Goal: Task Accomplishment & Management: Complete application form

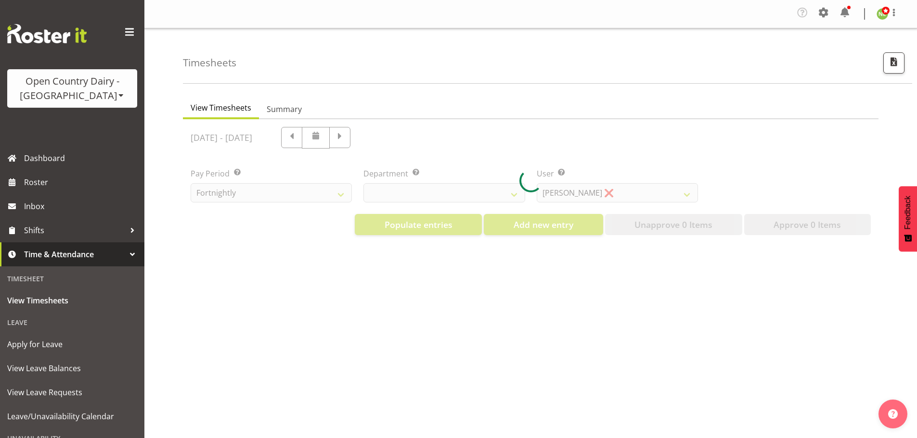
select select "699"
select select "8449"
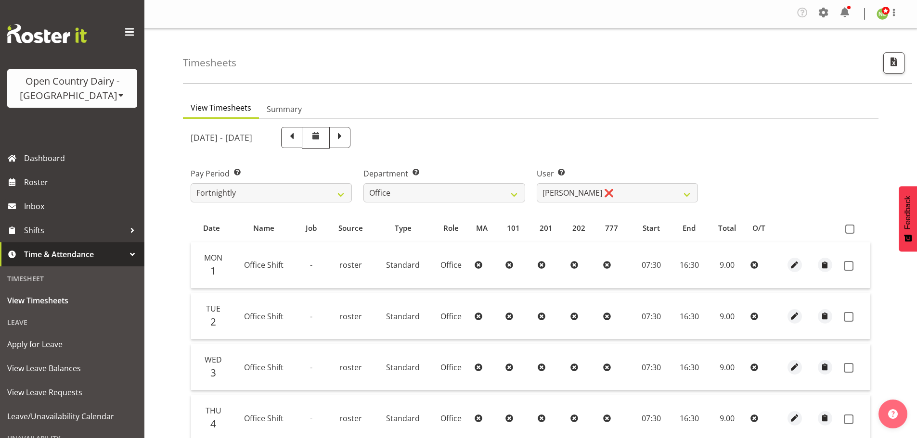
click at [65, 95] on div "Open Country Dairy - [GEOGRAPHIC_DATA]" at bounding box center [72, 88] width 111 height 29
click at [84, 118] on link "Open Country Dairy - [GEOGRAPHIC_DATA]" at bounding box center [100, 122] width 186 height 17
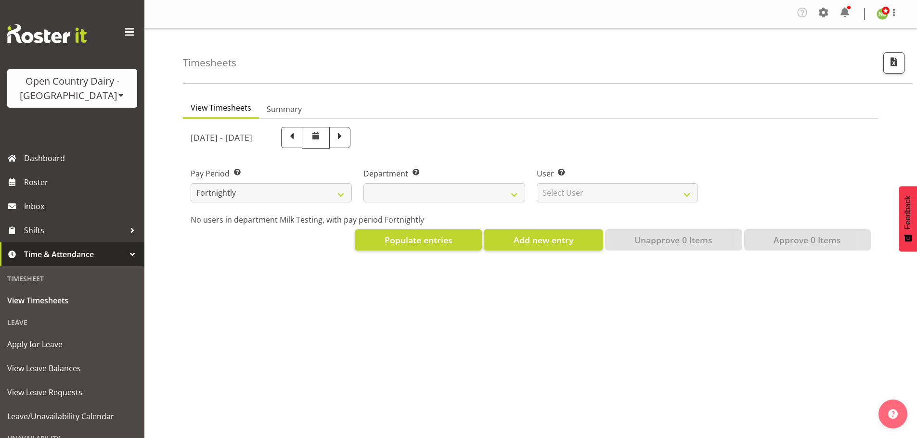
select select
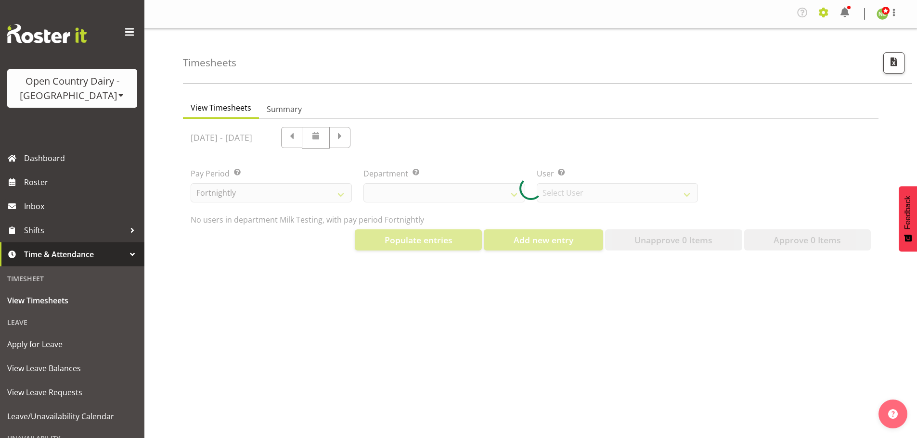
click at [830, 7] on span at bounding box center [823, 12] width 15 height 15
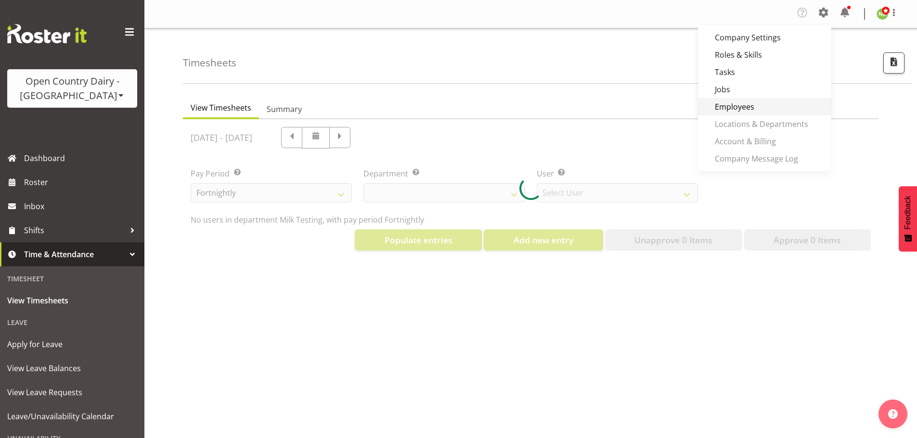
click at [744, 104] on link "Employees" at bounding box center [764, 106] width 133 height 17
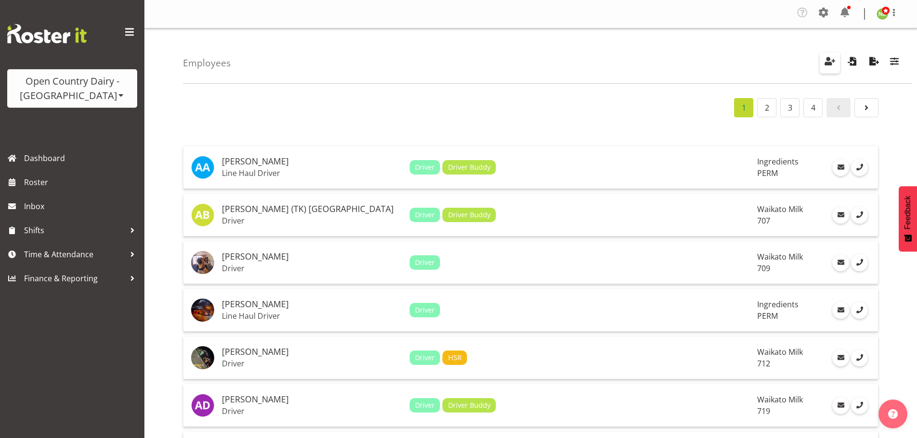
click at [826, 59] on span "button" at bounding box center [829, 61] width 13 height 13
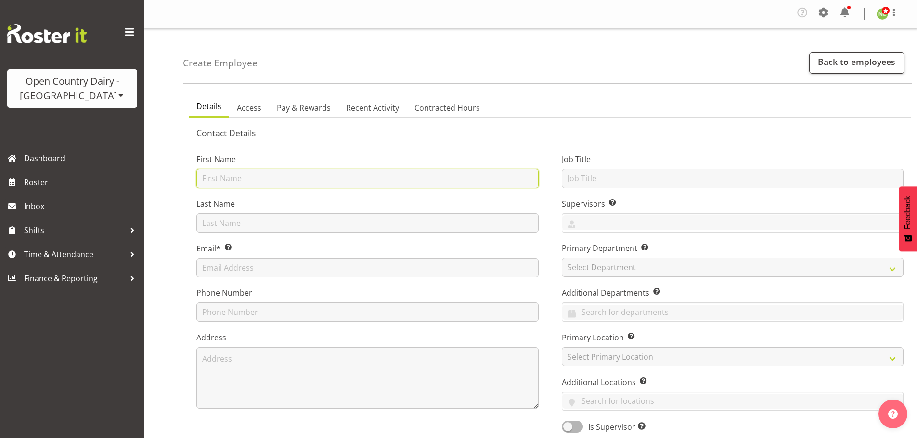
click at [271, 181] on input "text" at bounding box center [367, 178] width 342 height 19
type input "[PERSON_NAME]"
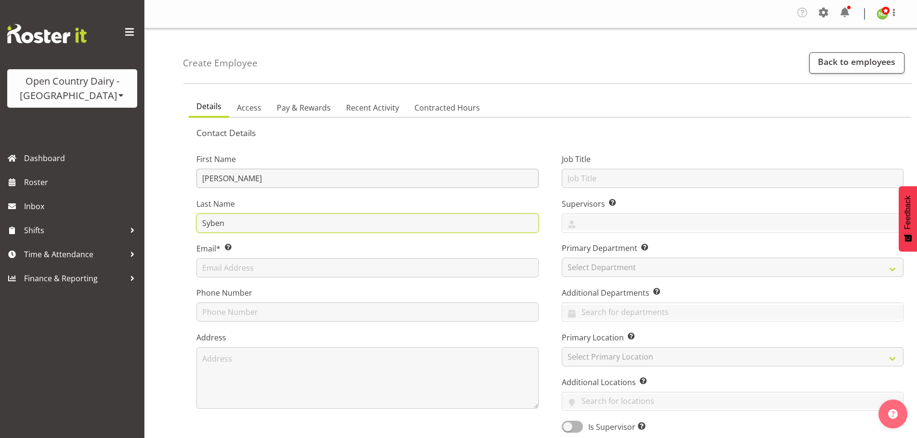
type input "Syben"
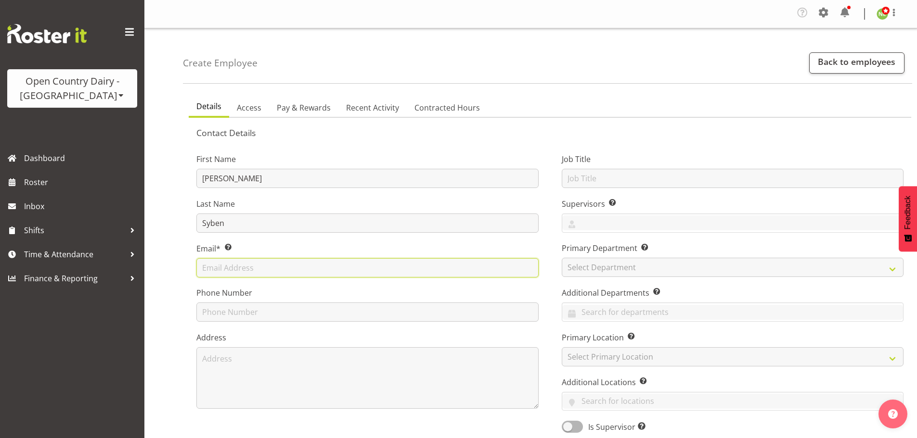
click at [268, 264] on input "text" at bounding box center [367, 267] width 342 height 19
paste input "[EMAIL_ADDRESS][DOMAIN_NAME]"
type input "[EMAIL_ADDRESS][DOMAIN_NAME]"
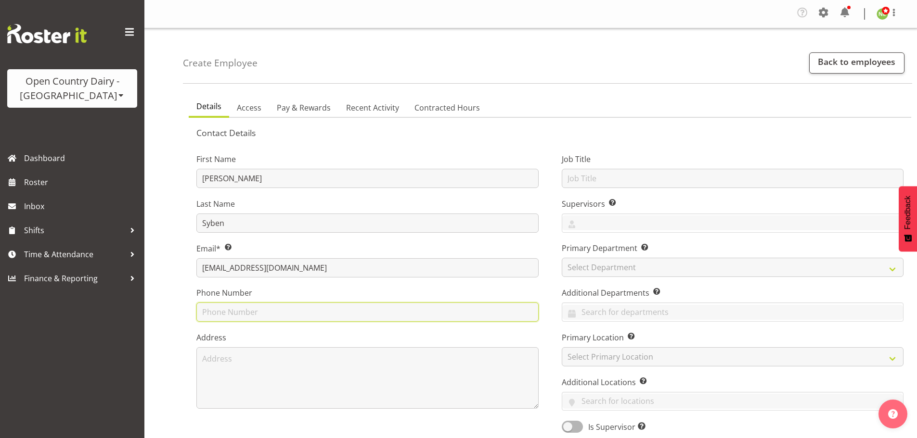
click at [240, 311] on input "text" at bounding box center [367, 312] width 342 height 19
paste input "027 224 7747"
type input "027 224 7747"
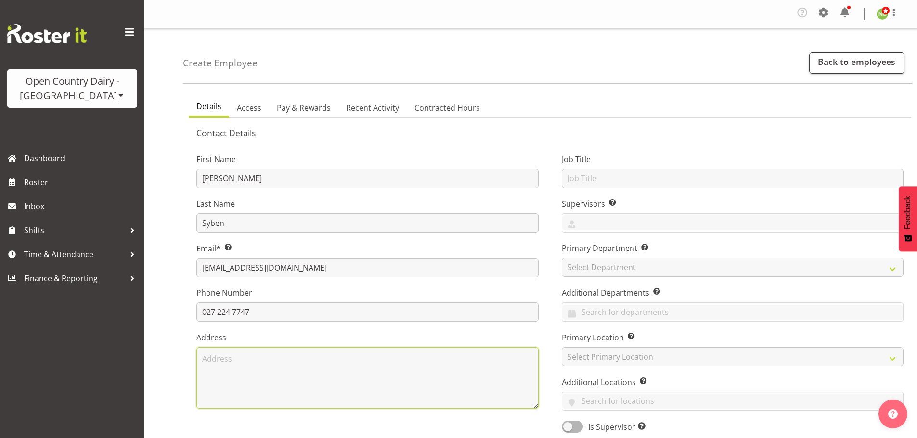
click at [218, 368] on textarea at bounding box center [367, 378] width 342 height 62
click at [232, 359] on textarea at bounding box center [367, 378] width 342 height 62
type textarea "6 Beckside Close RD 4 Hamilton"
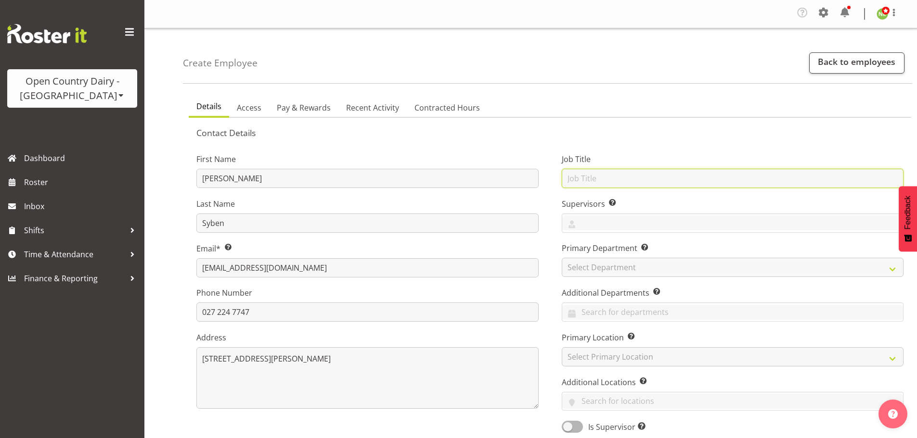
click at [585, 177] on input "text" at bounding box center [733, 178] width 342 height 19
type input "Driver"
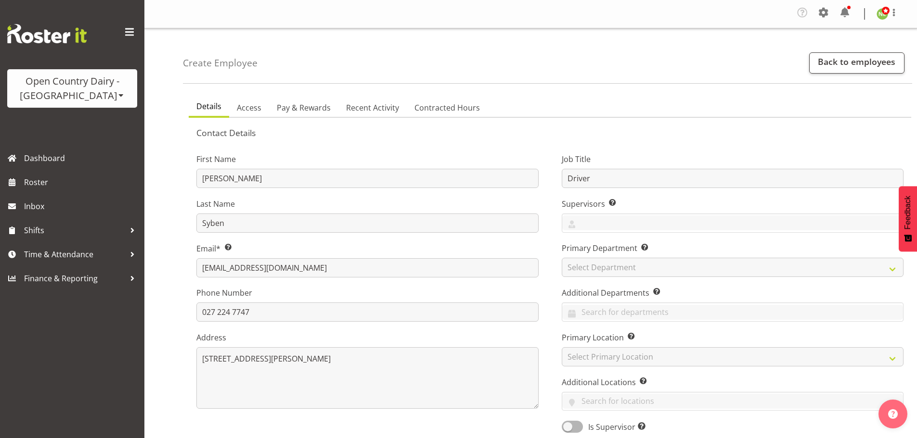
click at [550, 141] on div "Job Title Driver Supervisors Select the employee’s supervisors, or the person w…" at bounding box center [732, 290] width 365 height 300
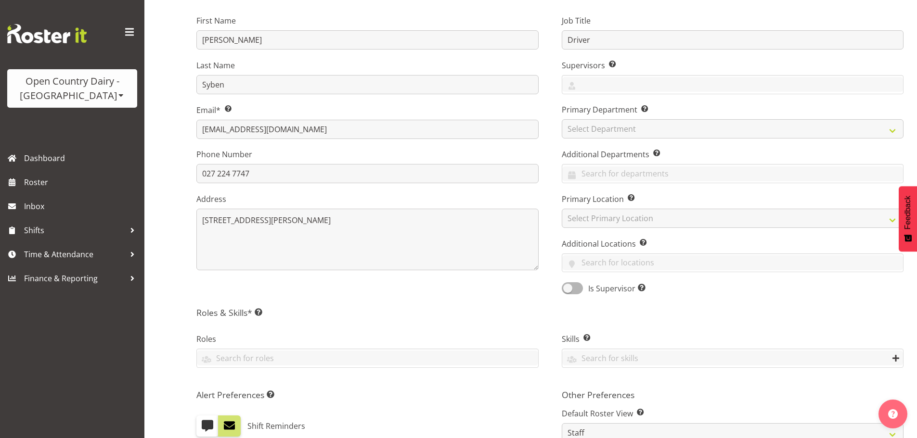
scroll to position [144, 0]
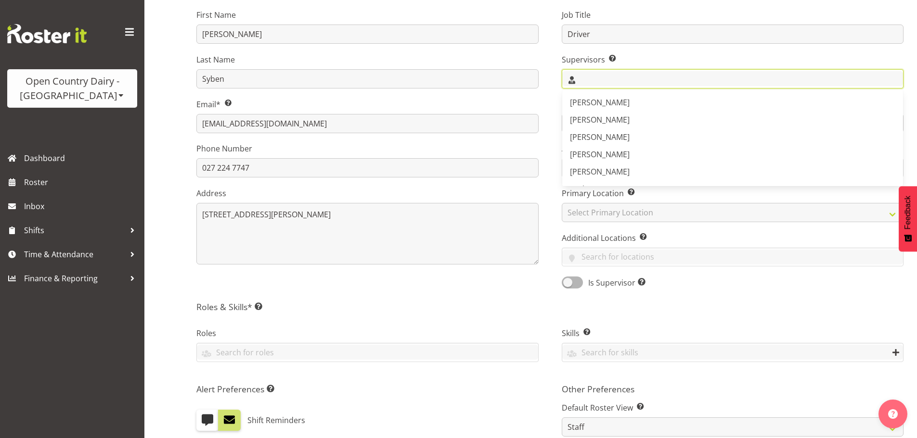
click at [591, 77] on input "text" at bounding box center [732, 78] width 341 height 15
click at [598, 102] on span "[PERSON_NAME]" at bounding box center [600, 102] width 60 height 11
click at [674, 72] on input "text" at bounding box center [769, 78] width 268 height 15
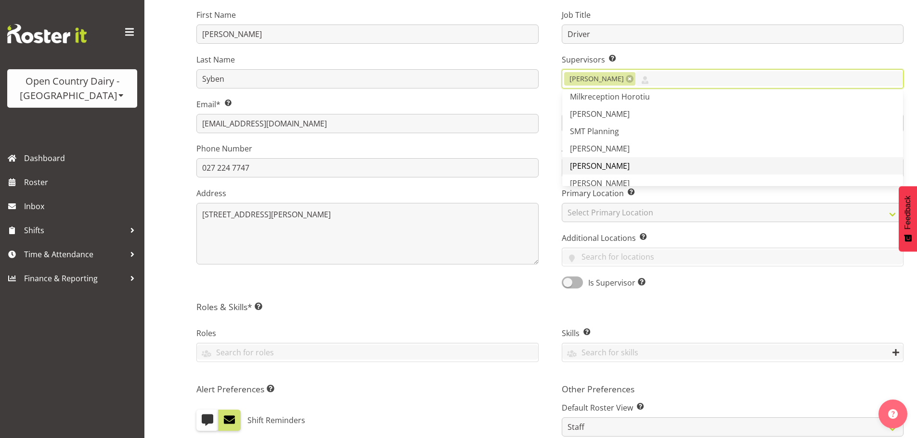
click at [594, 166] on span "Steve Webb" at bounding box center [600, 166] width 60 height 11
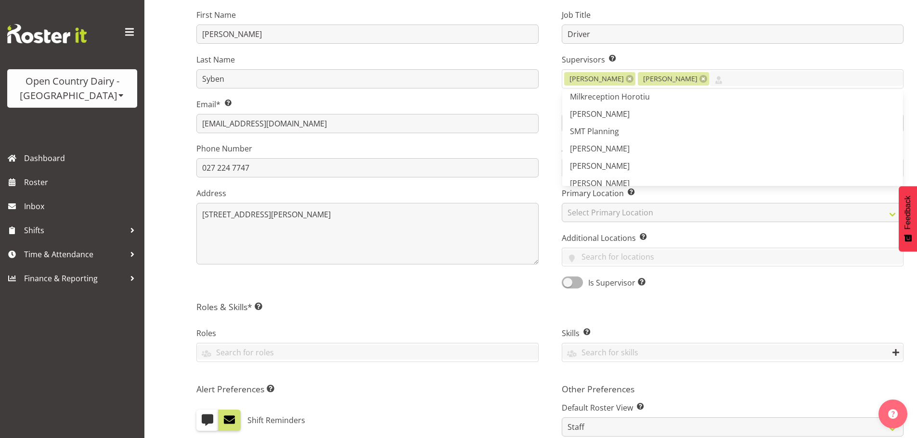
click at [550, 132] on div "Job Title Driver Supervisors Select the employee’s supervisors, or the person w…" at bounding box center [732, 146] width 365 height 300
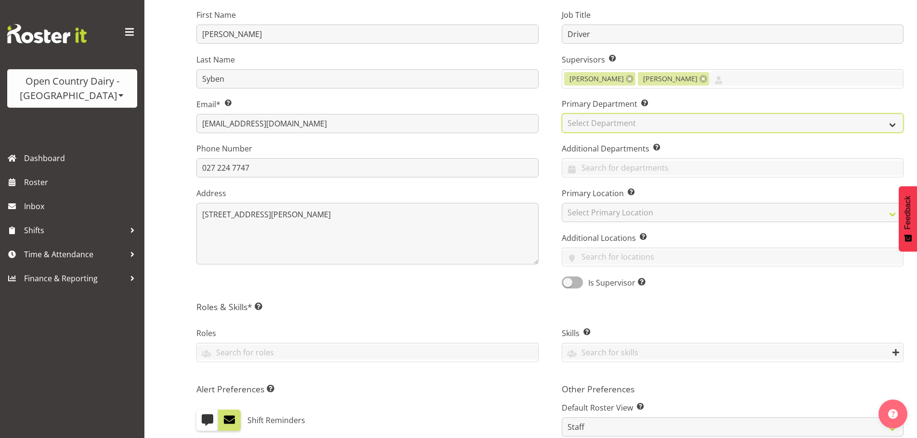
click at [592, 121] on select "Select Department 701 702 703 704 705 706 707 708 709" at bounding box center [733, 123] width 342 height 19
select select "763"
click at [562, 114] on select "Select Department 701 702 703 704 705 706 707 708 709" at bounding box center [733, 123] width 342 height 19
drag, startPoint x: 551, startPoint y: 188, endPoint x: 585, endPoint y: 177, distance: 35.8
click at [551, 187] on div "Job Title Driver Supervisors Select the employee’s supervisors, or the person w…" at bounding box center [732, 146] width 365 height 300
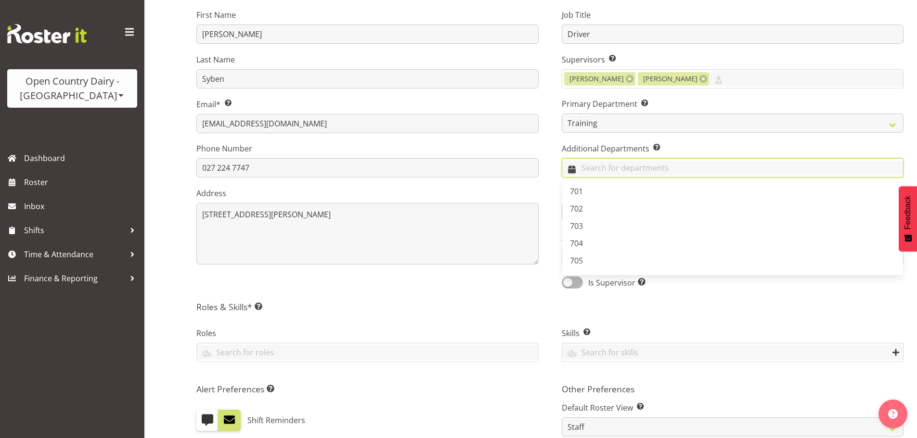
drag, startPoint x: 607, startPoint y: 170, endPoint x: 604, endPoint y: 192, distance: 21.9
click at [608, 169] on input "text" at bounding box center [732, 168] width 341 height 15
drag, startPoint x: 603, startPoint y: 191, endPoint x: 602, endPoint y: 196, distance: 5.5
click at [603, 190] on link "701" at bounding box center [732, 191] width 341 height 17
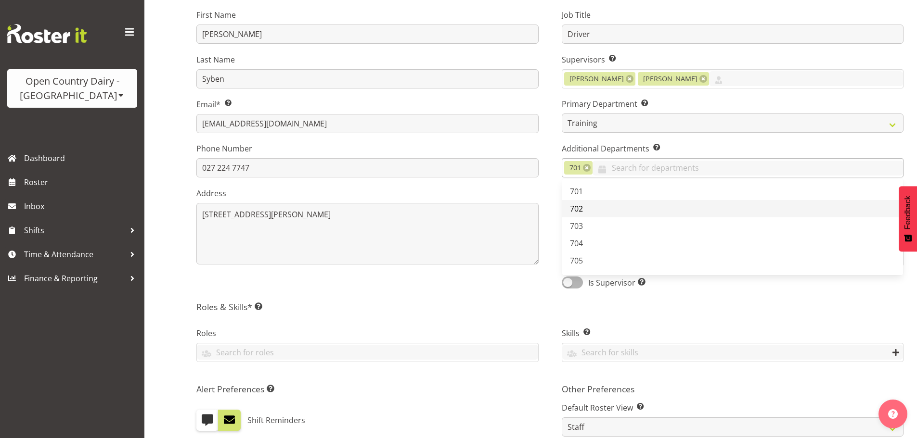
drag, startPoint x: 591, startPoint y: 209, endPoint x: 586, endPoint y: 227, distance: 18.9
click at [590, 209] on link "702" at bounding box center [732, 208] width 341 height 17
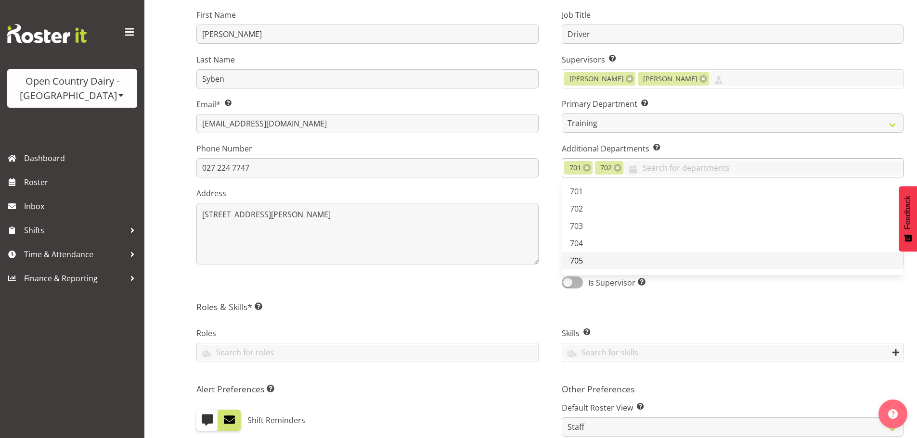
drag, startPoint x: 586, startPoint y: 227, endPoint x: 590, endPoint y: 252, distance: 25.4
click at [586, 227] on link "703" at bounding box center [732, 226] width 341 height 17
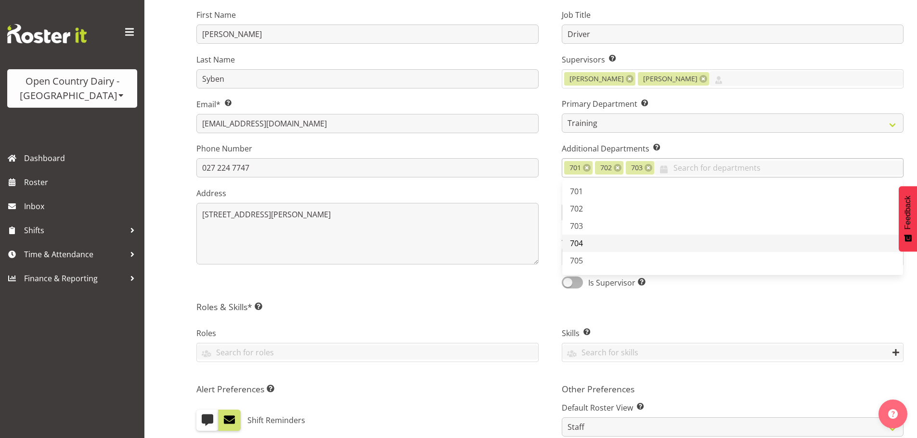
click at [590, 250] on link "704" at bounding box center [732, 243] width 341 height 17
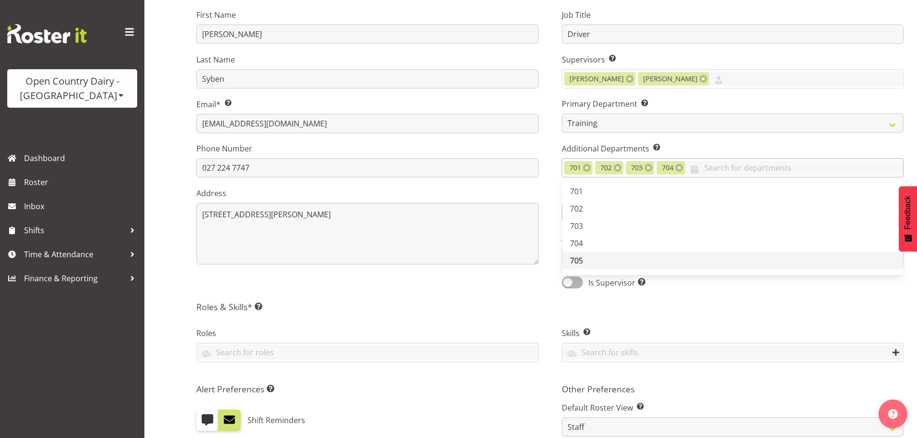
drag, startPoint x: 588, startPoint y: 261, endPoint x: 592, endPoint y: 253, distance: 8.8
click at [588, 260] on link "705" at bounding box center [732, 260] width 341 height 17
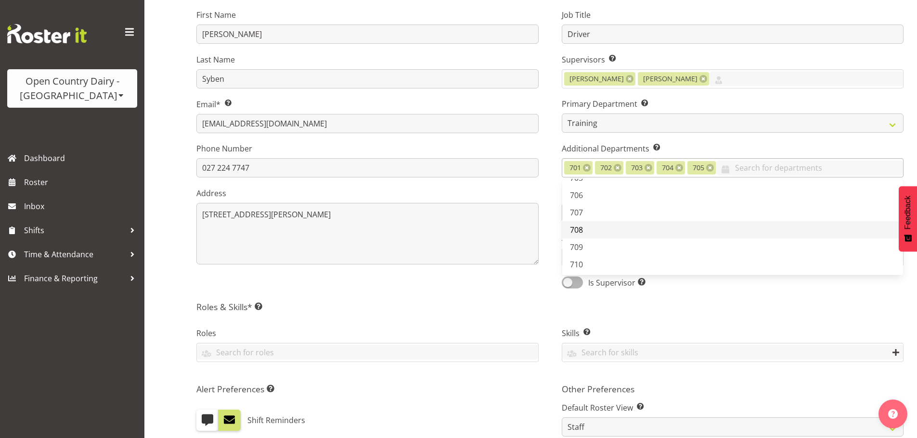
scroll to position [96, 0]
click at [592, 182] on link "706" at bounding box center [732, 181] width 341 height 17
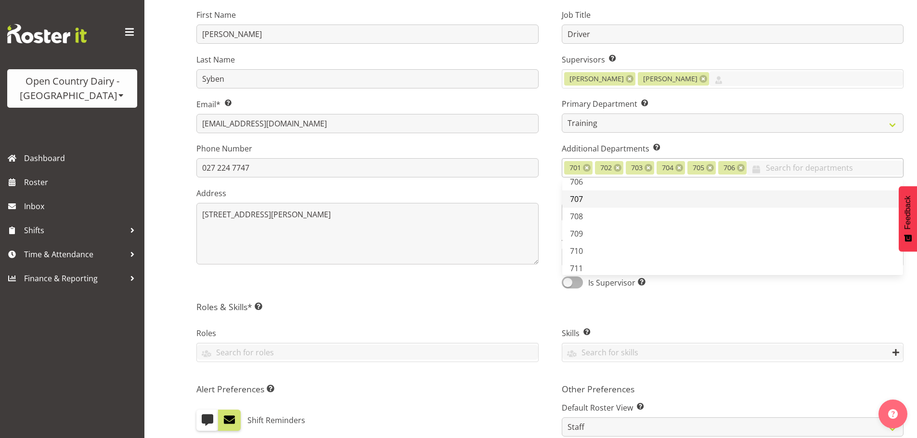
drag, startPoint x: 587, startPoint y: 200, endPoint x: 591, endPoint y: 218, distance: 17.7
click at [588, 201] on link "707" at bounding box center [732, 199] width 341 height 17
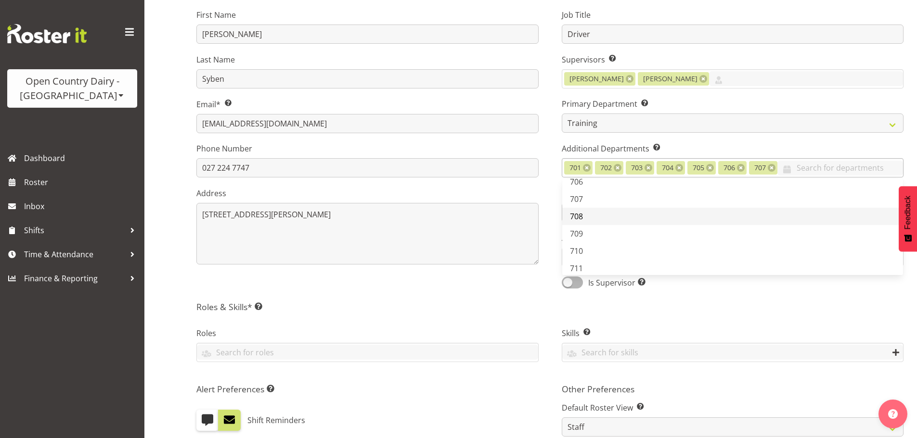
click at [590, 219] on link "708" at bounding box center [732, 216] width 341 height 17
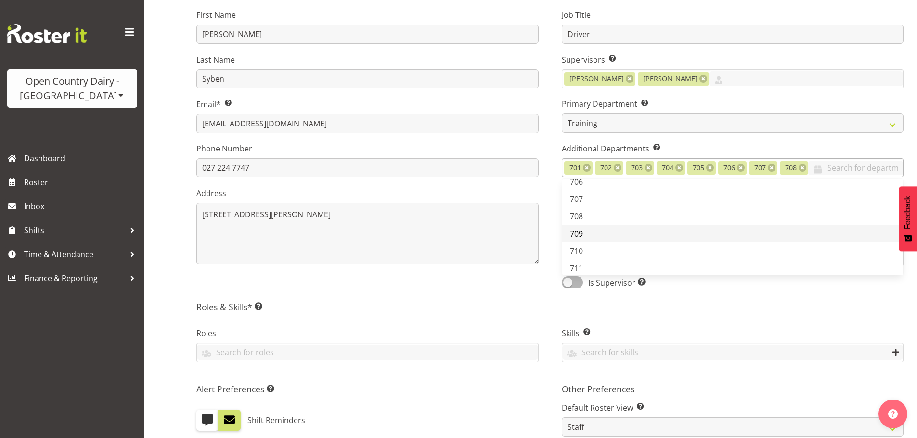
drag, startPoint x: 586, startPoint y: 232, endPoint x: 587, endPoint y: 254, distance: 21.7
click at [586, 233] on link "709" at bounding box center [732, 233] width 341 height 17
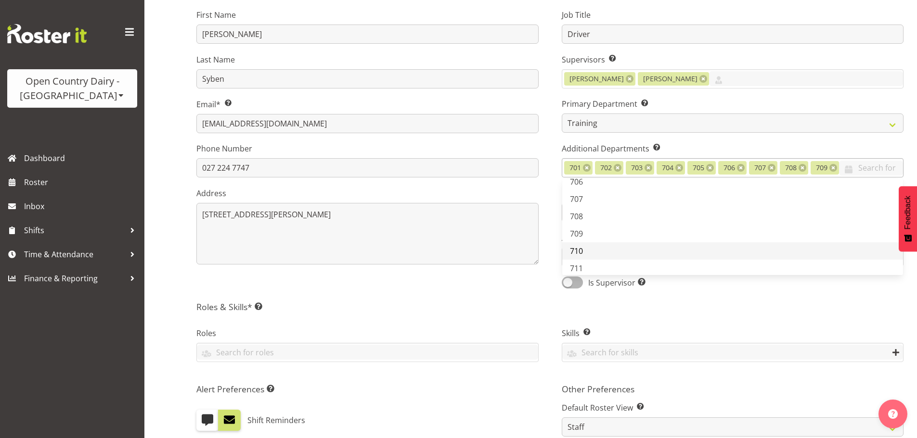
drag, startPoint x: 587, startPoint y: 253, endPoint x: 589, endPoint y: 268, distance: 15.6
click at [588, 243] on link "709" at bounding box center [732, 233] width 341 height 17
drag, startPoint x: 589, startPoint y: 268, endPoint x: 588, endPoint y: 274, distance: 6.3
click at [589, 260] on link "710" at bounding box center [732, 251] width 341 height 17
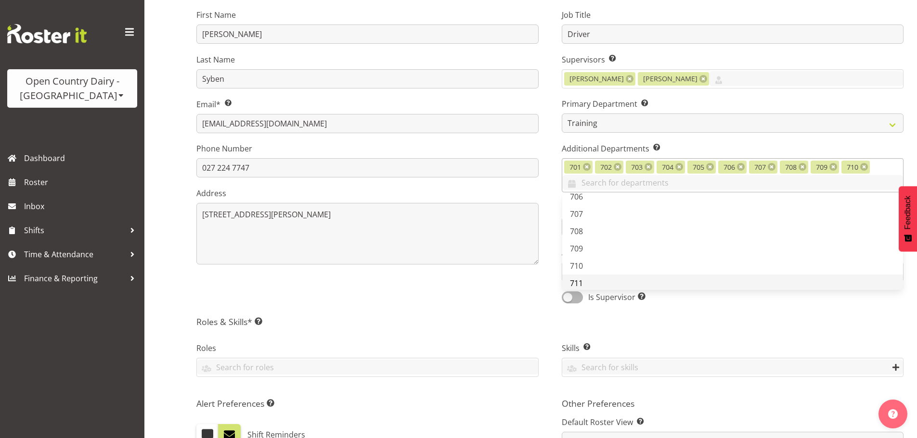
click at [586, 281] on link "711" at bounding box center [732, 283] width 341 height 17
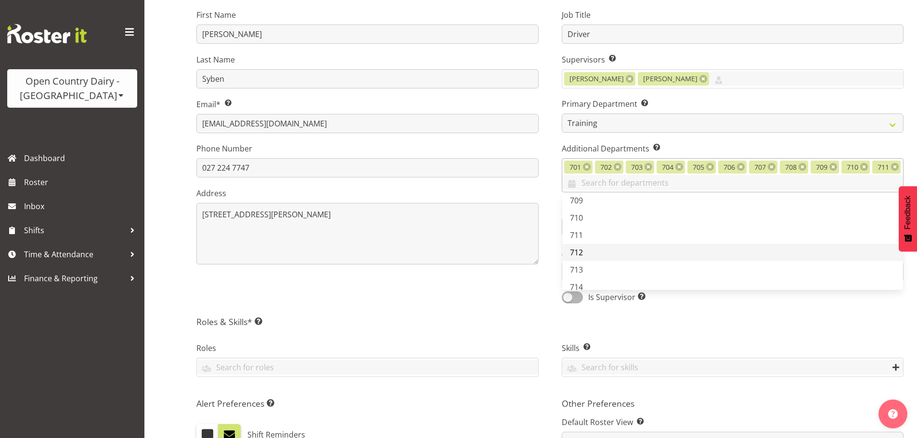
click at [585, 252] on link "712" at bounding box center [732, 252] width 341 height 17
drag, startPoint x: 590, startPoint y: 271, endPoint x: 590, endPoint y: 286, distance: 14.9
click at [590, 275] on link "713" at bounding box center [732, 269] width 341 height 17
drag, startPoint x: 590, startPoint y: 286, endPoint x: 591, endPoint y: 281, distance: 5.5
click at [590, 284] on link "714" at bounding box center [732, 287] width 341 height 17
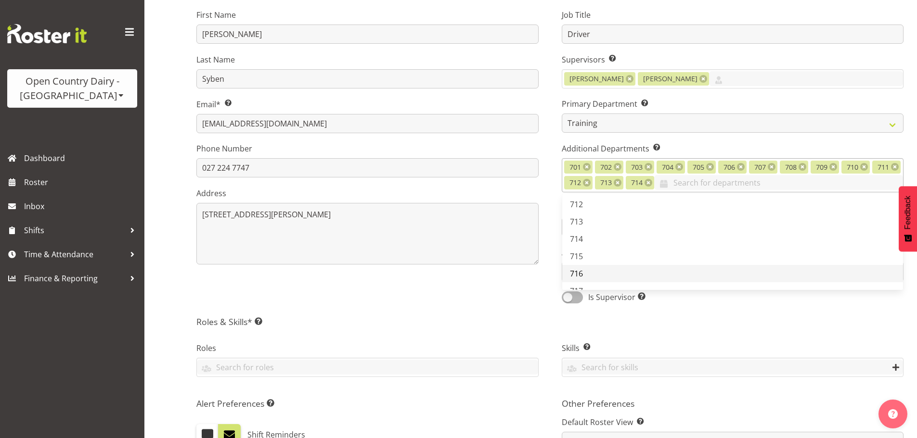
scroll to position [241, 0]
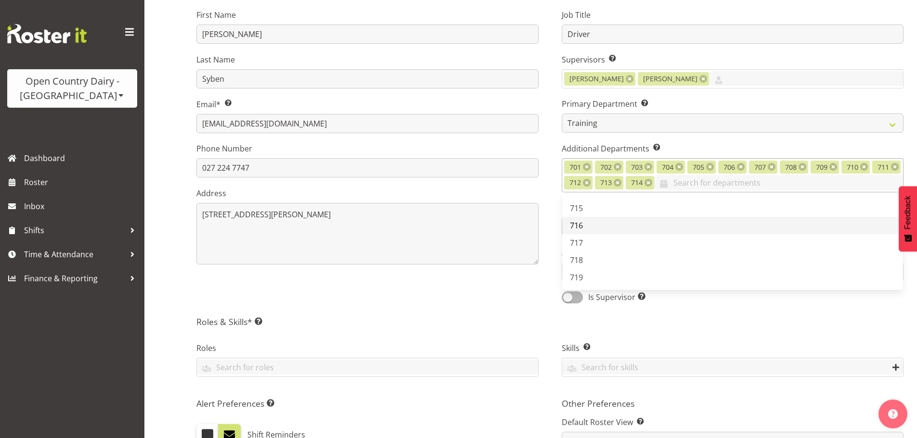
drag, startPoint x: 602, startPoint y: 209, endPoint x: 604, endPoint y: 227, distance: 17.5
click at [603, 209] on link "715" at bounding box center [732, 208] width 341 height 17
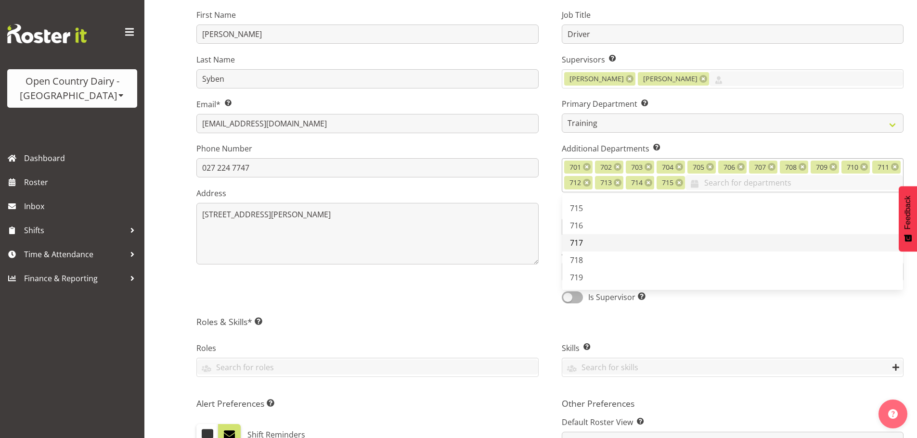
drag, startPoint x: 604, startPoint y: 227, endPoint x: 599, endPoint y: 241, distance: 15.1
click at [603, 227] on link "716" at bounding box center [732, 225] width 341 height 17
click at [595, 248] on link "717" at bounding box center [732, 242] width 341 height 17
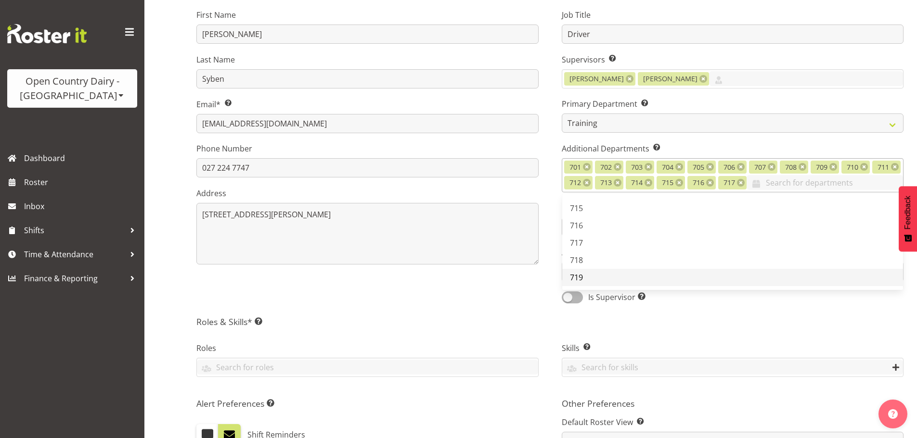
drag, startPoint x: 595, startPoint y: 261, endPoint x: 590, endPoint y: 277, distance: 16.3
click at [593, 267] on link "718" at bounding box center [732, 260] width 341 height 17
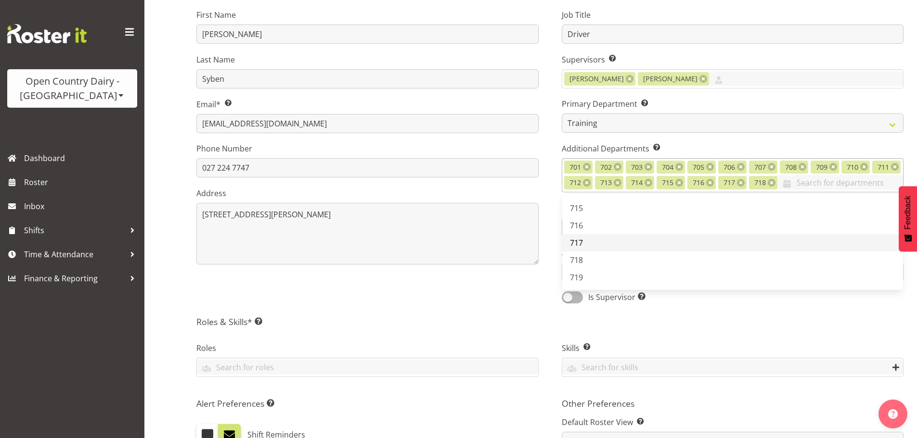
drag, startPoint x: 587, startPoint y: 282, endPoint x: 599, endPoint y: 255, distance: 30.0
click at [587, 282] on link "719" at bounding box center [732, 277] width 341 height 17
click at [596, 207] on link "720" at bounding box center [732, 198] width 341 height 17
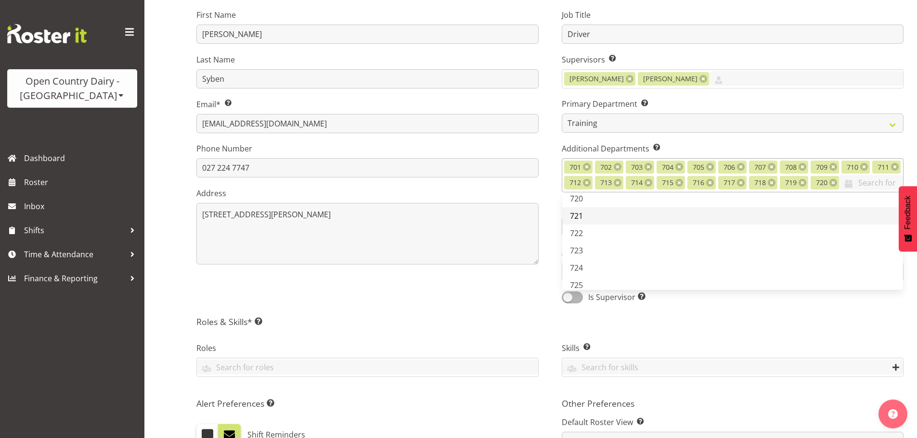
drag, startPoint x: 592, startPoint y: 231, endPoint x: 593, endPoint y: 242, distance: 10.7
click at [592, 225] on link "721" at bounding box center [732, 215] width 341 height 17
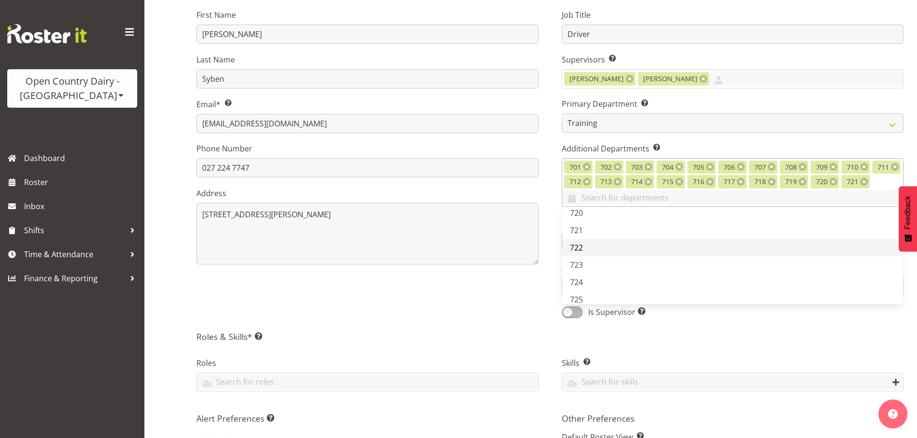
drag, startPoint x: 593, startPoint y: 251, endPoint x: 596, endPoint y: 256, distance: 5.8
click at [594, 252] on link "722" at bounding box center [732, 247] width 341 height 17
drag, startPoint x: 600, startPoint y: 264, endPoint x: 600, endPoint y: 280, distance: 15.4
click at [600, 267] on link "723" at bounding box center [732, 264] width 341 height 17
drag, startPoint x: 598, startPoint y: 281, endPoint x: 591, endPoint y: 302, distance: 21.9
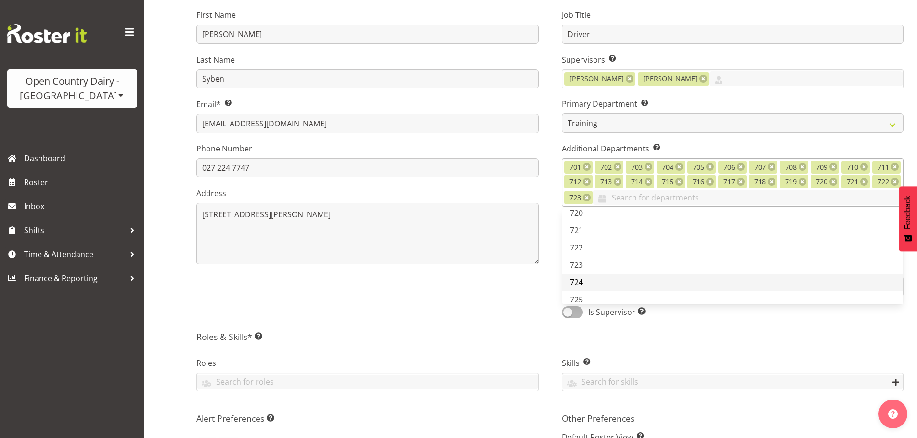
click at [598, 282] on link "724" at bounding box center [732, 282] width 341 height 17
click at [591, 299] on link "725" at bounding box center [732, 299] width 341 height 17
drag, startPoint x: 580, startPoint y: 270, endPoint x: 593, endPoint y: 285, distance: 20.1
click at [583, 271] on link "726" at bounding box center [732, 268] width 341 height 17
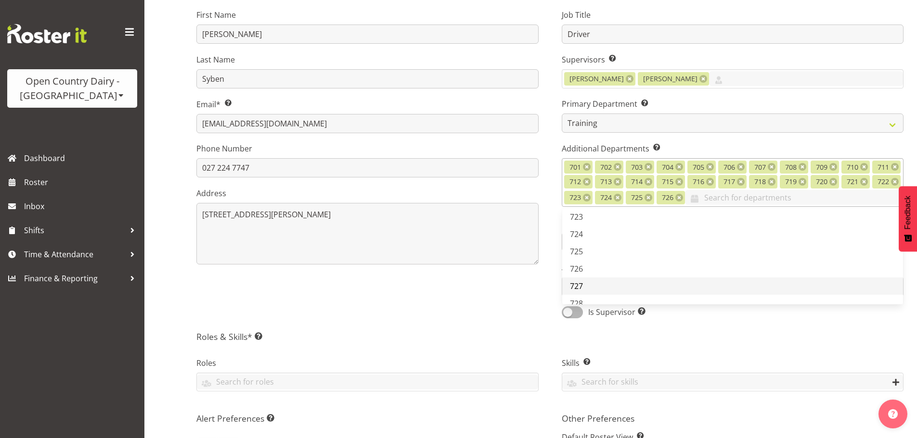
click at [592, 285] on link "727" at bounding box center [732, 286] width 341 height 17
click at [590, 297] on link "728" at bounding box center [732, 303] width 341 height 17
click at [600, 229] on link "729" at bounding box center [732, 224] width 341 height 17
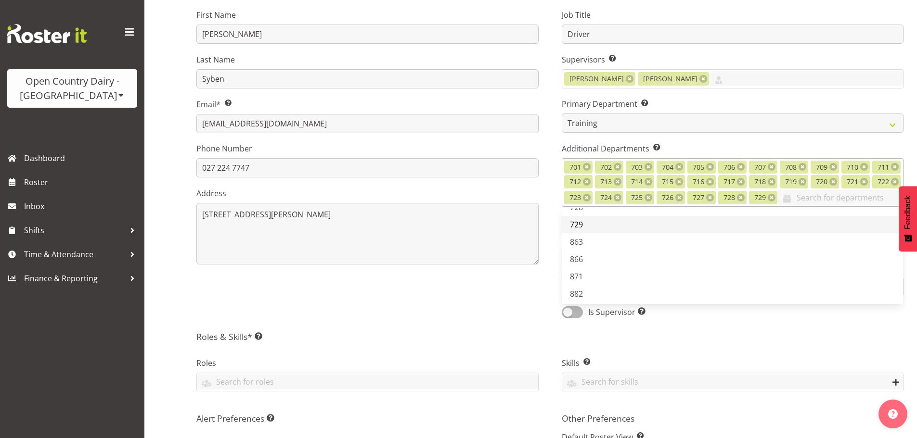
click at [599, 233] on link "729" at bounding box center [732, 224] width 341 height 17
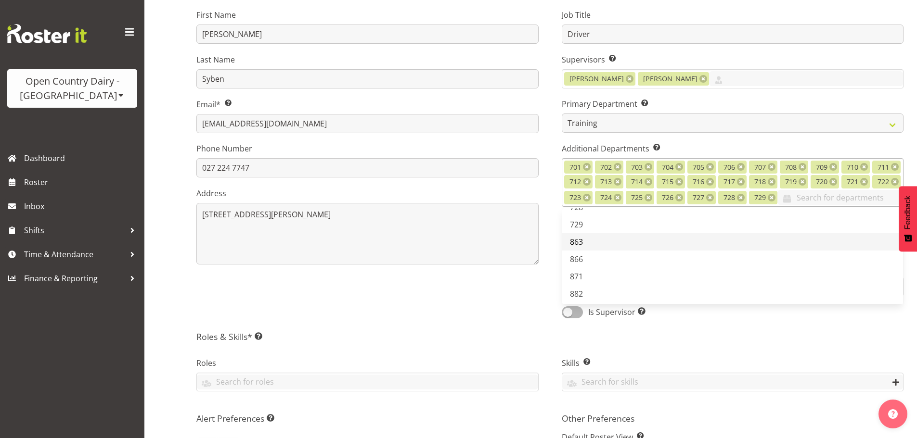
click at [598, 251] on link "863" at bounding box center [732, 241] width 341 height 17
drag, startPoint x: 590, startPoint y: 277, endPoint x: 594, endPoint y: 288, distance: 11.7
click at [591, 268] on link "866" at bounding box center [732, 259] width 341 height 17
click at [592, 285] on link "871" at bounding box center [732, 276] width 341 height 17
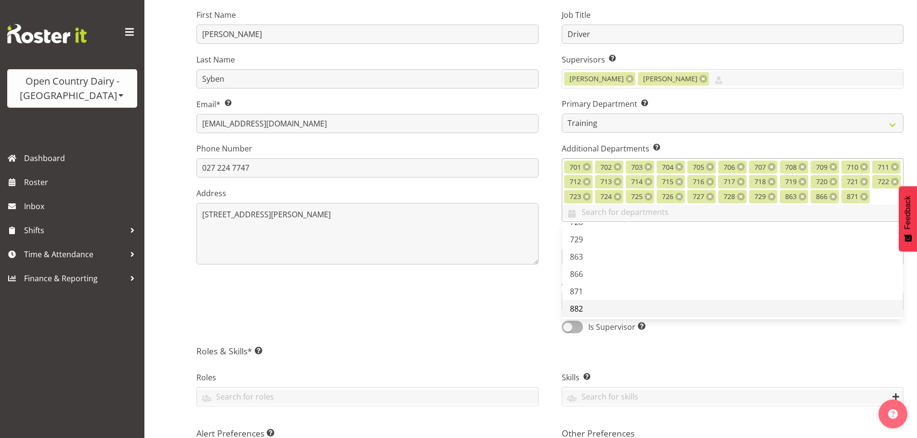
click at [586, 308] on link "882" at bounding box center [732, 308] width 341 height 17
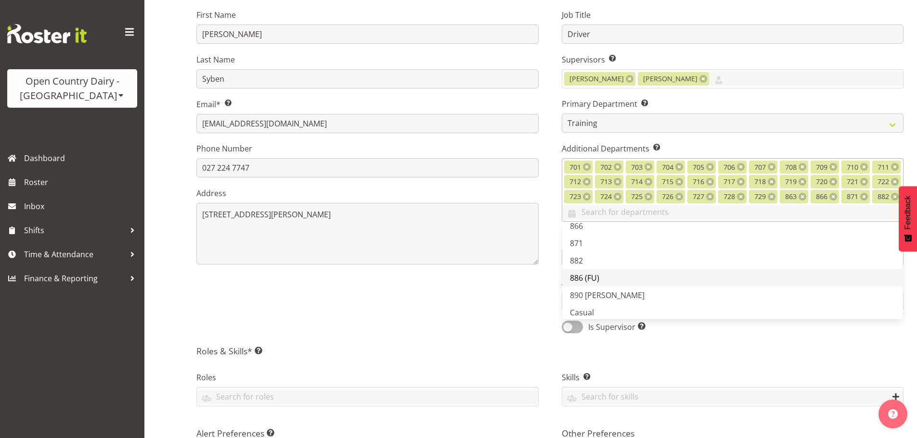
click at [606, 278] on link "886 (FU)" at bounding box center [732, 277] width 341 height 17
click at [600, 293] on span "890 [PERSON_NAME]" at bounding box center [607, 295] width 75 height 11
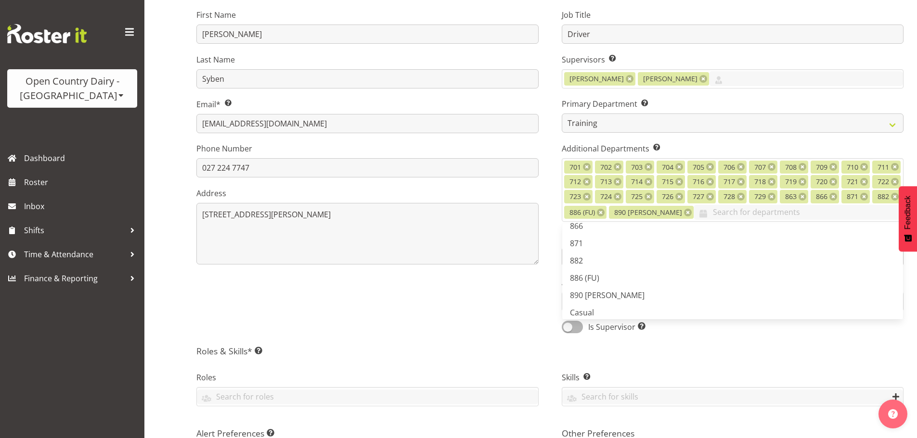
click at [526, 307] on div "First Name Andre Last Name Syben Email* This is a required field. andre@agtechn…" at bounding box center [367, 168] width 365 height 345
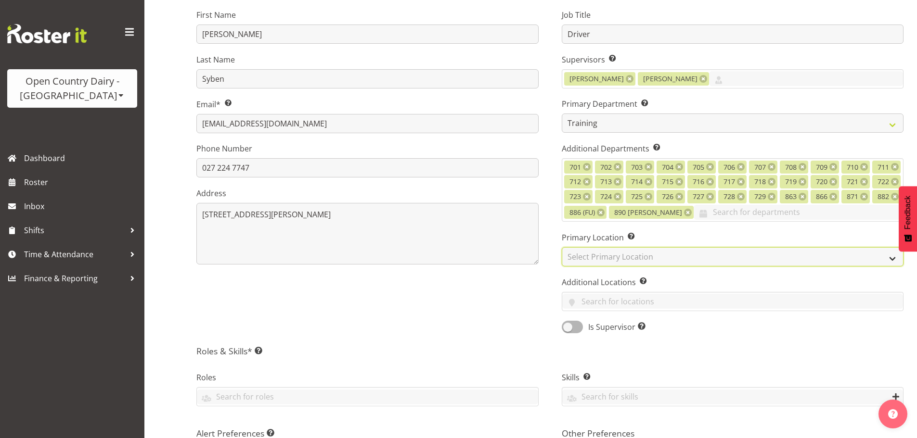
click at [589, 253] on select "Select Primary Location Ingredients Waharoa Office Waikato Milk Whanganui Office" at bounding box center [733, 256] width 342 height 19
select select "1054"
click at [562, 247] on select "Select Primary Location Ingredients Waharoa Office Waikato Milk Whanganui Office" at bounding box center [733, 256] width 342 height 19
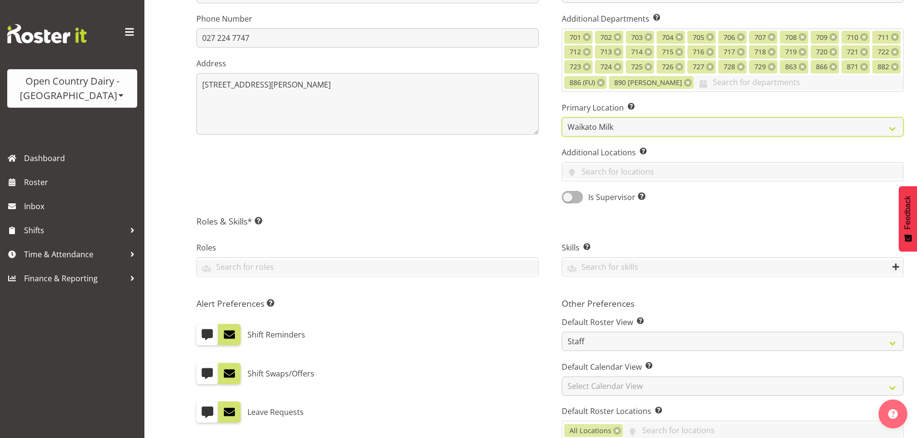
scroll to position [289, 0]
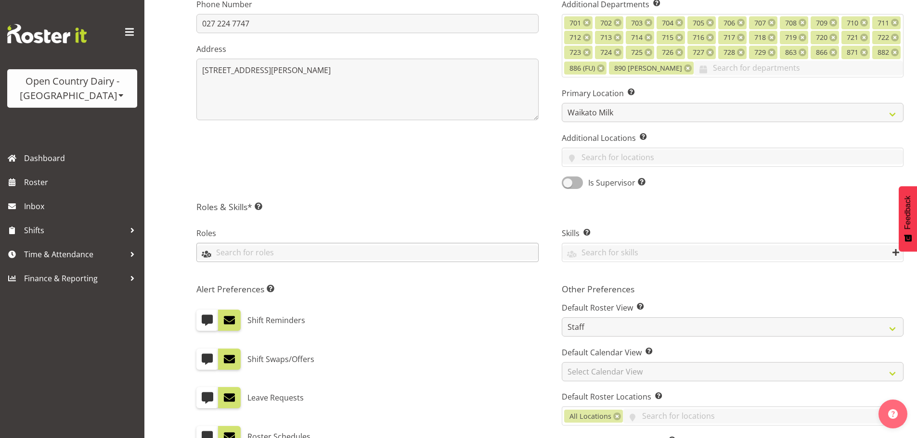
click at [224, 251] on input "text" at bounding box center [367, 252] width 341 height 15
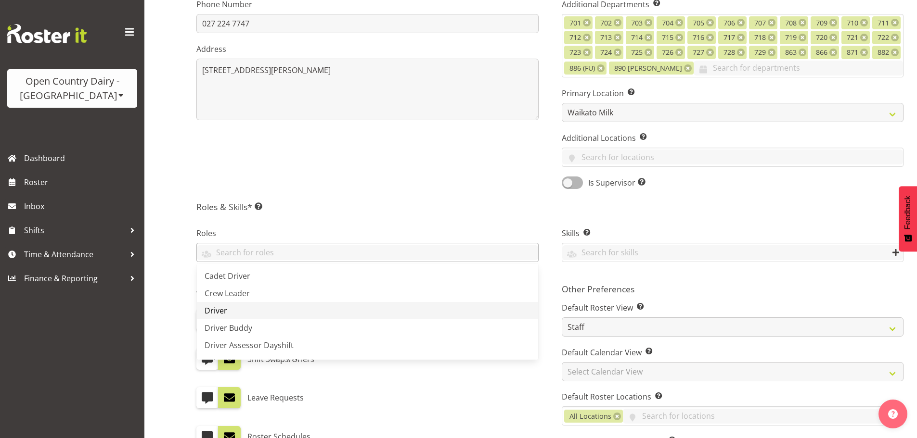
drag, startPoint x: 227, startPoint y: 311, endPoint x: 400, endPoint y: 293, distance: 174.7
click at [229, 309] on link "Driver" at bounding box center [367, 310] width 341 height 17
click at [605, 256] on input "text" at bounding box center [732, 252] width 341 height 15
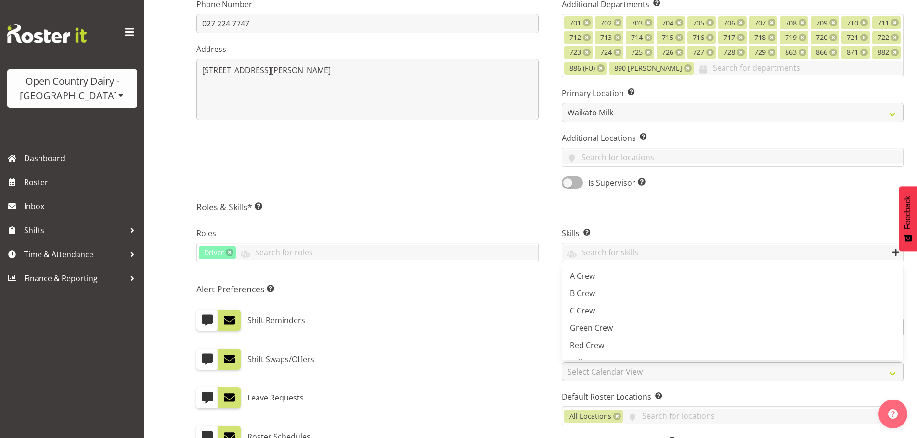
drag, startPoint x: 586, startPoint y: 344, endPoint x: 529, endPoint y: 317, distance: 62.4
click at [581, 343] on span "Red Crew" at bounding box center [587, 345] width 34 height 11
click at [538, 308] on div "Shift Reminders" at bounding box center [367, 316] width 342 height 29
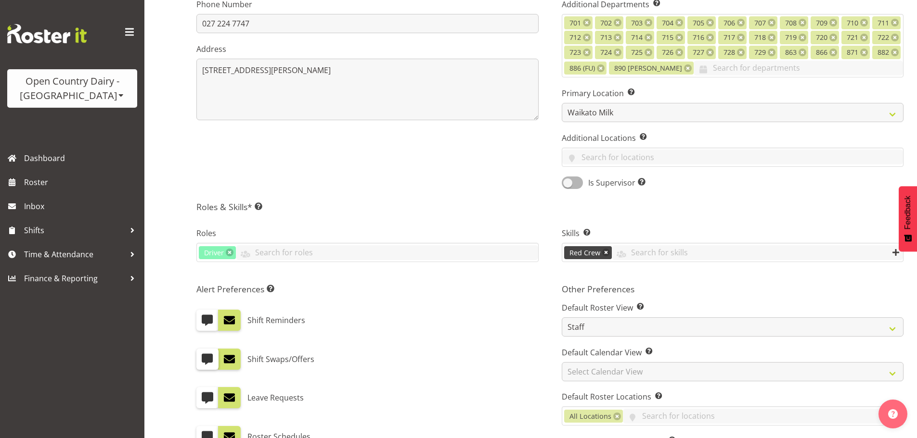
drag, startPoint x: 205, startPoint y: 357, endPoint x: 215, endPoint y: 353, distance: 10.7
click at [206, 356] on span at bounding box center [207, 359] width 13 height 13
click at [203, 356] on input "checkbox" at bounding box center [199, 359] width 6 height 6
checkbox input "true"
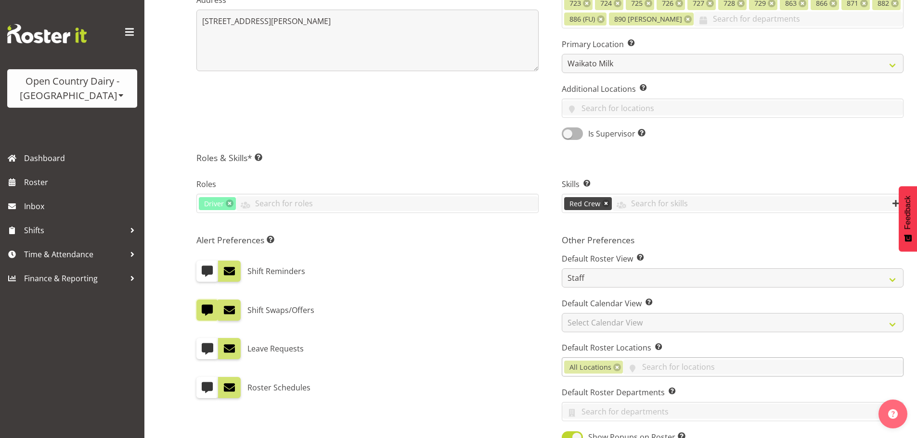
scroll to position [385, 0]
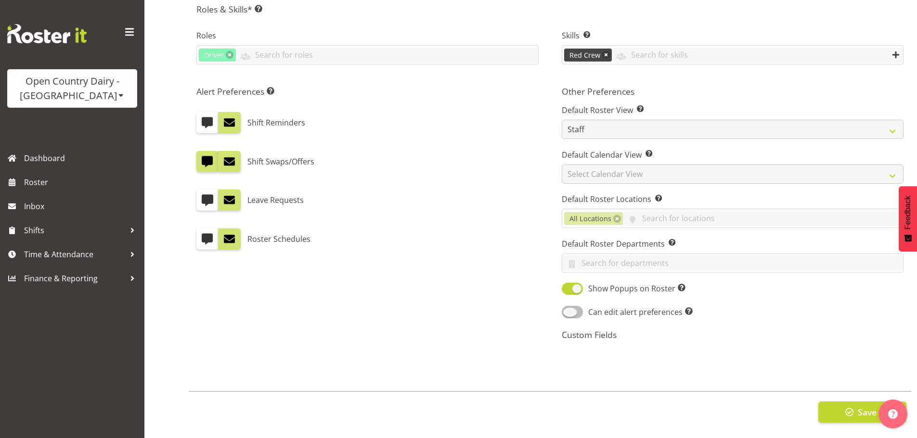
click at [570, 308] on span at bounding box center [572, 312] width 21 height 12
click at [568, 309] on input "Can edit alert preferences Allow employee to edit their own alert preferences" at bounding box center [565, 312] width 6 height 6
checkbox input "true"
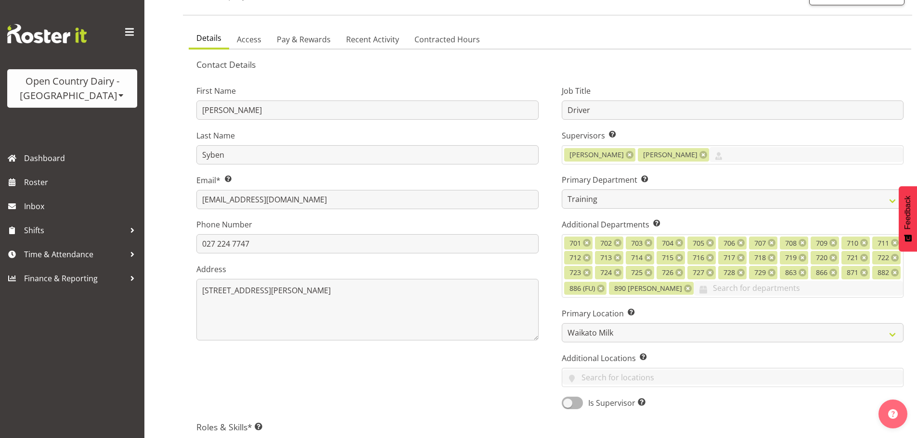
scroll to position [0, 0]
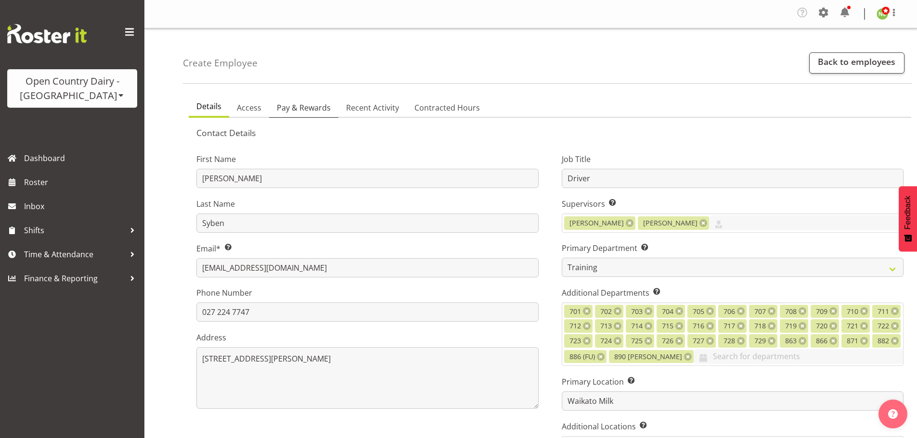
click at [291, 107] on span "Pay & Rewards" at bounding box center [304, 108] width 54 height 12
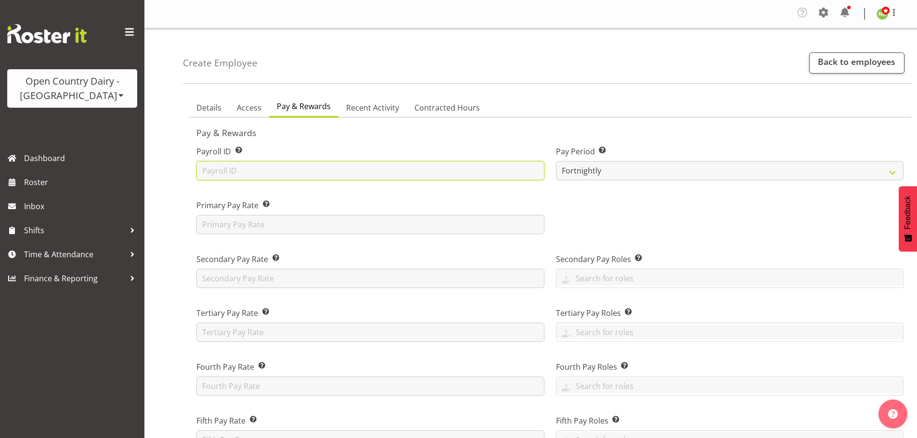
click at [209, 165] on input "text" at bounding box center [370, 170] width 348 height 19
type input "CHECK"
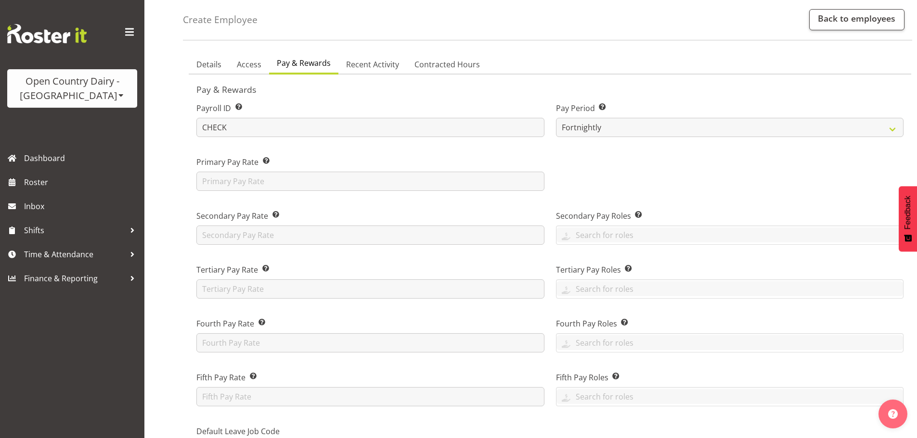
scroll to position [96, 0]
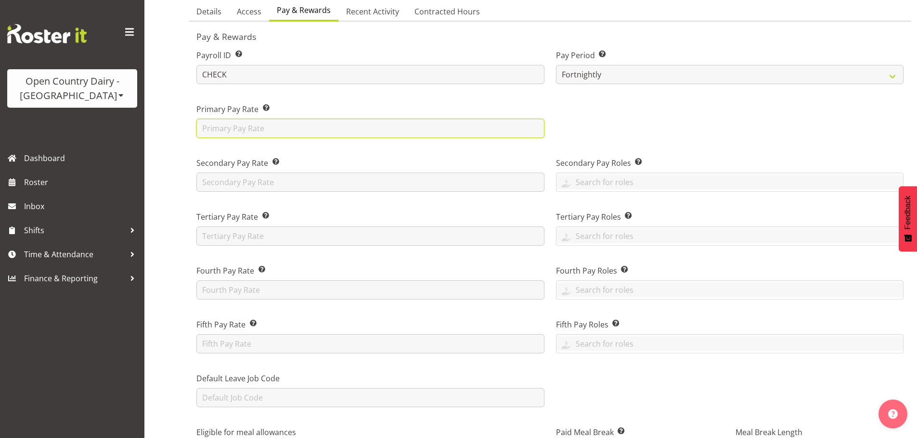
click at [207, 130] on input "text" at bounding box center [370, 128] width 348 height 19
type input "42"
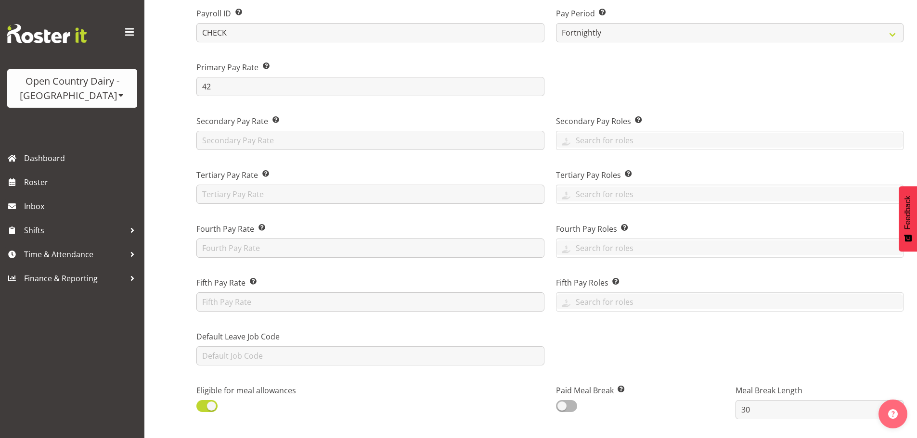
scroll to position [289, 0]
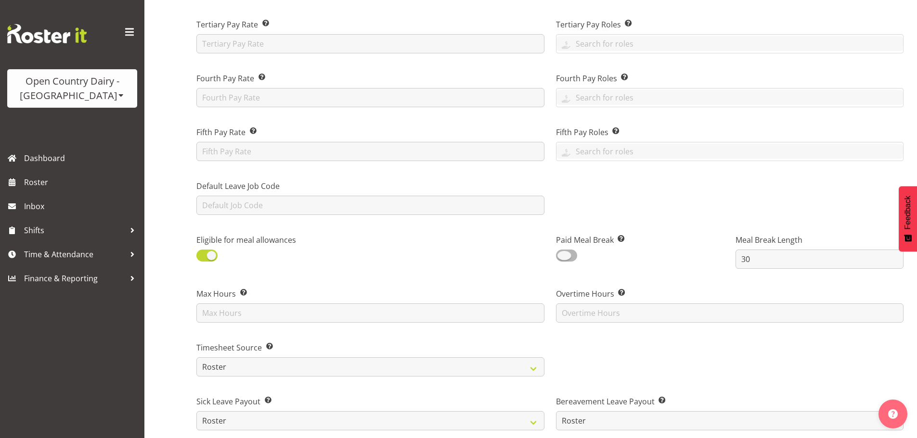
drag, startPoint x: 565, startPoint y: 257, endPoint x: 233, endPoint y: 250, distance: 331.7
click at [561, 257] on span at bounding box center [566, 256] width 21 height 12
click at [561, 257] on input "checkbox" at bounding box center [559, 256] width 6 height 6
checkbox input "true"
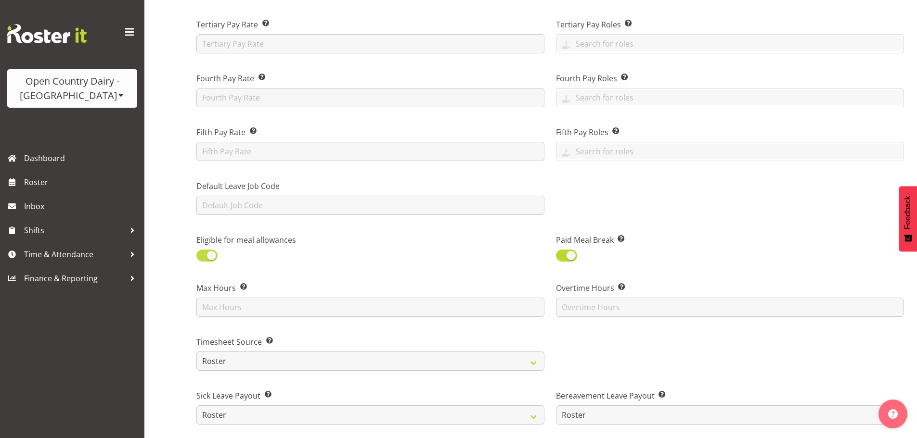
click at [208, 253] on span at bounding box center [206, 256] width 21 height 12
click at [203, 253] on input "checkbox" at bounding box center [199, 256] width 6 height 6
checkbox input "false"
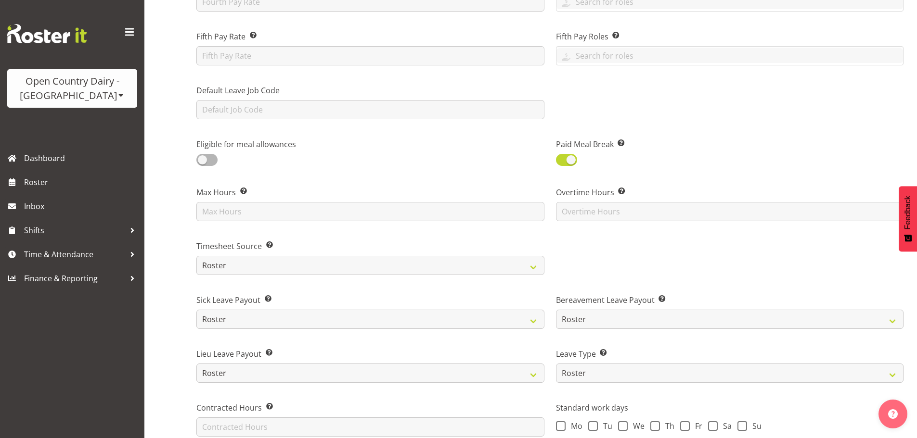
scroll to position [385, 0]
click at [232, 260] on select "Roster Manual GPS GPS (via Roster)" at bounding box center [370, 265] width 348 height 19
select select "manual"
click at [196, 256] on select "Roster Manual GPS GPS (via Roster)" at bounding box center [370, 265] width 348 height 19
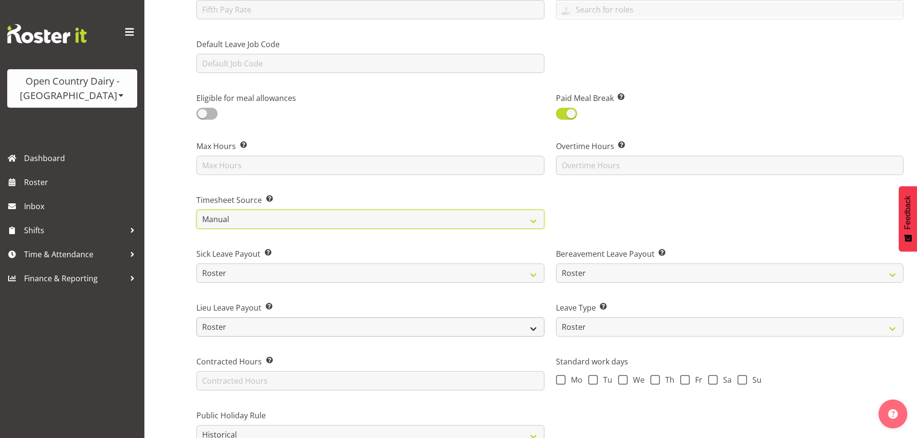
scroll to position [481, 0]
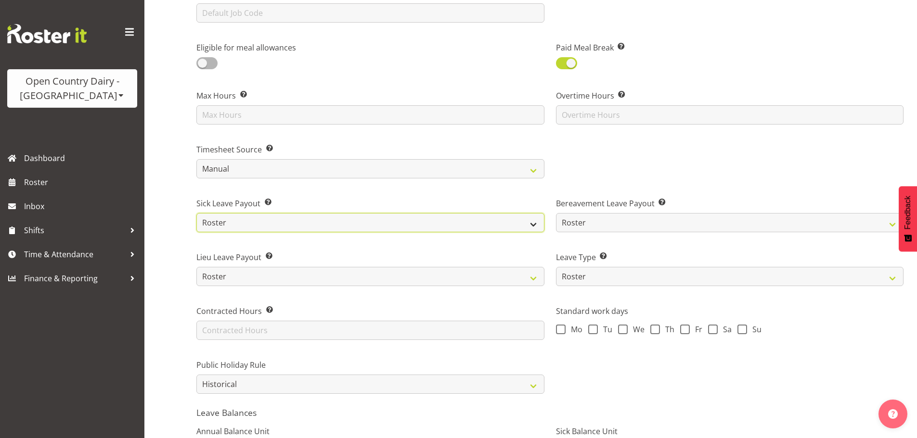
click at [239, 217] on select "Roster Fixed" at bounding box center [370, 222] width 348 height 19
select select "fixed"
click at [196, 213] on select "Roster Fixed" at bounding box center [370, 222] width 348 height 19
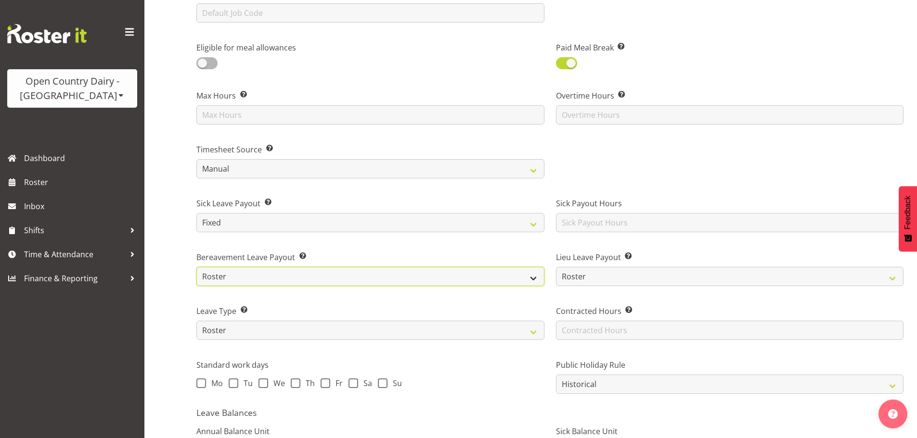
click at [219, 273] on select "Roster Fixed" at bounding box center [370, 276] width 348 height 19
select select "fixed"
click at [196, 267] on select "Roster Fixed" at bounding box center [370, 276] width 348 height 19
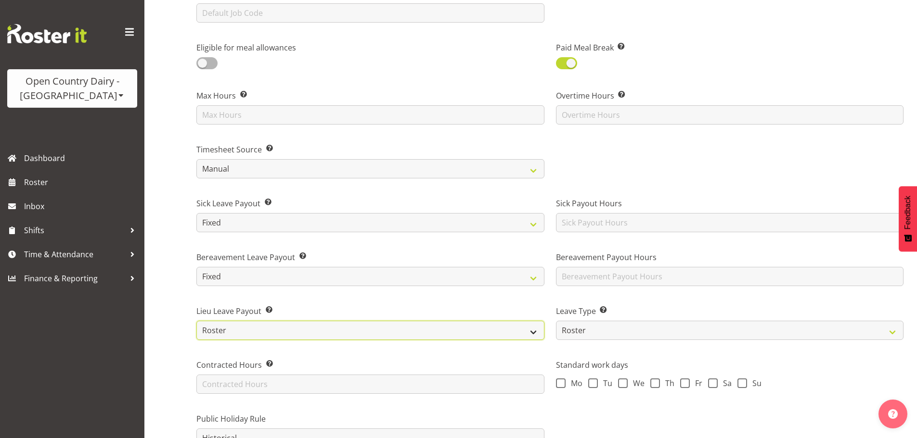
drag, startPoint x: 220, startPoint y: 331, endPoint x: 219, endPoint y: 339, distance: 8.2
click at [219, 332] on select "Roster Fixed" at bounding box center [370, 330] width 348 height 19
select select "fixed"
click at [196, 321] on select "Roster Fixed" at bounding box center [370, 330] width 348 height 19
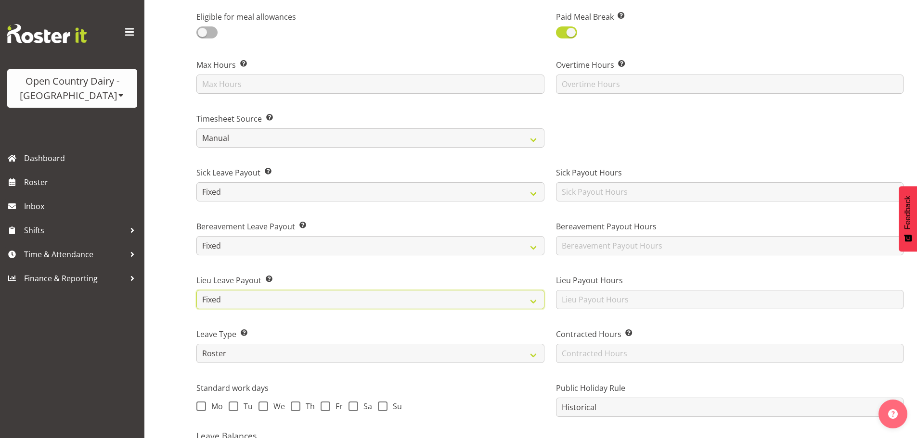
scroll to position [529, 0]
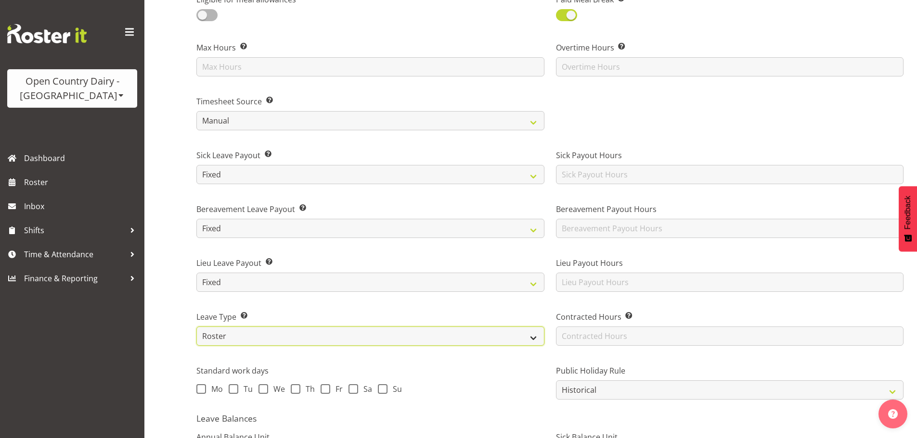
click at [227, 336] on select "Standard History Payout Roster Roster - Fixed" at bounding box center [370, 336] width 348 height 19
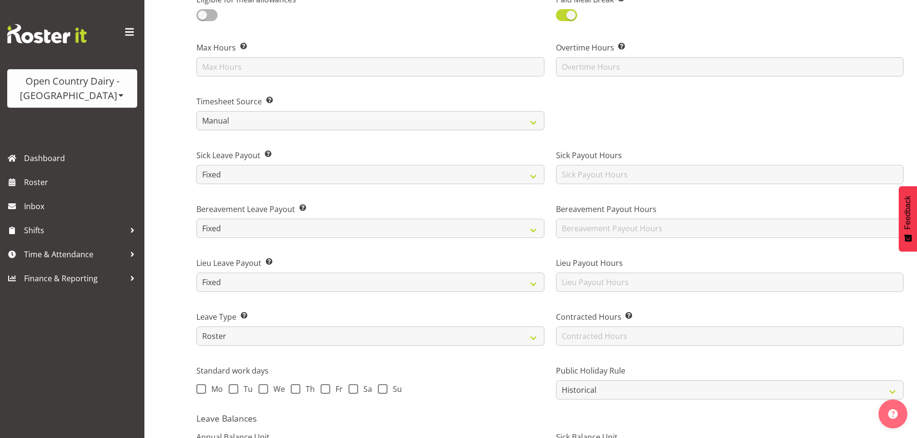
click at [168, 321] on div "Create Employee Back to employees Details Access Pay & Rewards Recent Activity …" at bounding box center [530, 49] width 772 height 1100
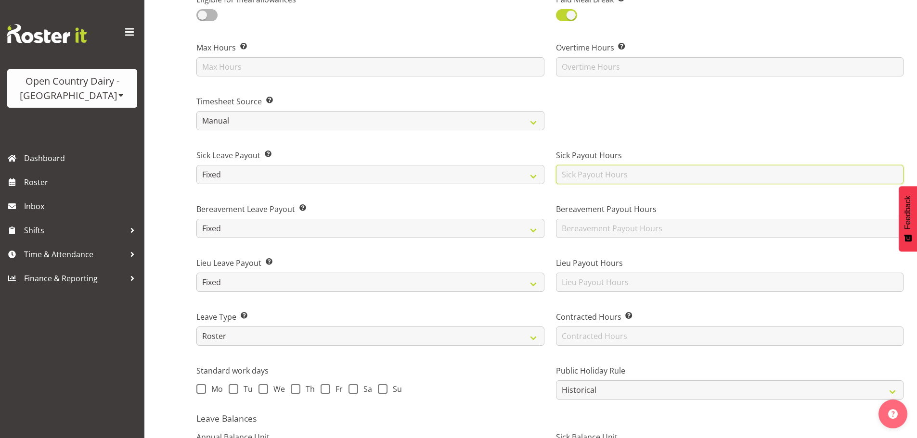
click at [636, 170] on input "text" at bounding box center [730, 174] width 348 height 19
type input "10.19"
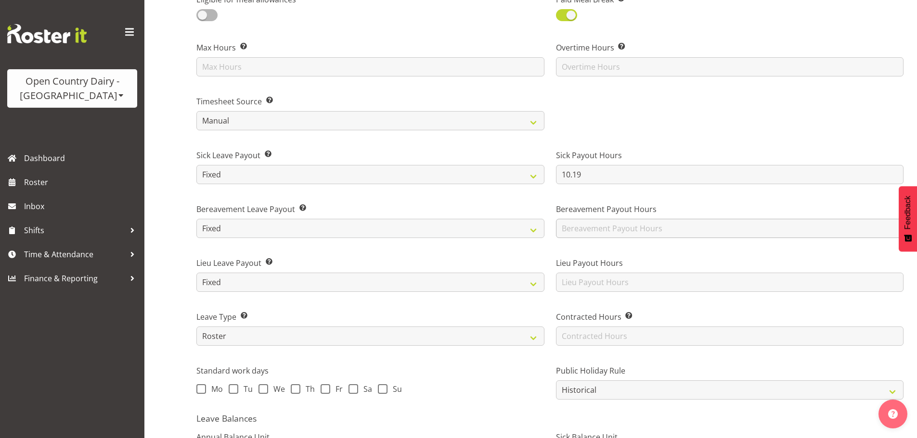
click at [593, 218] on div "Bereavement Payout Hours" at bounding box center [730, 221] width 348 height 35
drag, startPoint x: 593, startPoint y: 228, endPoint x: 590, endPoint y: 204, distance: 24.8
click at [592, 225] on input "text" at bounding box center [730, 228] width 348 height 19
type input "10.19"
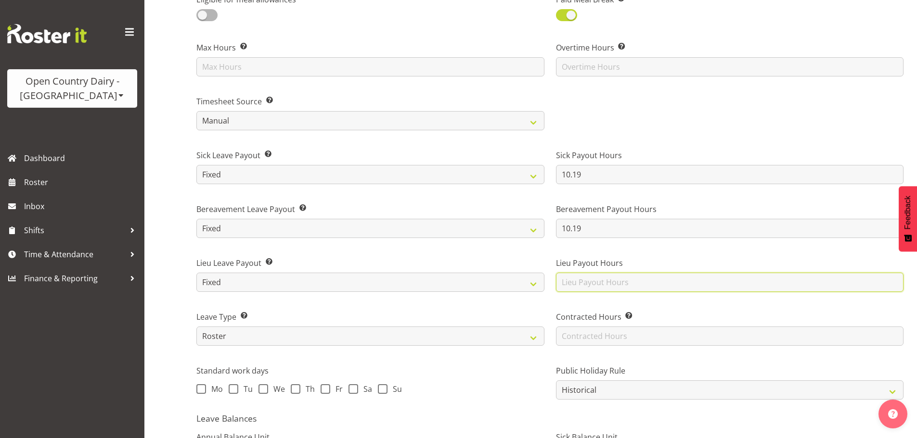
click at [572, 283] on input "text" at bounding box center [730, 282] width 348 height 19
type input "10.19"
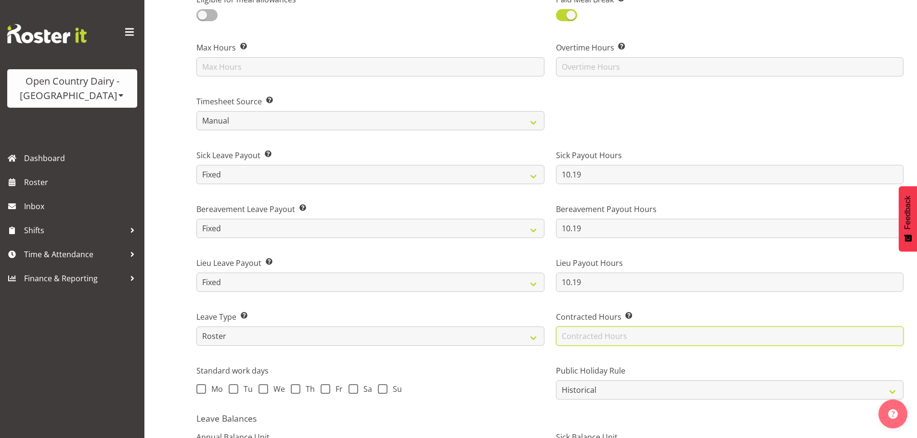
click at [586, 335] on input "text" at bounding box center [730, 336] width 348 height 19
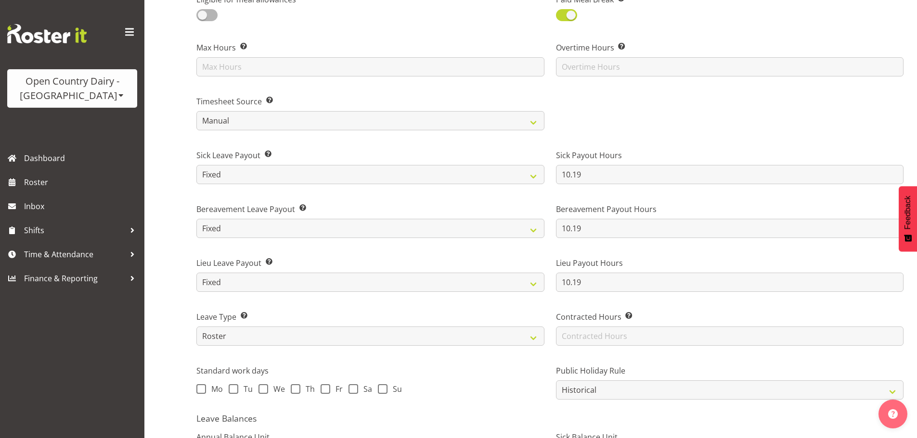
click at [556, 305] on div "Contracted Hours Enter the number of contracted hours this employee works (e.g.…" at bounding box center [729, 325] width 359 height 54
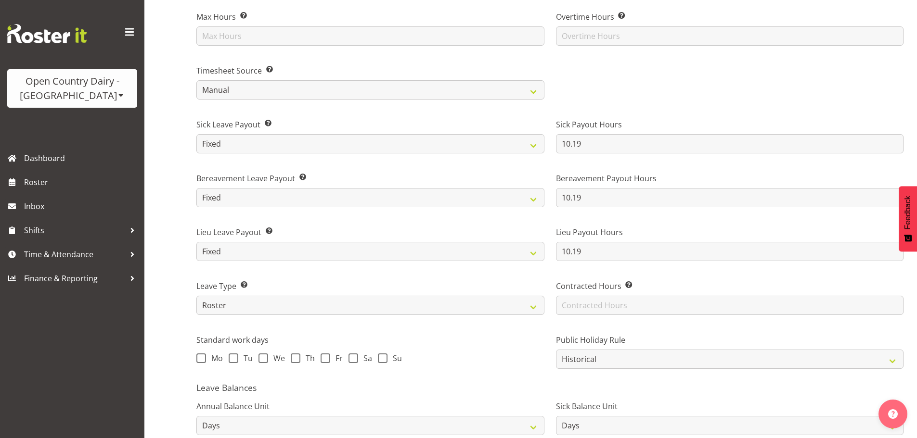
scroll to position [577, 0]
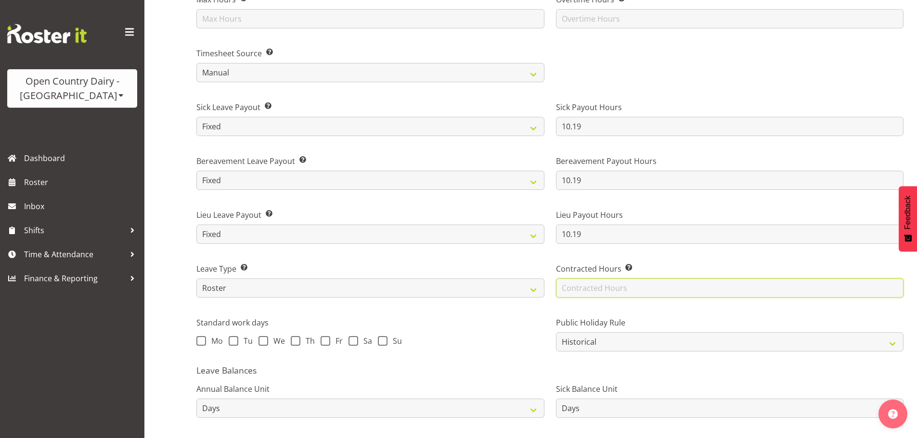
click at [588, 285] on input "text" at bounding box center [730, 288] width 348 height 19
type input "40.12"
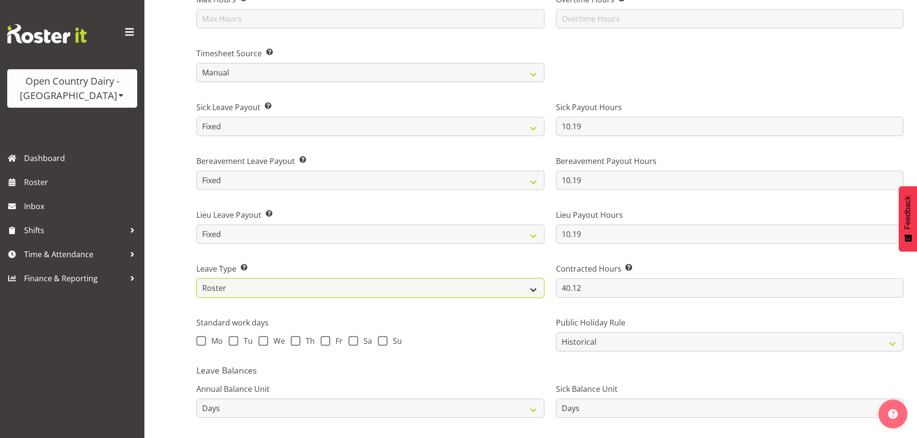
click at [210, 286] on select "Standard History Payout Roster Roster - Fixed" at bounding box center [370, 288] width 348 height 19
select select "standard"
click at [196, 279] on select "Standard History Payout Roster Roster - Fixed" at bounding box center [370, 288] width 348 height 19
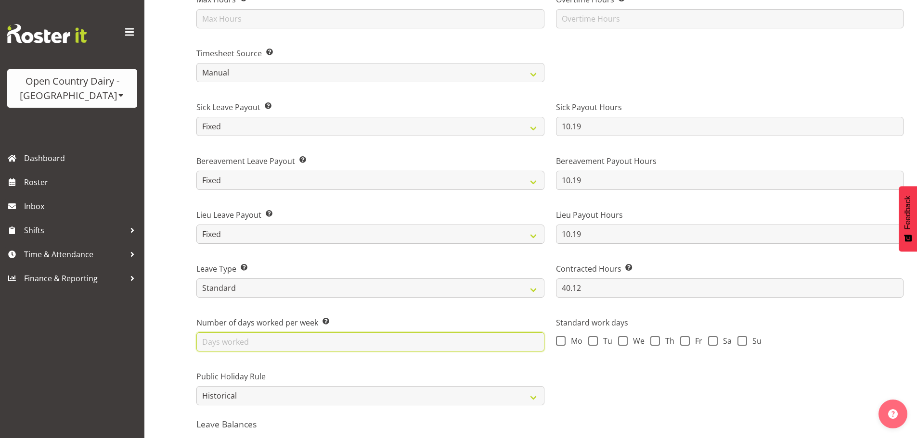
click at [241, 341] on input "text" at bounding box center [370, 342] width 348 height 19
type input "4"
drag, startPoint x: 560, startPoint y: 343, endPoint x: 566, endPoint y: 342, distance: 5.8
click at [562, 342] on span at bounding box center [561, 341] width 10 height 10
click at [562, 342] on input "Mo" at bounding box center [559, 341] width 6 height 6
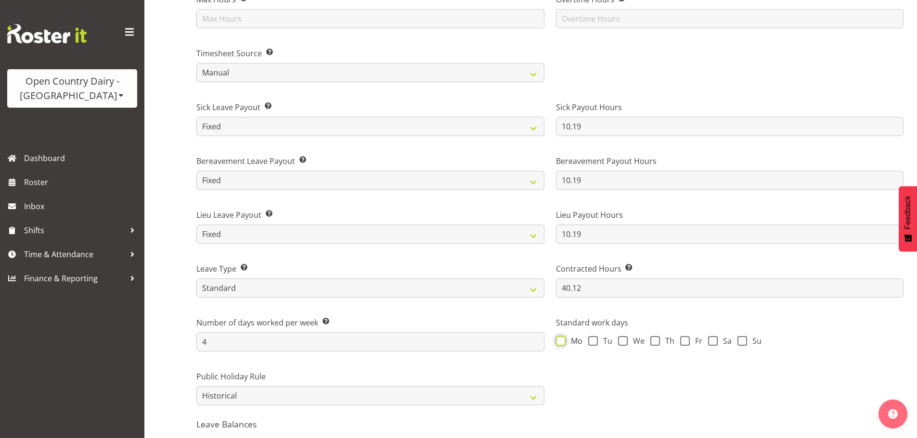
checkbox input "true"
click at [590, 343] on span at bounding box center [593, 341] width 10 height 10
click at [590, 343] on input "Tu" at bounding box center [591, 341] width 6 height 6
checkbox input "true"
click at [624, 337] on span at bounding box center [623, 341] width 10 height 10
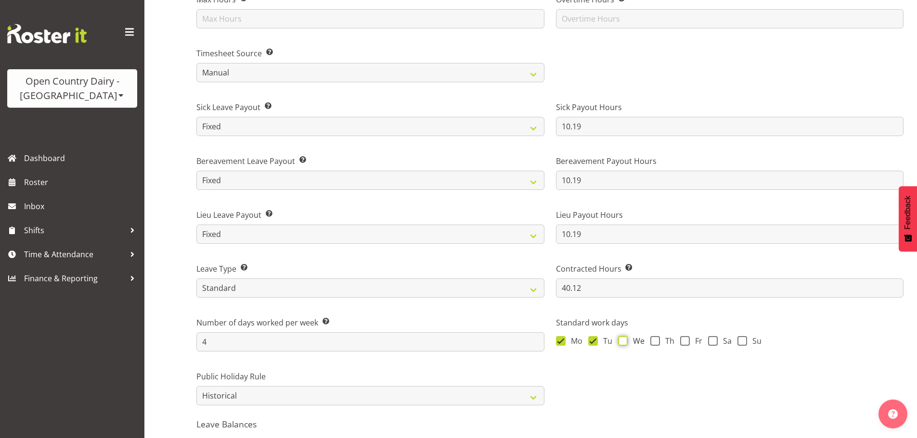
click at [624, 338] on input "We" at bounding box center [621, 341] width 6 height 6
checkbox input "true"
click at [656, 344] on span at bounding box center [655, 341] width 10 height 10
click at [656, 344] on input "Th" at bounding box center [653, 341] width 6 height 6
checkbox input "true"
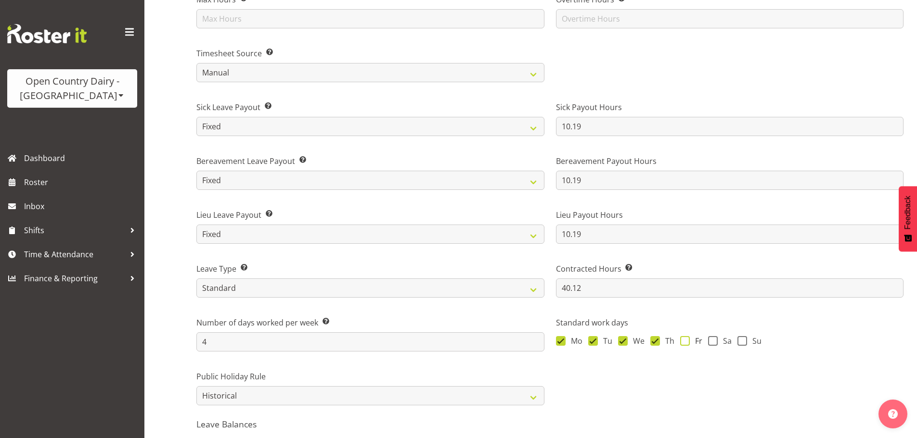
click at [682, 341] on span at bounding box center [685, 341] width 10 height 10
click at [682, 341] on input "Fr" at bounding box center [683, 341] width 6 height 6
checkbox input "true"
click at [714, 342] on span at bounding box center [713, 341] width 10 height 10
click at [714, 342] on input "Sa" at bounding box center [711, 341] width 6 height 6
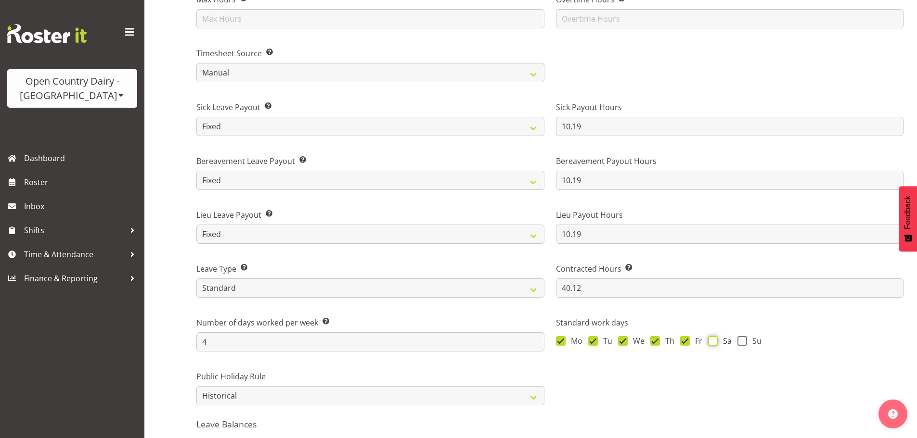
checkbox input "true"
click at [753, 338] on span "Su" at bounding box center [754, 341] width 14 height 10
click at [744, 338] on input "Su" at bounding box center [740, 341] width 6 height 6
click at [748, 340] on span "Su" at bounding box center [754, 341] width 14 height 10
click at [744, 340] on input "Su" at bounding box center [740, 341] width 6 height 6
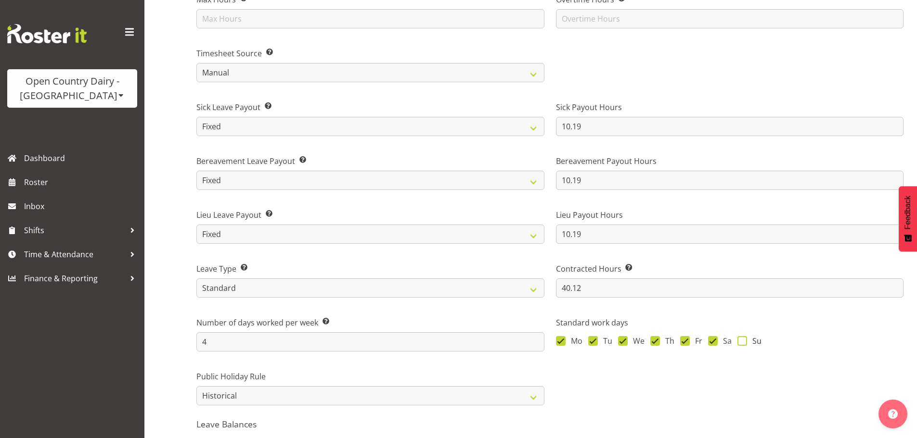
click at [747, 345] on span "Su" at bounding box center [754, 341] width 14 height 10
click at [744, 344] on input "Su" at bounding box center [740, 341] width 6 height 6
checkbox input "true"
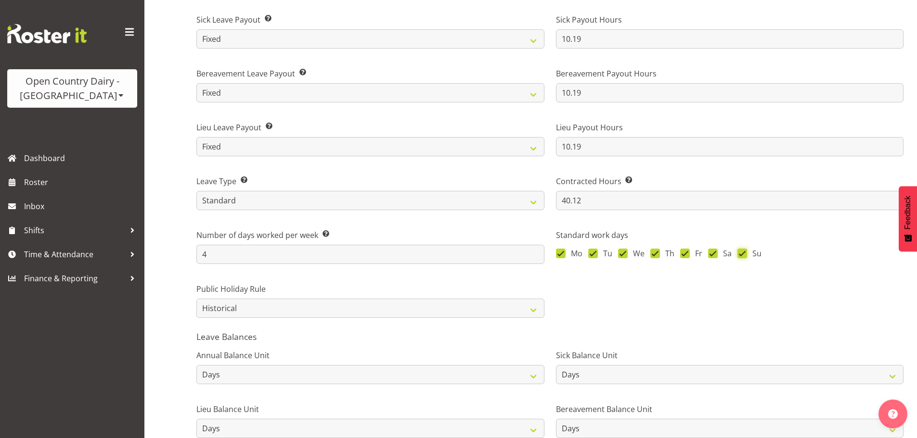
scroll to position [674, 0]
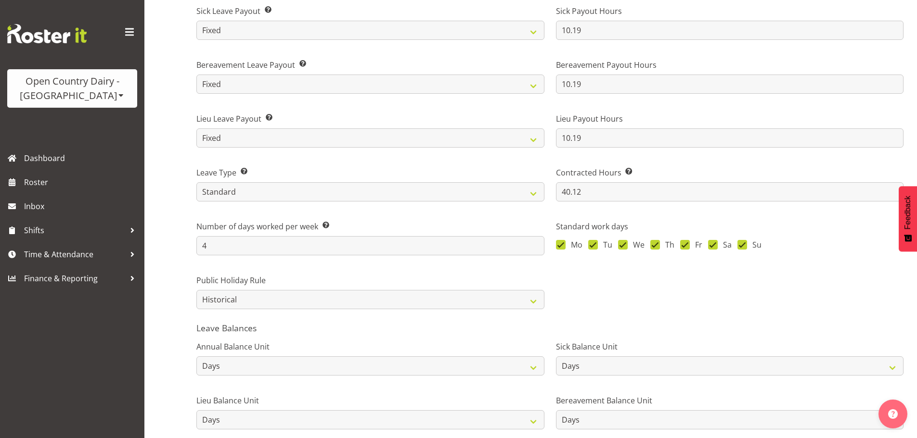
click at [229, 202] on div "Leave Type Select how employee leave will be calculated: Standard – Leave hours…" at bounding box center [370, 181] width 359 height 54
click at [232, 195] on select "Standard History Payout Roster Roster - Fixed" at bounding box center [370, 191] width 348 height 19
select select "roster_fixed"
click at [196, 182] on select "Standard History Payout Roster Roster - Fixed" at bounding box center [370, 191] width 348 height 19
type input "40.12"
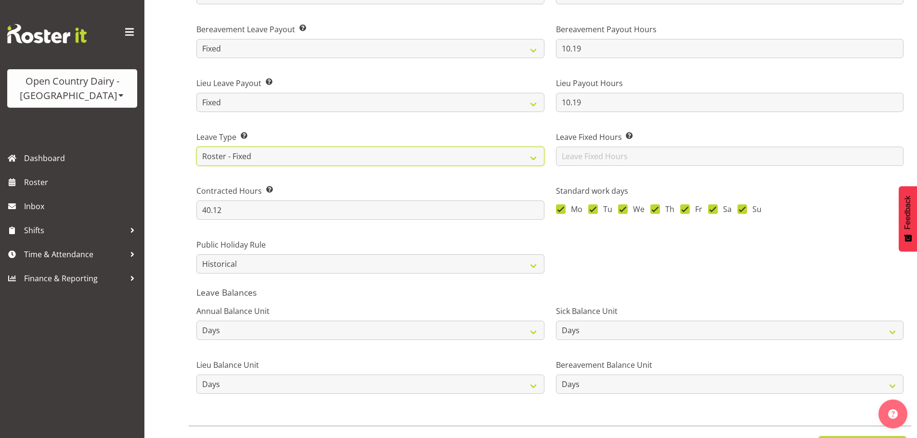
scroll to position [751, 0]
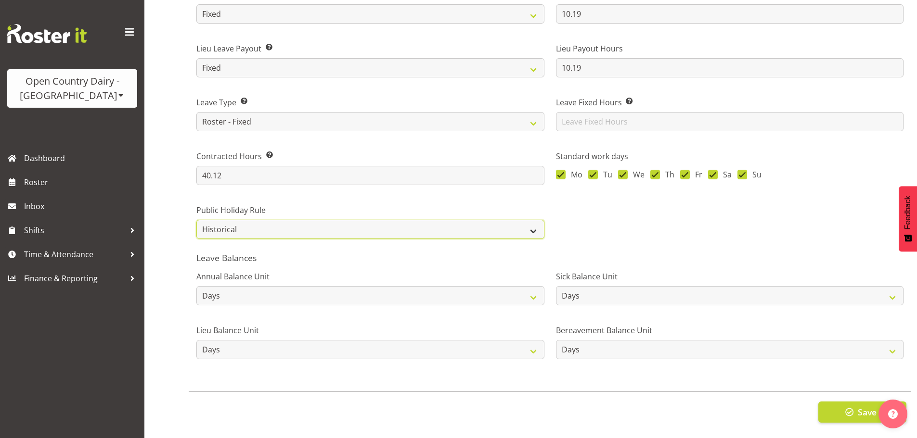
click at [235, 220] on select "Roster Always Pay Never Pay Historical Roster-Fixed" at bounding box center [370, 229] width 348 height 19
click at [232, 220] on select "Roster Always Pay Never Pay Historical Roster-Fixed" at bounding box center [370, 229] width 348 height 19
select select "roster"
click at [196, 220] on select "Roster Always Pay Never Pay Historical Roster-Fixed" at bounding box center [370, 229] width 348 height 19
click at [843, 406] on span "button" at bounding box center [849, 412] width 13 height 13
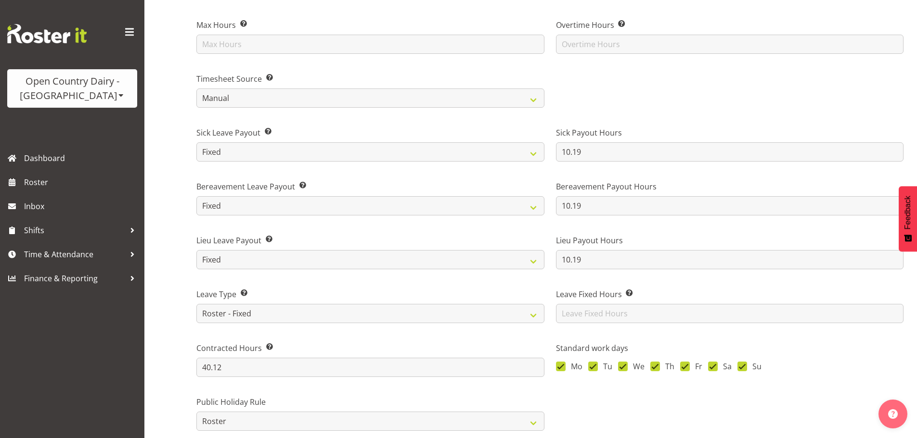
scroll to position [511, 0]
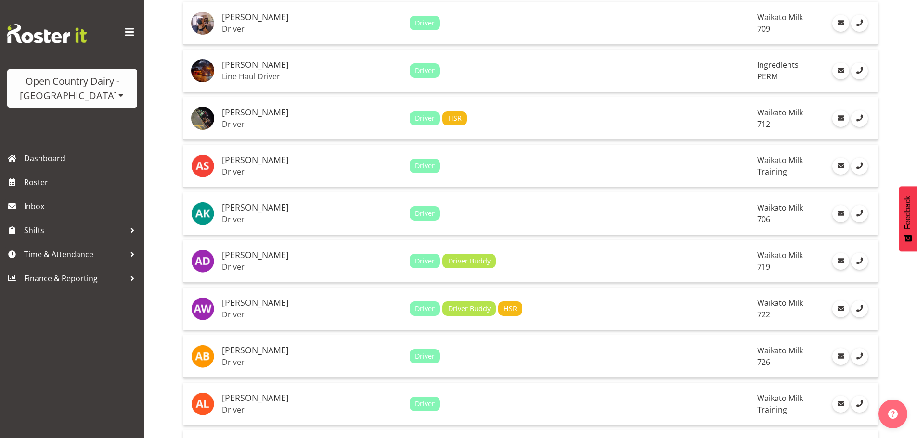
scroll to position [241, 0]
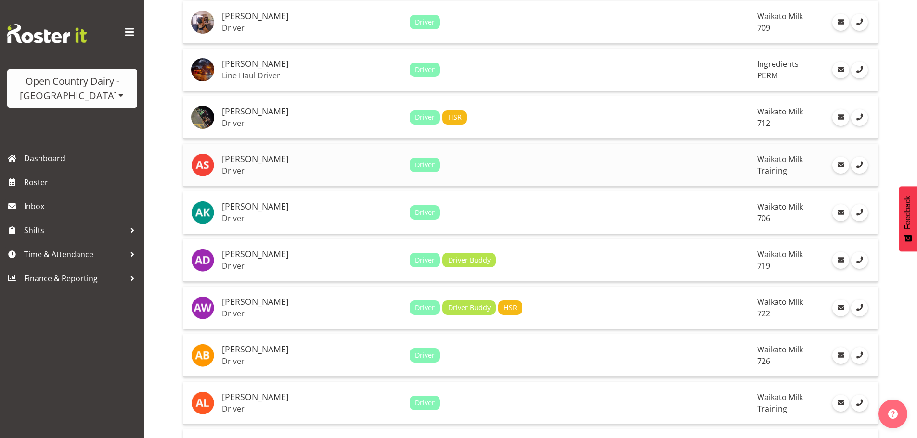
click at [343, 162] on h5 "[PERSON_NAME]" at bounding box center [312, 159] width 180 height 10
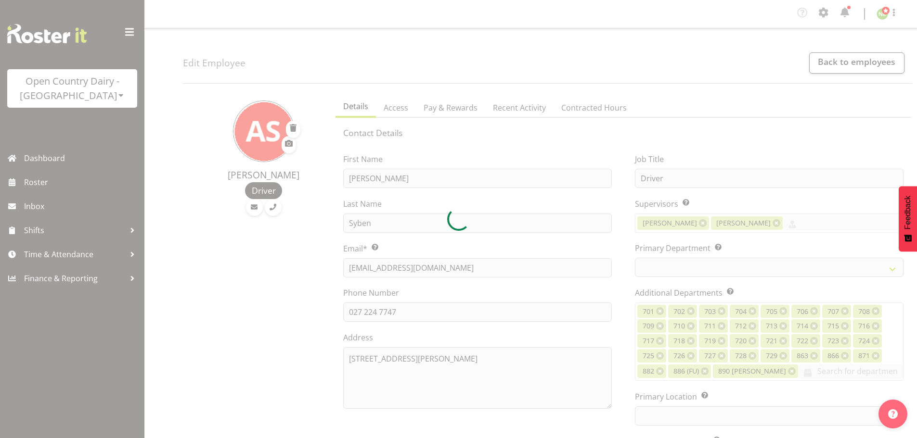
select select "TimelineWeek"
select select
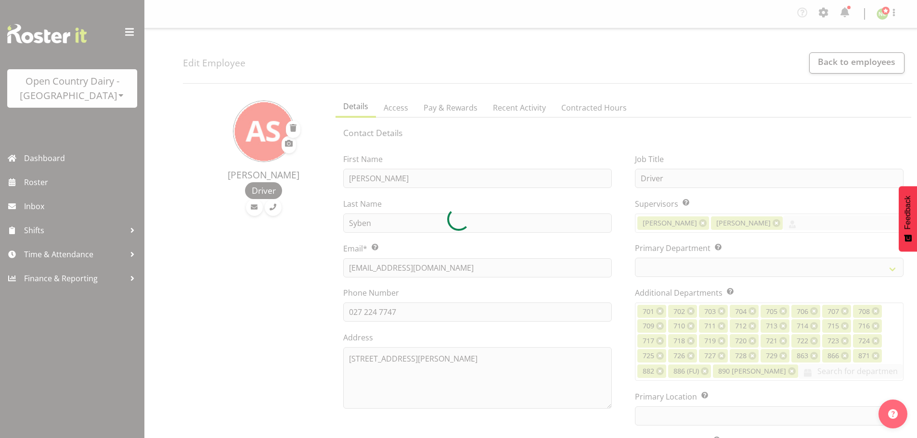
select select
select select "1054"
select select "763"
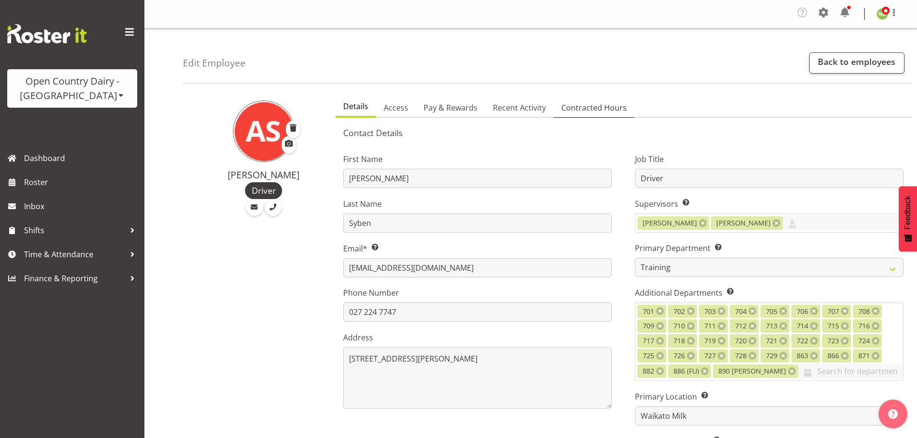
click at [580, 107] on span "Contracted Hours" at bounding box center [593, 108] width 65 height 12
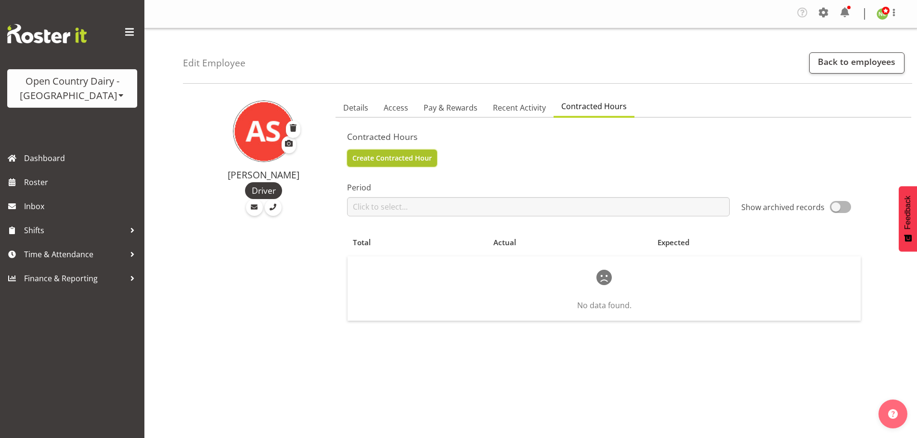
click at [402, 156] on span "Create Contracted Hour" at bounding box center [391, 158] width 79 height 11
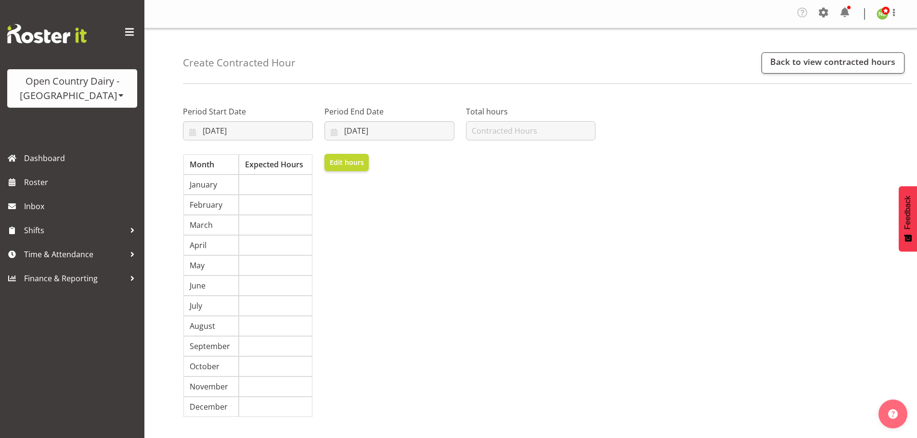
select select "8"
select select "2025"
click at [235, 128] on input "08/09/2025" at bounding box center [248, 130] width 130 height 19
click at [207, 156] on link at bounding box center [202, 158] width 22 height 19
click at [205, 159] on span at bounding box center [202, 159] width 10 height 12
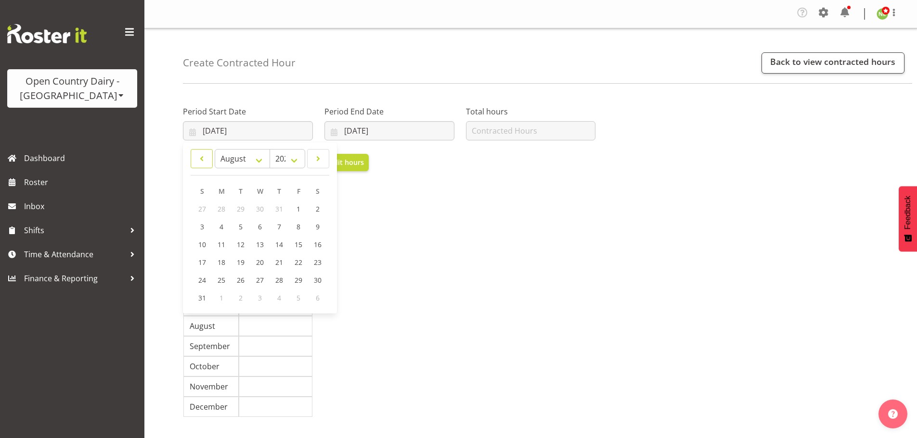
select select "6"
click at [220, 261] on span "21" at bounding box center [222, 262] width 8 height 9
type input "21/07/2025"
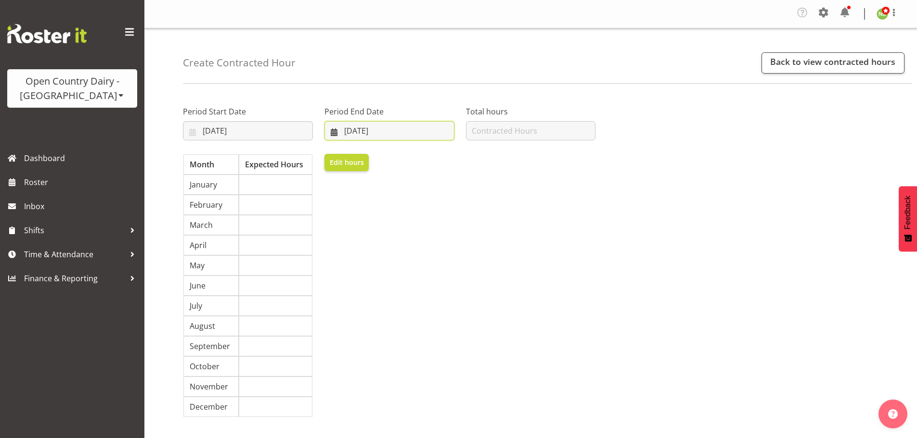
click at [349, 130] on input "08/09/2025" at bounding box center [389, 130] width 130 height 19
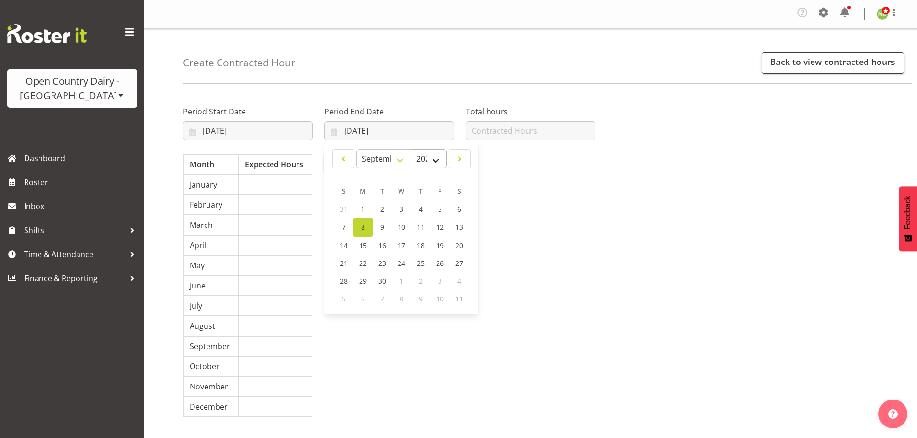
click at [446, 158] on div "January February March April May June July August September October November De…" at bounding box center [401, 158] width 142 height 19
click at [440, 158] on select "2035 2034 2033 2032 2031 2030 2029 2028 2027 2026 2025 2024 2023 2022 2021 2020…" at bounding box center [428, 158] width 36 height 19
select select "2026"
click at [410, 149] on select "2035 2034 2033 2032 2031 2030 2029 2028 2027 2026 2025 2024 2023 2022 2021 2020…" at bounding box center [428, 158] width 36 height 19
click at [487, 129] on input "number" at bounding box center [531, 130] width 130 height 19
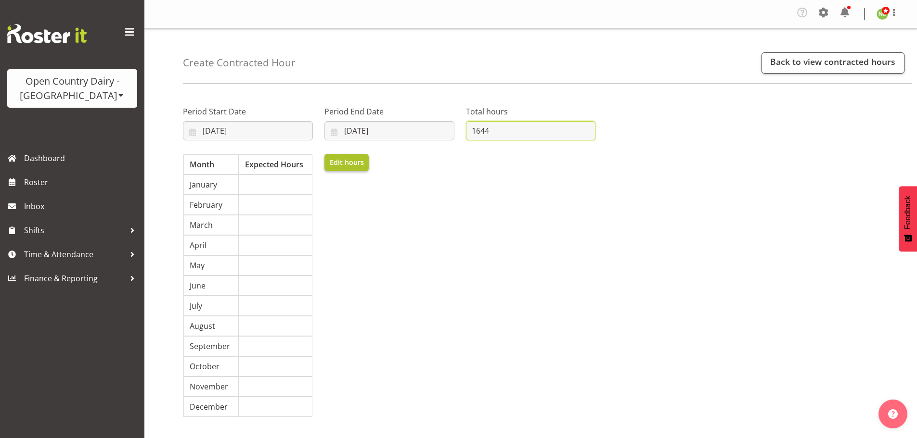
type input "1644"
click at [345, 161] on span "Edit hours" at bounding box center [347, 162] width 34 height 11
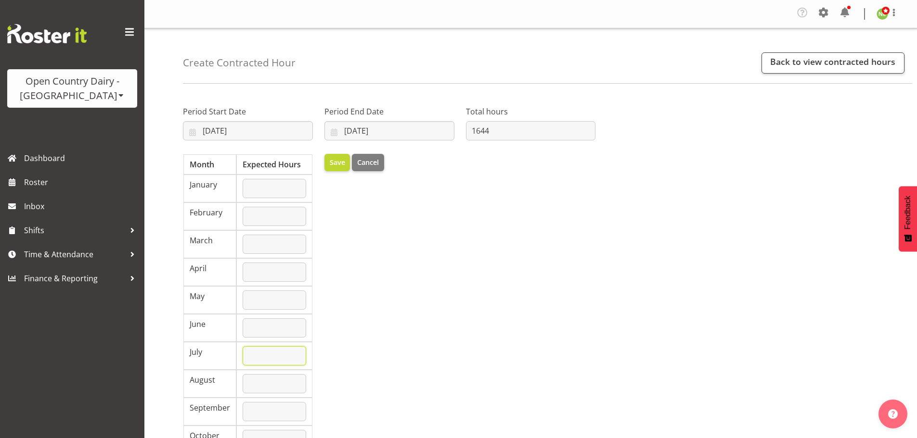
click at [256, 359] on input "number" at bounding box center [275, 355] width 64 height 19
type input "4"
type input "1644"
click at [337, 166] on span "Save" at bounding box center [337, 162] width 15 height 11
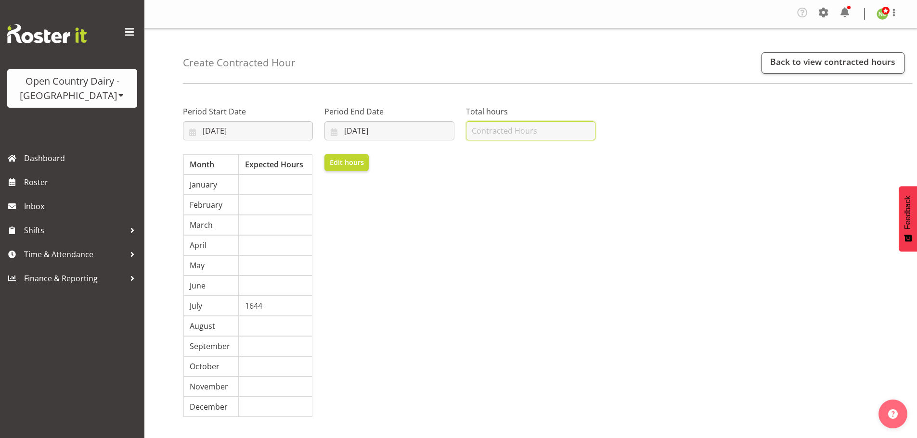
click at [520, 128] on input "number" at bounding box center [531, 130] width 130 height 19
type input "1644"
drag, startPoint x: 628, startPoint y: 222, endPoint x: 689, endPoint y: 221, distance: 60.7
click at [629, 222] on div "Period Start Date 21/07/2025 January February March April May June July August …" at bounding box center [530, 263] width 707 height 343
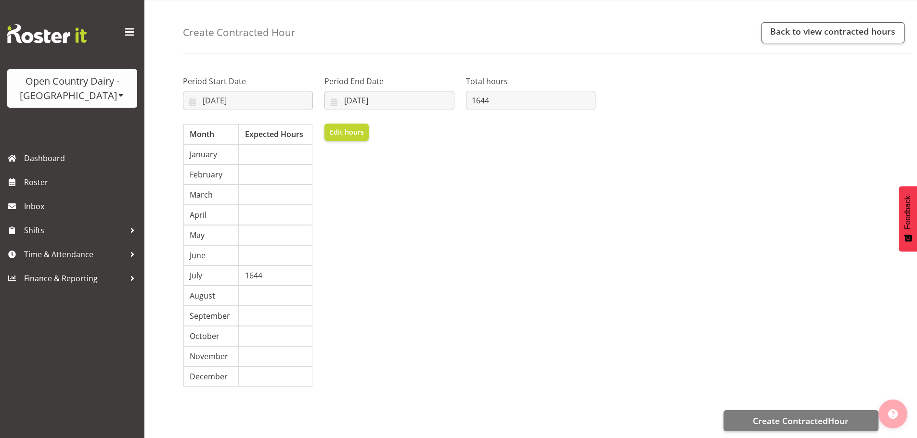
scroll to position [45, 0]
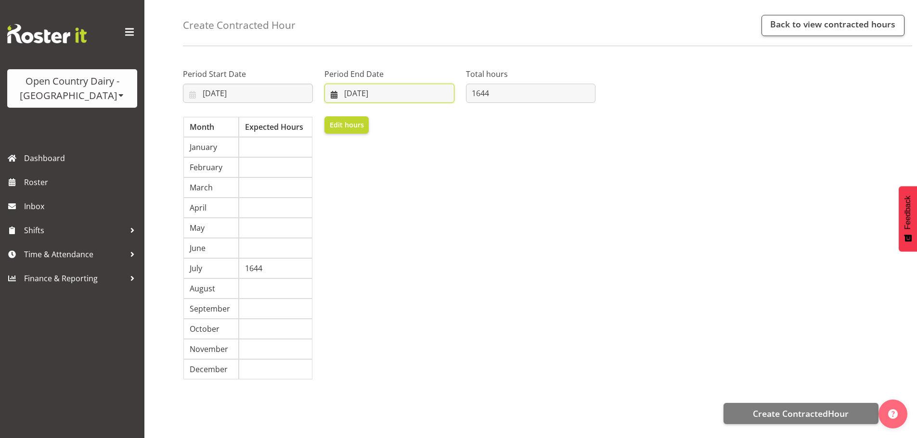
click at [370, 84] on input "08/09/2025" at bounding box center [389, 93] width 130 height 19
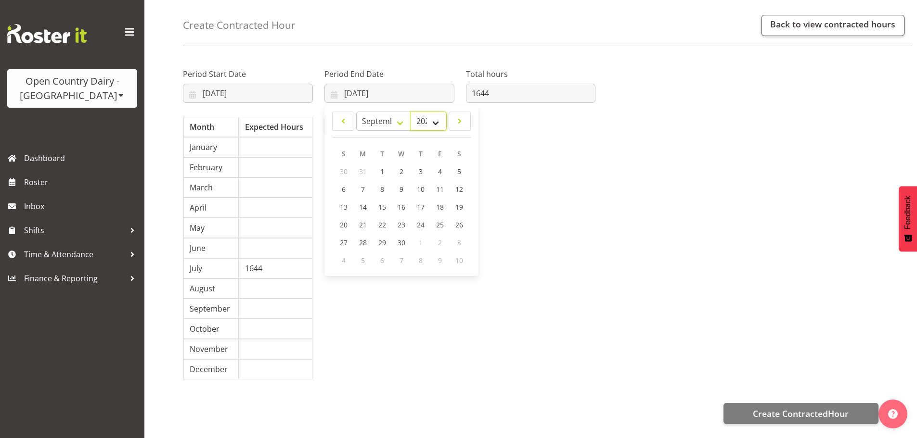
click at [433, 118] on select "2036 2035 2034 2033 2032 2031 2030 2029 2028 2027 2026 2025 2024 2023 2022 2021…" at bounding box center [428, 121] width 36 height 19
click at [410, 112] on select "2036 2035 2034 2033 2032 2031 2030 2029 2028 2027 2026 2025 2024 2023 2022 2021…" at bounding box center [428, 121] width 36 height 19
click at [423, 117] on select "2036 2035 2034 2033 2032 2031 2030 2029 2028 2027 2026 2025 2024 2023 2022 2021…" at bounding box center [428, 121] width 36 height 19
click at [410, 112] on select "2036 2035 2034 2033 2032 2031 2030 2029 2028 2027 2026 2025 2024 2023 2022 2021…" at bounding box center [428, 121] width 36 height 19
click at [403, 115] on select "January February March April May June July August September October November De…" at bounding box center [383, 121] width 55 height 19
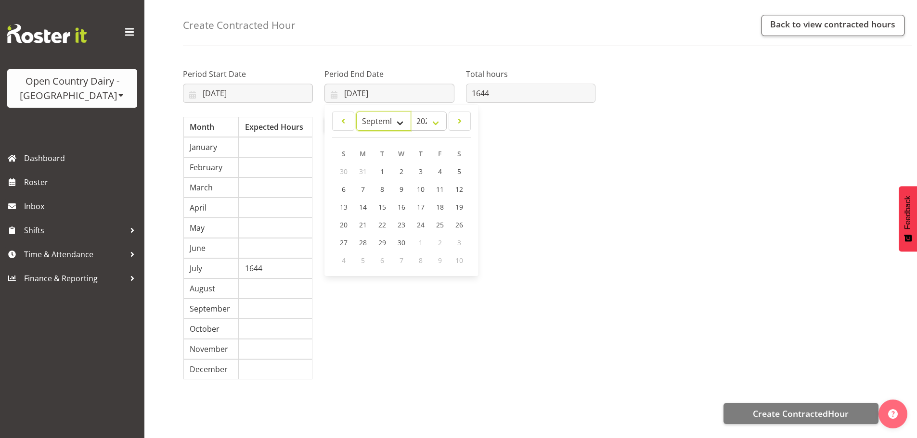
select select "6"
click at [356, 112] on select "January February March April May June July August September October November De…" at bounding box center [383, 121] width 55 height 19
click at [359, 220] on span "20" at bounding box center [363, 224] width 8 height 9
type input "20/07/2026"
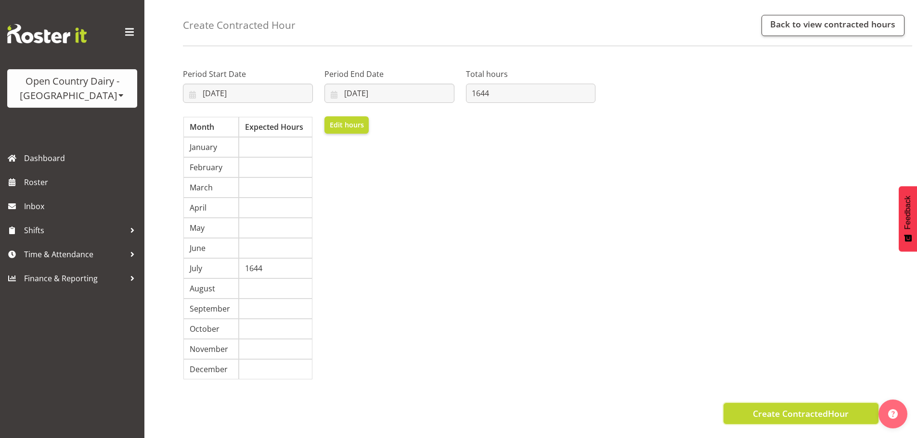
click at [766, 408] on span "Create ContractedHour" at bounding box center [801, 414] width 96 height 13
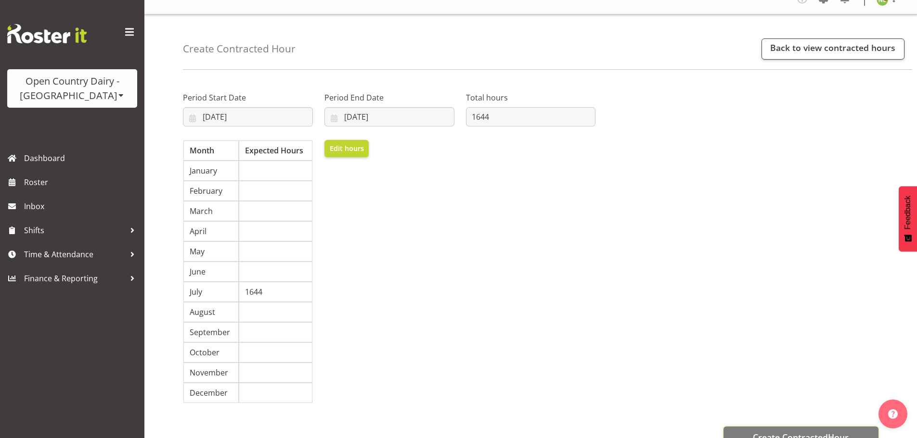
scroll to position [0, 0]
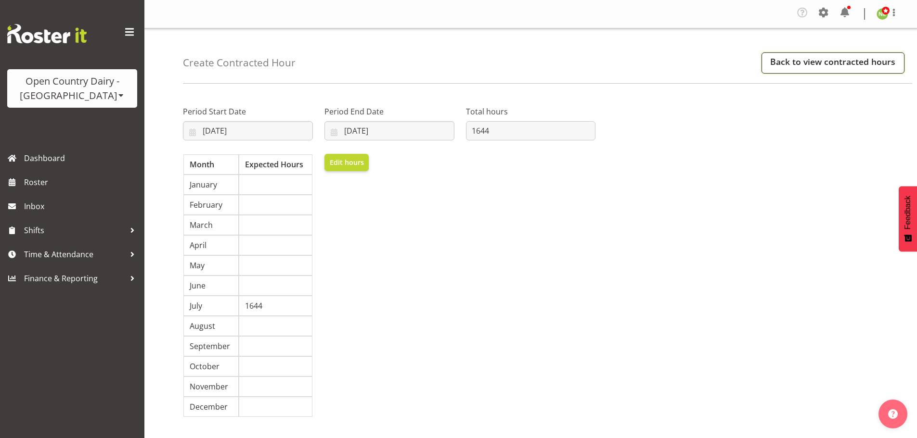
click at [797, 63] on link "Back to view contracted hours" at bounding box center [832, 62] width 143 height 21
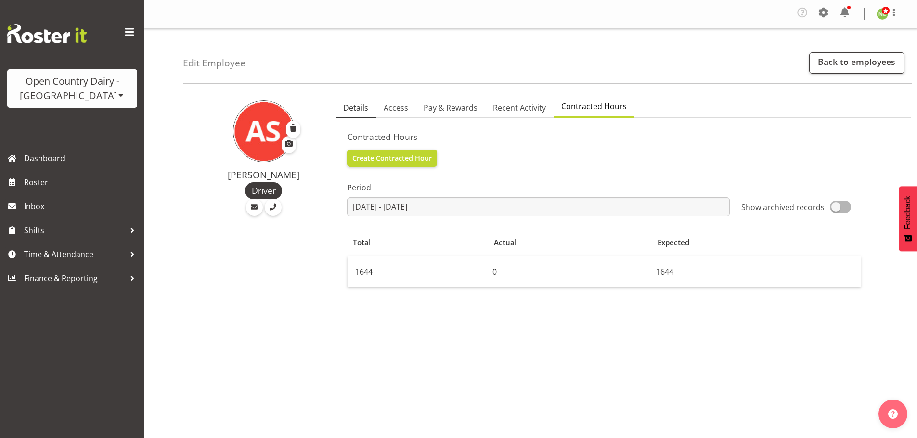
click at [368, 105] on link "Details" at bounding box center [355, 108] width 40 height 20
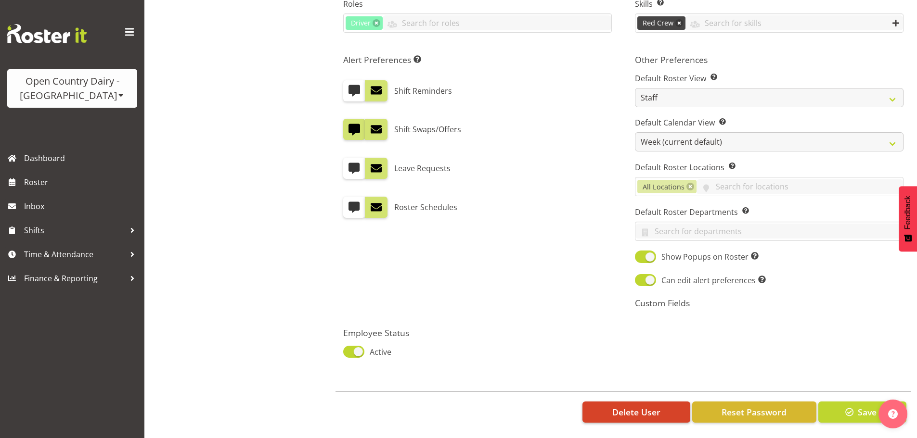
scroll to position [540, 0]
click at [757, 406] on span "Reset Password" at bounding box center [753, 412] width 65 height 13
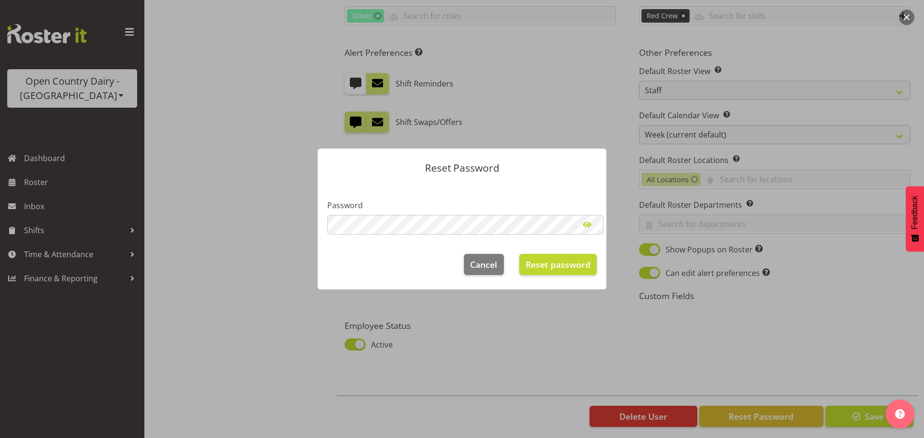
click at [581, 225] on span at bounding box center [586, 224] width 19 height 19
click at [567, 269] on span "Reset password" at bounding box center [558, 264] width 65 height 13
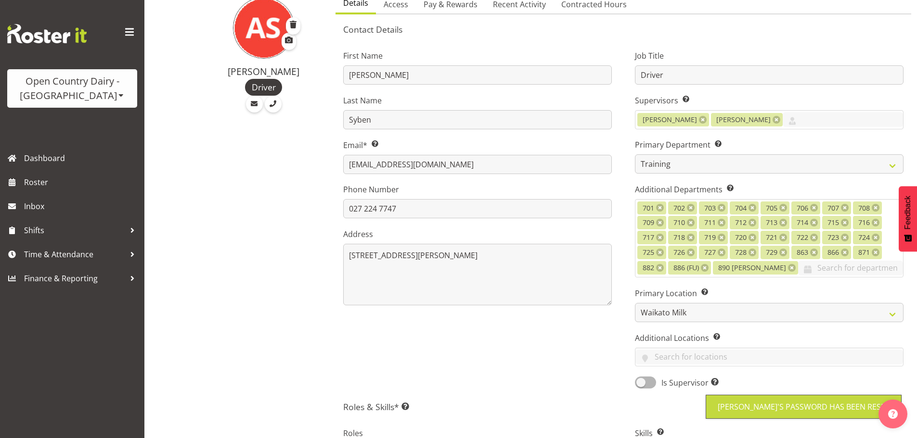
scroll to position [0, 0]
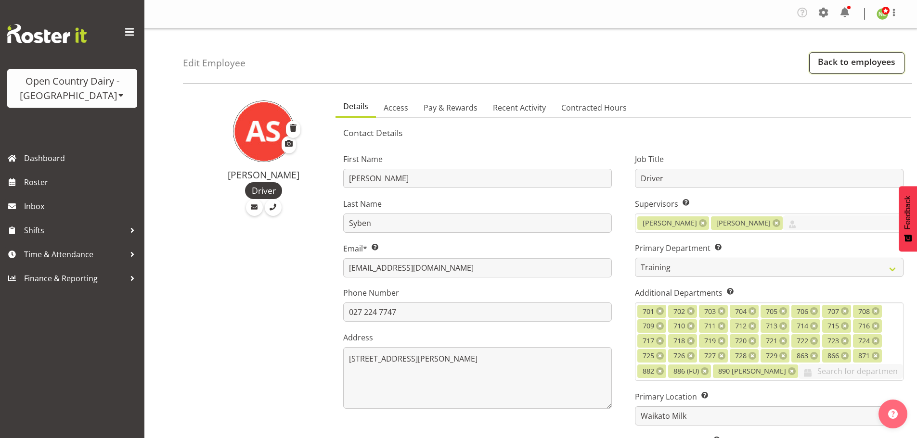
click at [831, 60] on link "Back to employees" at bounding box center [856, 62] width 95 height 21
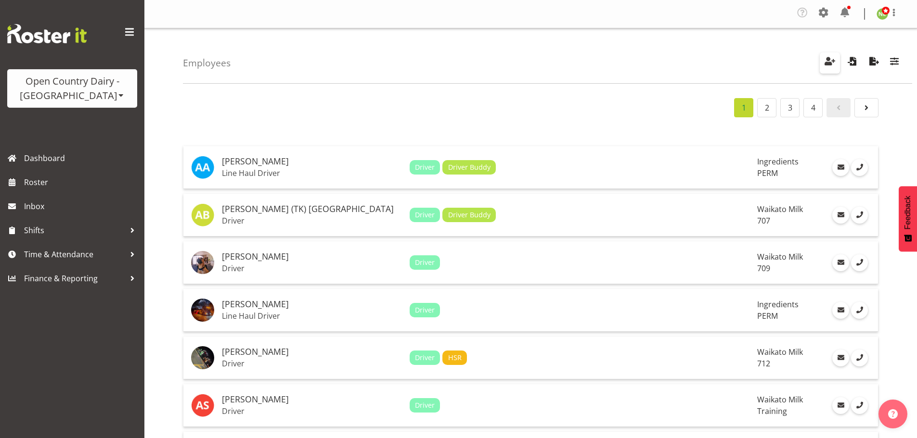
click at [824, 59] on span "button" at bounding box center [829, 61] width 13 height 13
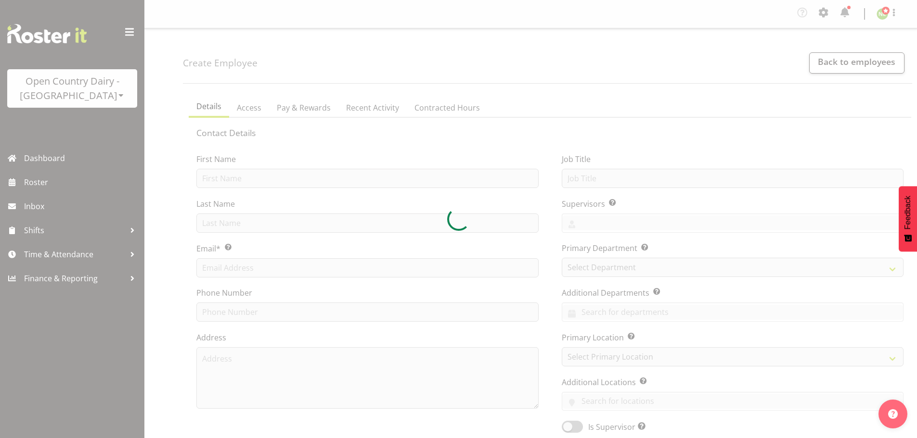
click at [211, 181] on div at bounding box center [458, 219] width 917 height 438
click at [225, 179] on div at bounding box center [458, 219] width 917 height 438
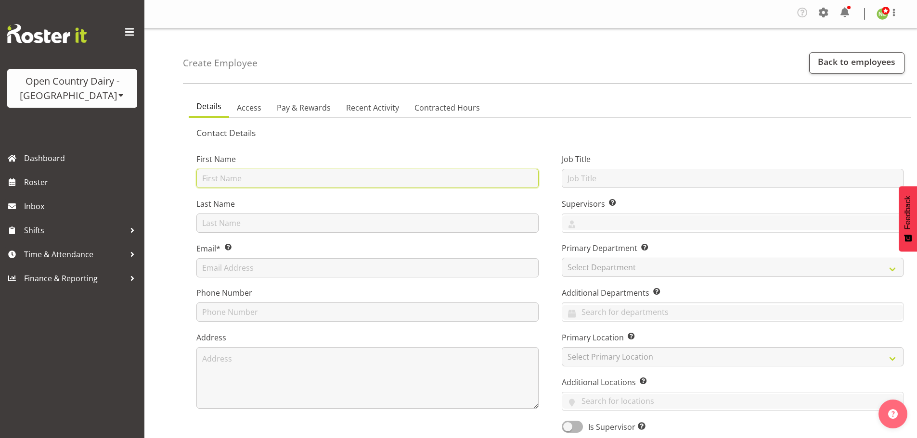
click at [310, 184] on input "text" at bounding box center [367, 178] width 342 height 19
type input "[PERSON_NAME]"
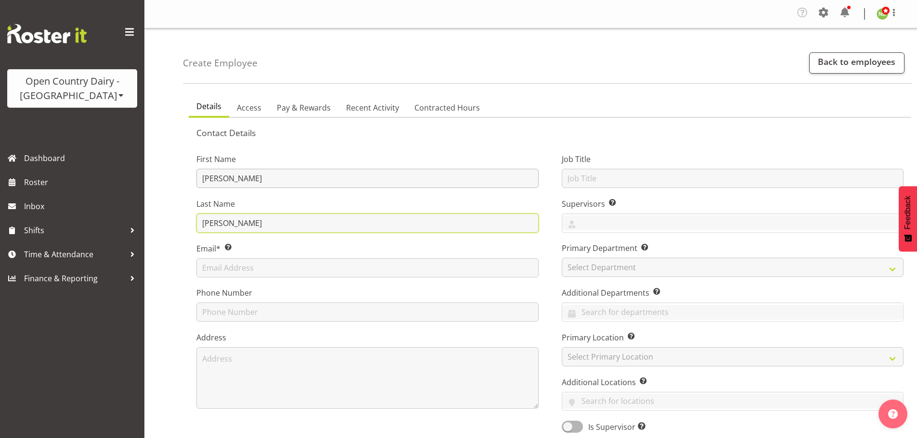
type input "[PERSON_NAME]"
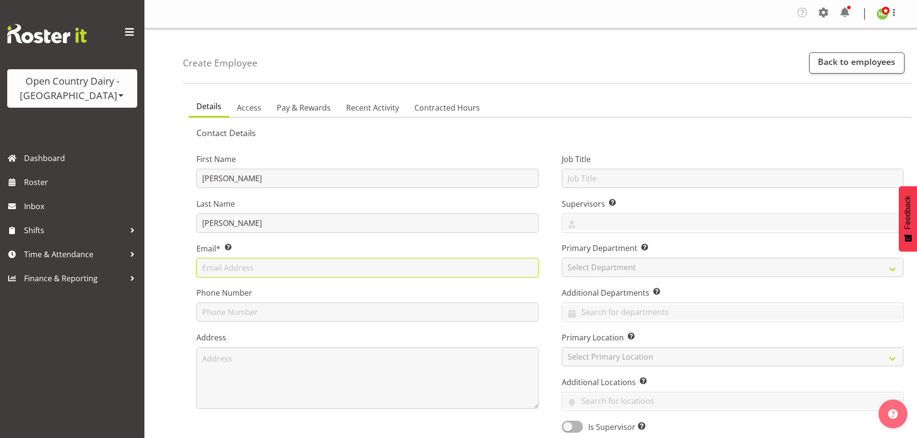
click at [267, 266] on input "text" at bounding box center [367, 267] width 342 height 19
paste input "[EMAIL_ADDRESS][DOMAIN_NAME]"
type input "[EMAIL_ADDRESS][DOMAIN_NAME]"
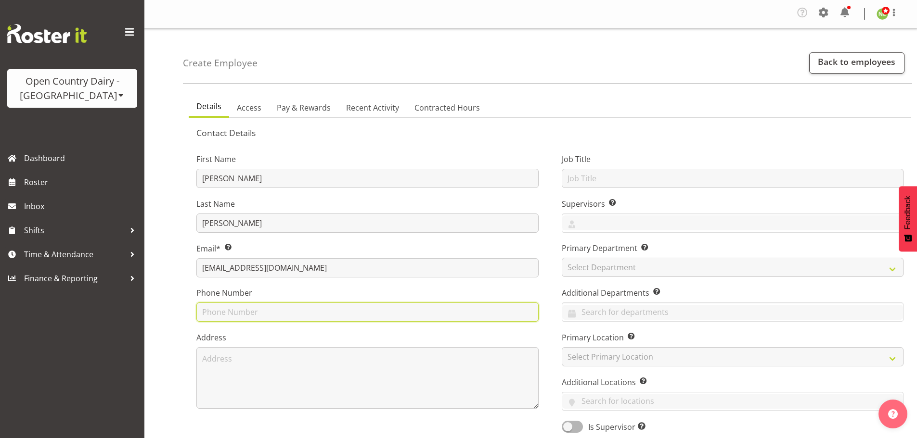
click at [217, 307] on input "text" at bounding box center [367, 312] width 342 height 19
click at [260, 313] on input "text" at bounding box center [367, 312] width 342 height 19
paste input "021 226 3739"
type input "021 226 3739"
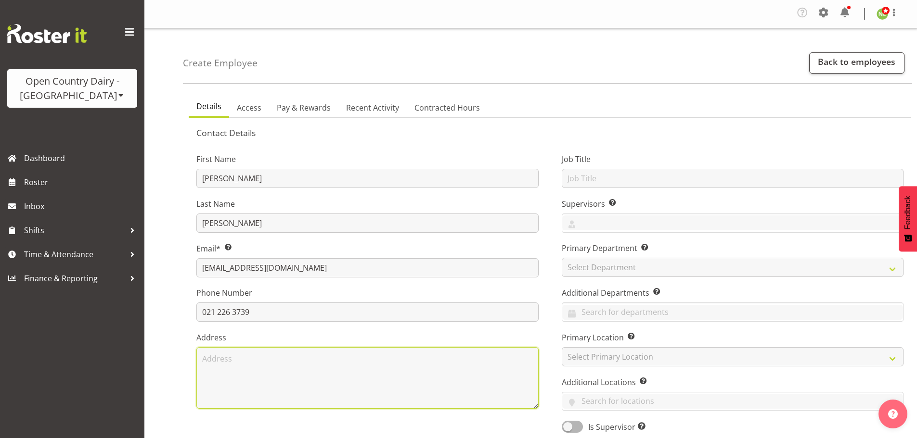
click at [218, 354] on textarea at bounding box center [367, 378] width 342 height 62
type textarea "[STREET_ADDRESS][PERSON_NAME]"
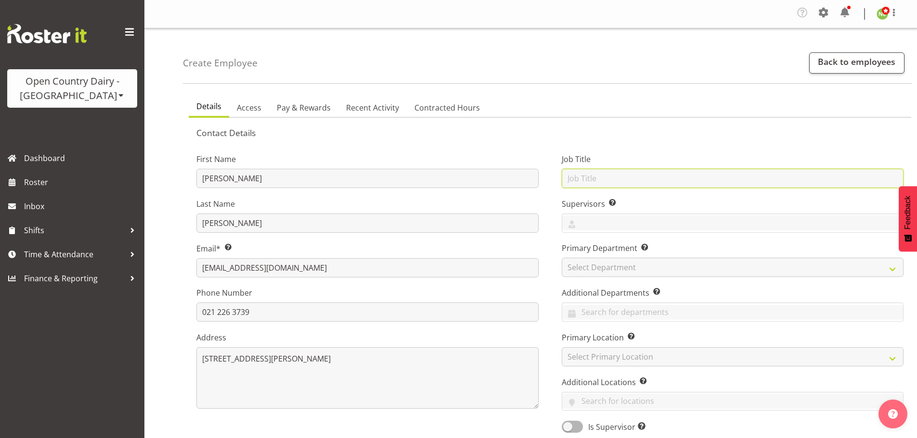
click at [589, 176] on input "text" at bounding box center [733, 178] width 342 height 19
type input "Driver"
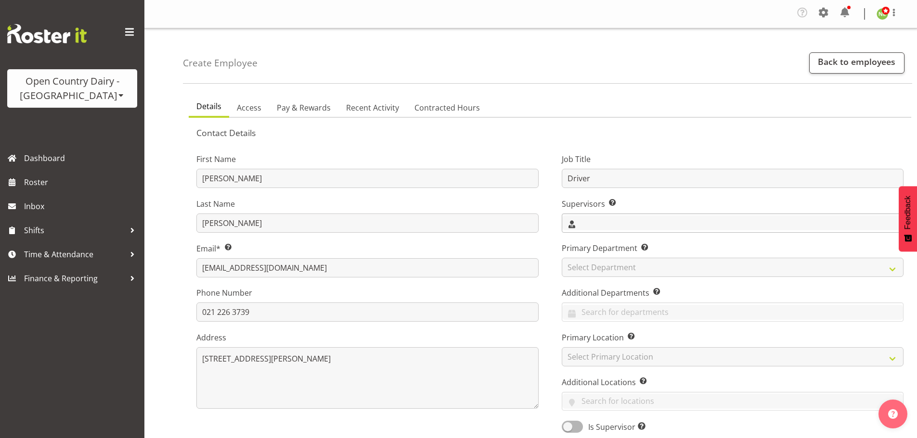
click at [588, 226] on input "text" at bounding box center [732, 223] width 341 height 15
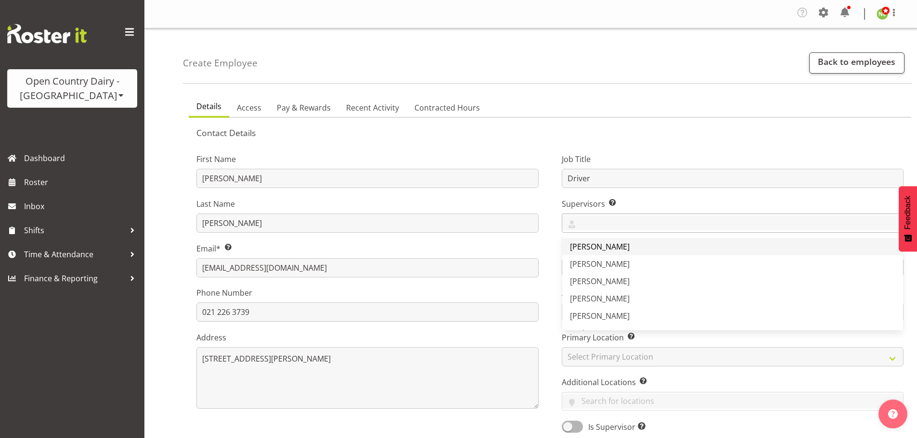
drag, startPoint x: 586, startPoint y: 243, endPoint x: 594, endPoint y: 238, distance: 9.9
click at [587, 243] on span "Harald Aalderink" at bounding box center [600, 247] width 60 height 11
drag, startPoint x: 676, startPoint y: 224, endPoint x: 669, endPoint y: 260, distance: 36.2
click at [676, 225] on input "text" at bounding box center [769, 223] width 268 height 15
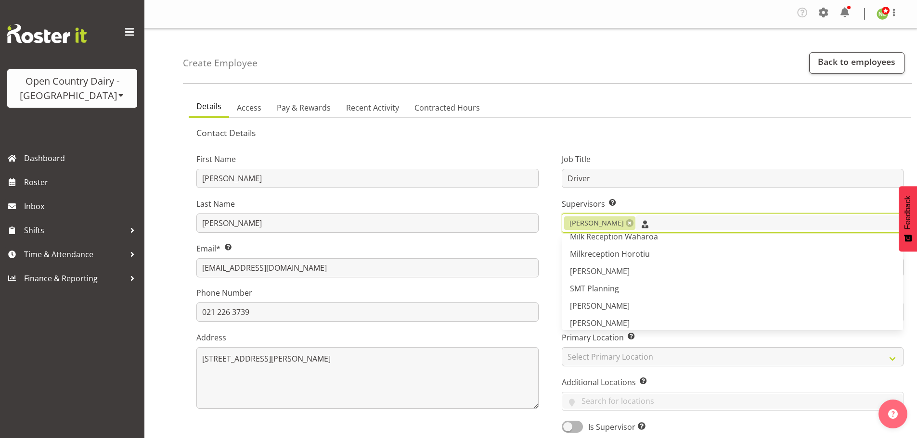
scroll to position [144, 0]
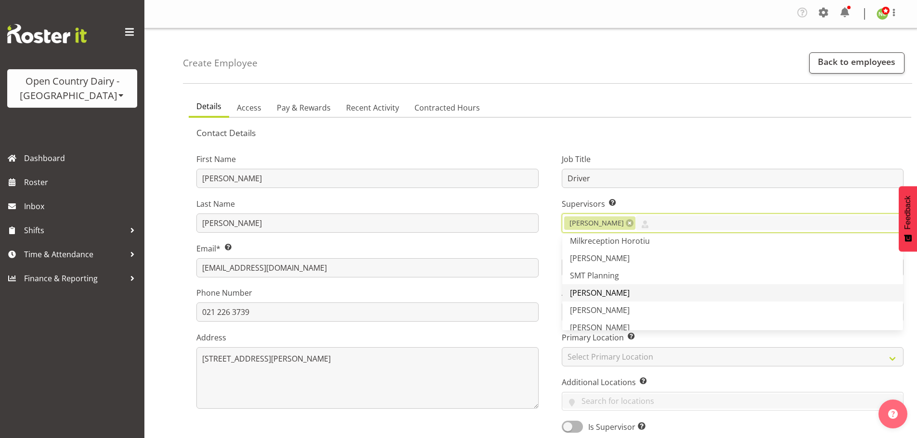
drag, startPoint x: 607, startPoint y: 309, endPoint x: 616, endPoint y: 290, distance: 21.1
click at [608, 309] on span "Steve Webb" at bounding box center [600, 310] width 60 height 11
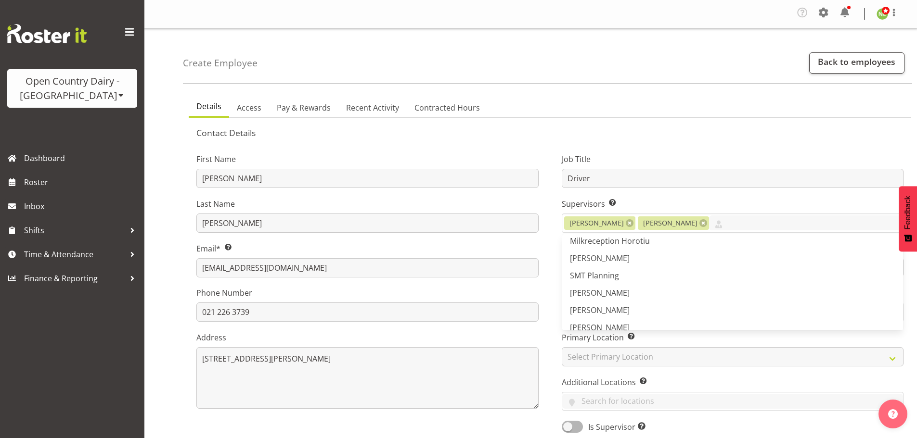
click at [555, 233] on div "Job Title Driver Supervisors Select the employee’s supervisors, or the person w…" at bounding box center [732, 290] width 365 height 300
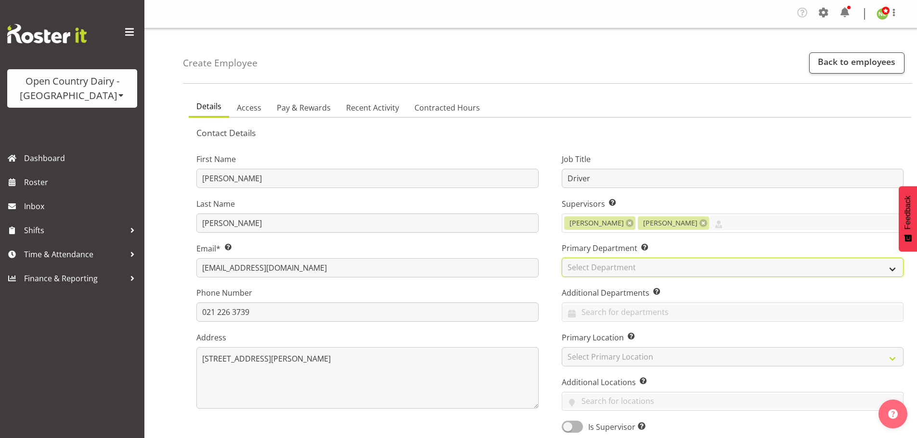
click at [584, 264] on select "Select Department 701 702 703 704 705 706 707 708 709" at bounding box center [733, 267] width 342 height 19
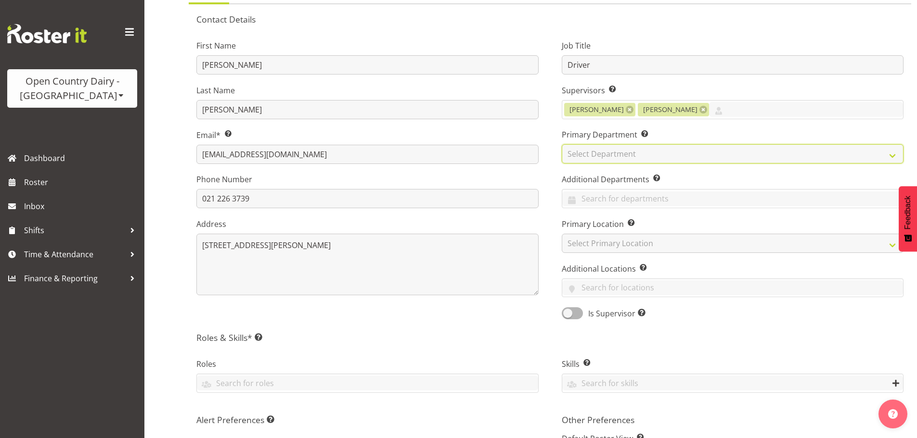
scroll to position [96, 0]
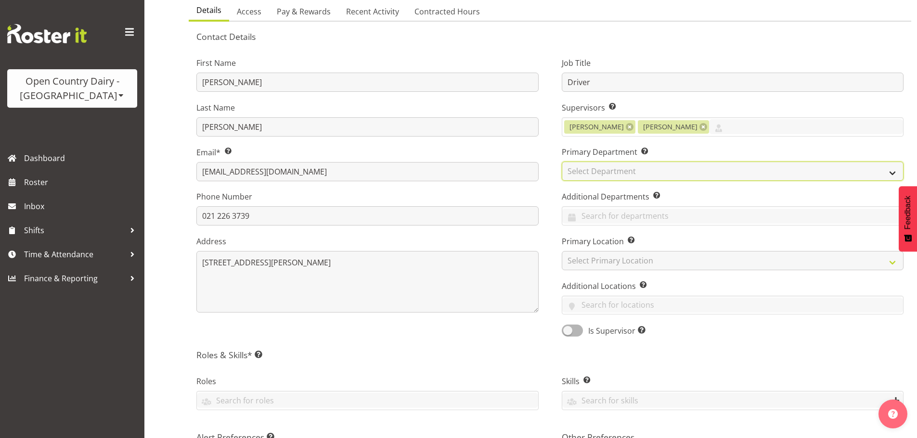
drag, startPoint x: 579, startPoint y: 169, endPoint x: 580, endPoint y: 174, distance: 4.9
click at [579, 170] on select "Select Department 701 702 703 704 705 706 707 708 709" at bounding box center [733, 171] width 342 height 19
select select "763"
click at [562, 162] on select "Select Department 701 702 703 704 705 706 707 708 709" at bounding box center [733, 171] width 342 height 19
click at [592, 213] on input "text" at bounding box center [732, 216] width 341 height 15
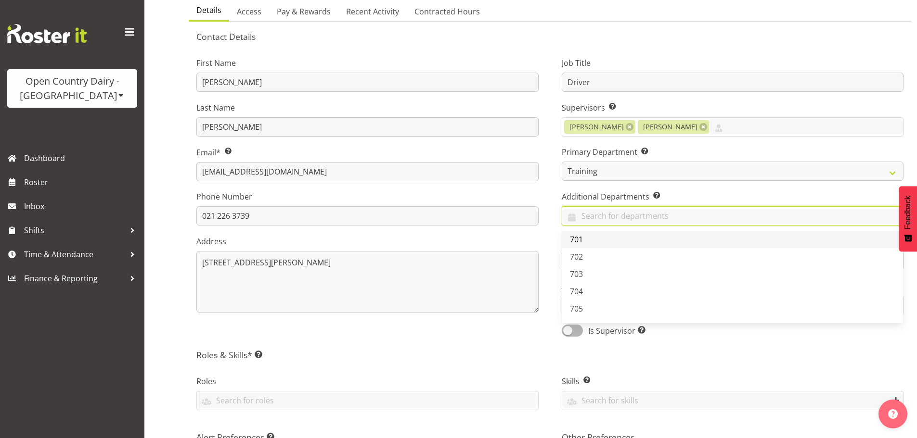
click at [588, 238] on link "701" at bounding box center [732, 239] width 341 height 17
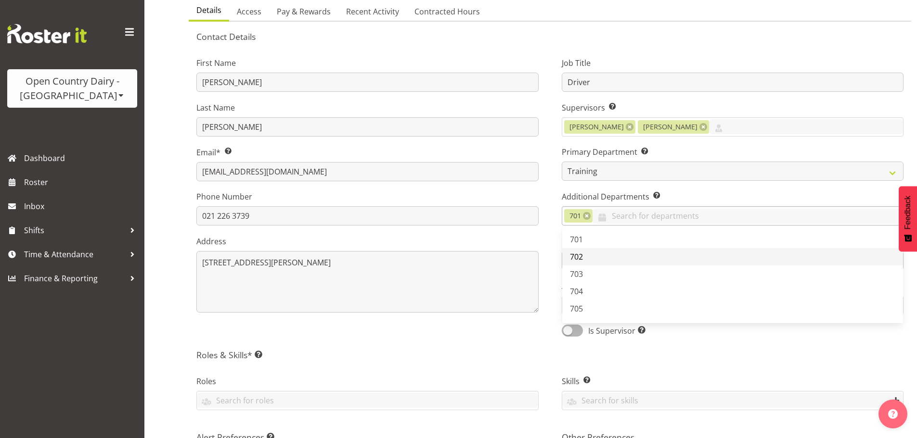
click at [587, 258] on link "702" at bounding box center [732, 256] width 341 height 17
click at [584, 276] on link "703" at bounding box center [732, 274] width 341 height 17
drag, startPoint x: 583, startPoint y: 298, endPoint x: 584, endPoint y: 306, distance: 7.8
click at [583, 299] on link "704" at bounding box center [732, 291] width 341 height 17
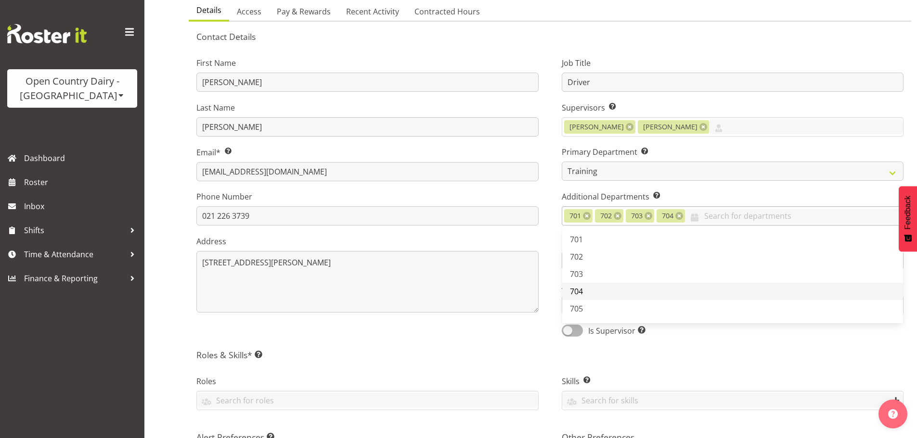
drag, startPoint x: 585, startPoint y: 309, endPoint x: 595, endPoint y: 291, distance: 21.1
click at [585, 307] on link "705" at bounding box center [732, 308] width 341 height 17
click at [590, 277] on link "706" at bounding box center [732, 277] width 341 height 17
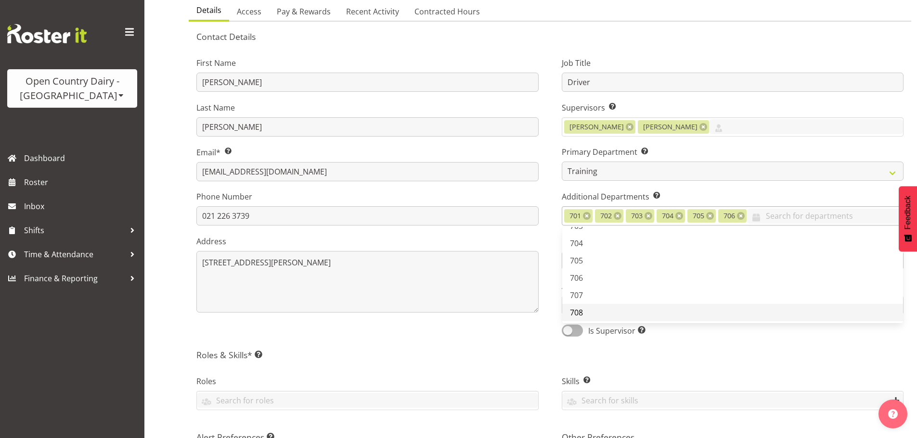
drag, startPoint x: 588, startPoint y: 295, endPoint x: 586, endPoint y: 307, distance: 12.1
click at [587, 295] on link "707" at bounding box center [732, 295] width 341 height 17
drag, startPoint x: 586, startPoint y: 309, endPoint x: 595, endPoint y: 291, distance: 20.4
click at [586, 307] on link "708" at bounding box center [732, 312] width 341 height 17
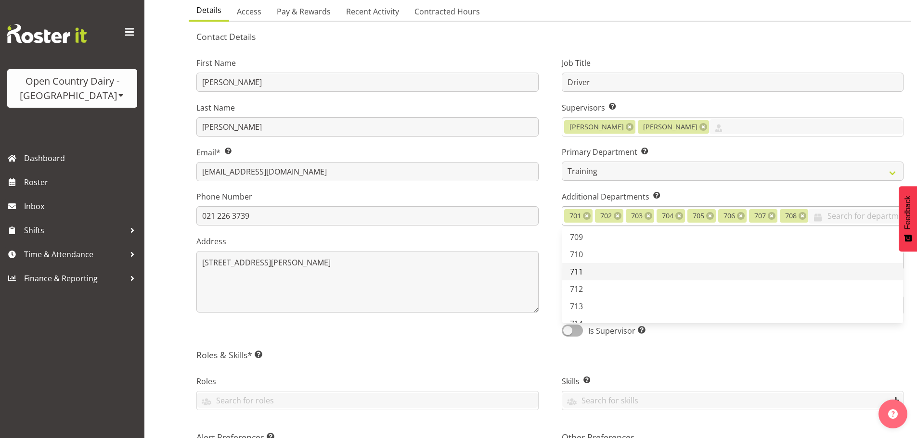
scroll to position [144, 0]
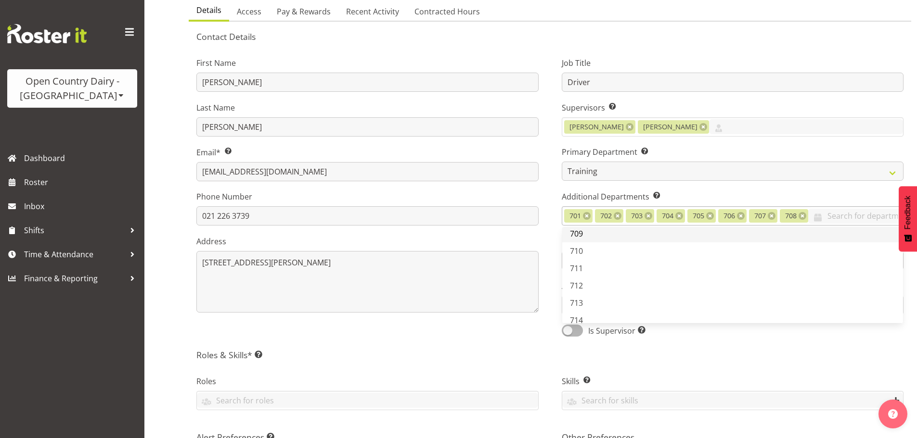
click at [586, 237] on link "709" at bounding box center [732, 233] width 341 height 17
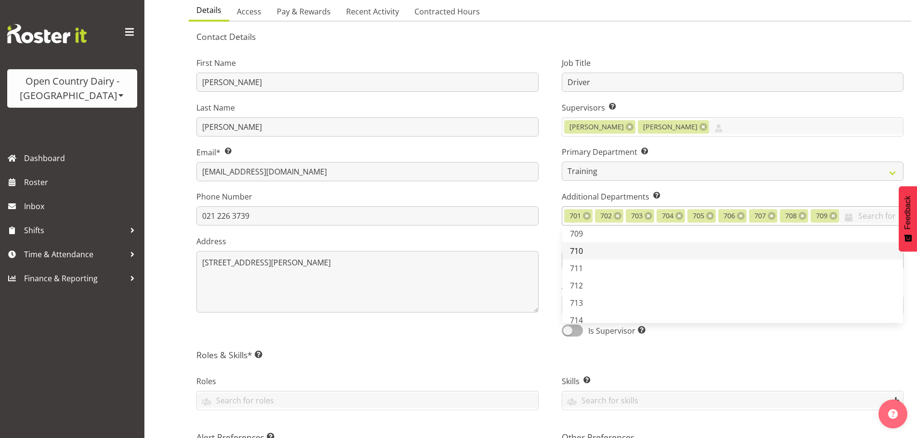
click at [587, 260] on link "710" at bounding box center [732, 251] width 341 height 17
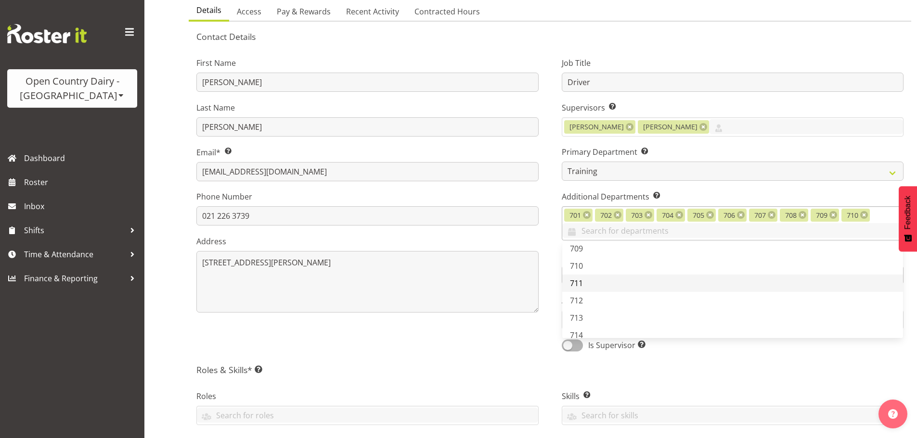
click at [591, 283] on link "711" at bounding box center [732, 283] width 341 height 17
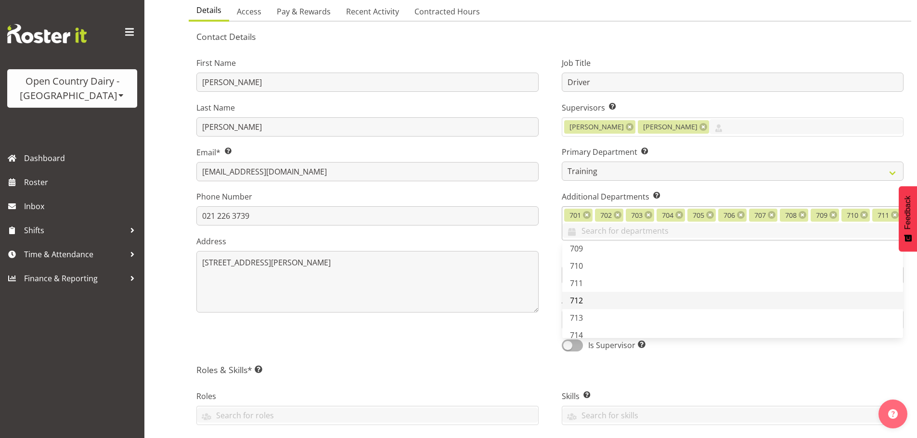
click at [590, 306] on link "712" at bounding box center [732, 300] width 341 height 17
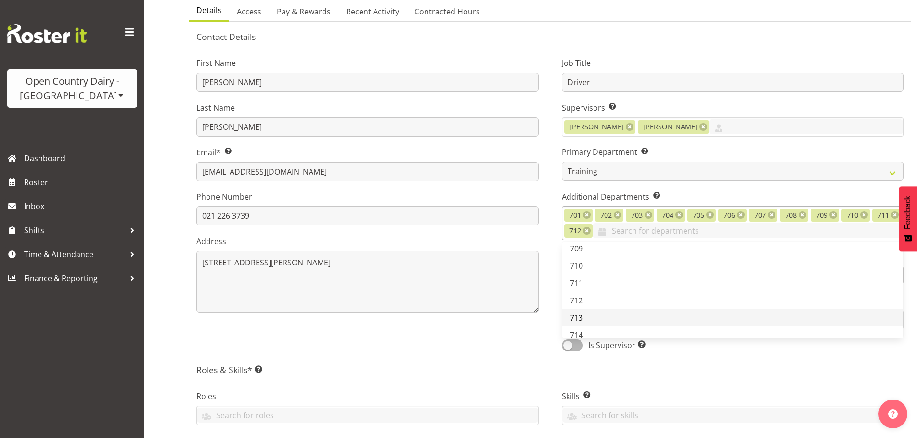
click at [587, 319] on link "713" at bounding box center [732, 317] width 341 height 17
click at [589, 329] on link "714" at bounding box center [732, 335] width 341 height 17
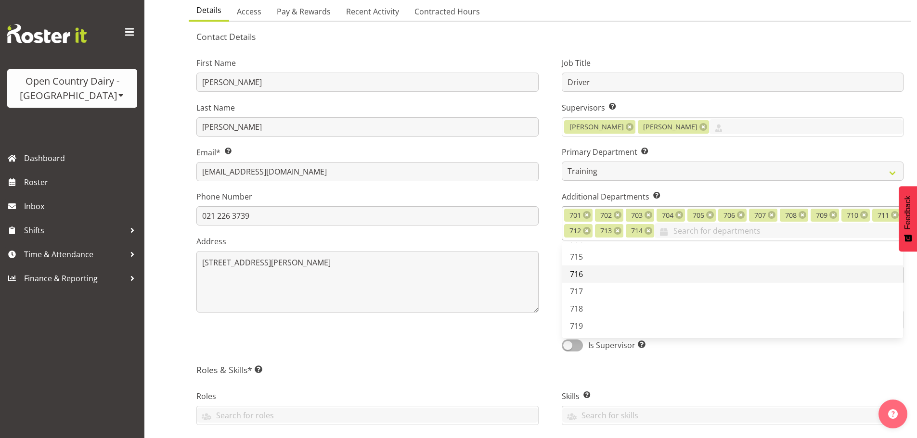
scroll to position [241, 0]
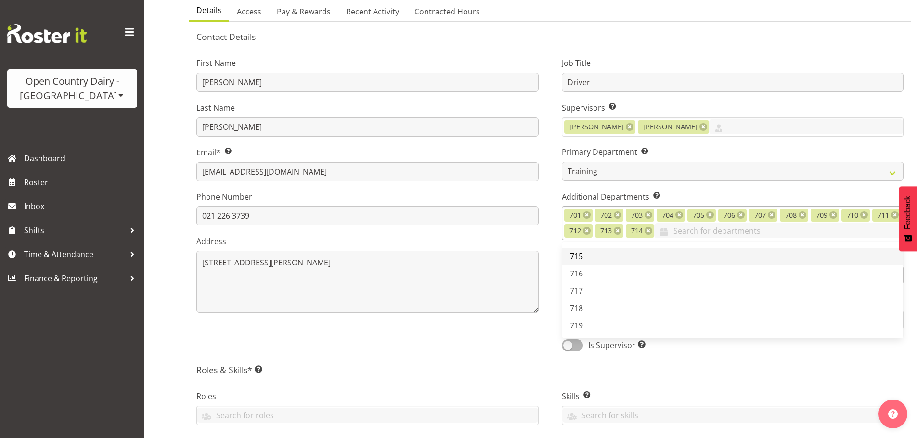
drag, startPoint x: 589, startPoint y: 255, endPoint x: 592, endPoint y: 264, distance: 9.7
click at [590, 256] on link "715" at bounding box center [732, 256] width 341 height 17
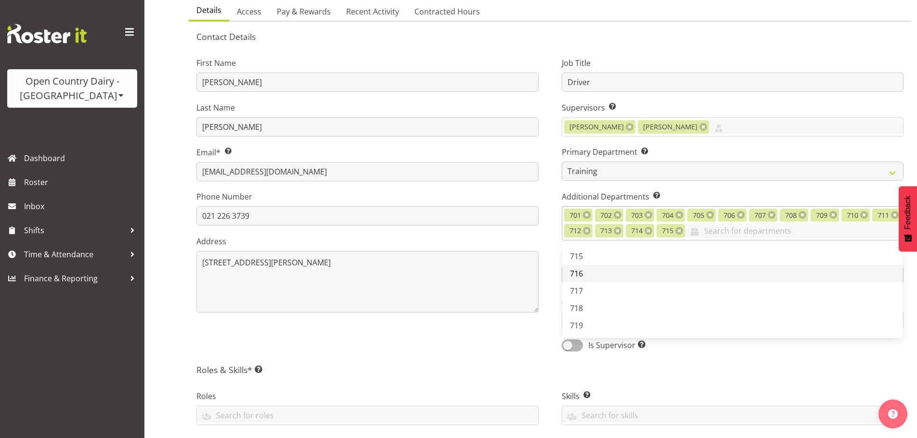
drag, startPoint x: 595, startPoint y: 274, endPoint x: 590, endPoint y: 290, distance: 16.5
click at [595, 274] on link "716" at bounding box center [732, 273] width 341 height 17
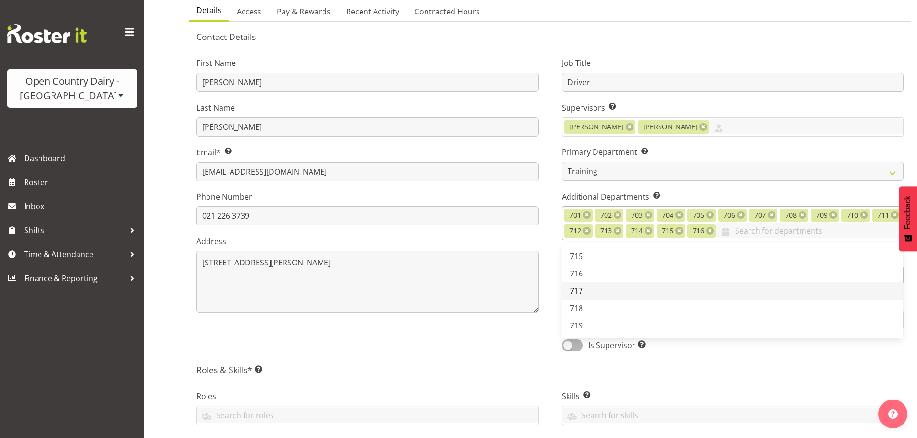
drag, startPoint x: 590, startPoint y: 290, endPoint x: 590, endPoint y: 298, distance: 8.7
click at [589, 290] on link "717" at bounding box center [732, 290] width 341 height 17
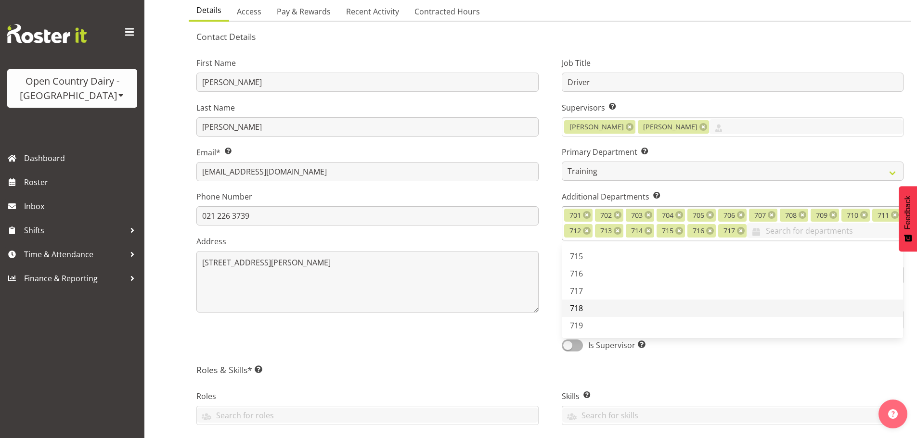
drag, startPoint x: 593, startPoint y: 306, endPoint x: 592, endPoint y: 320, distance: 14.5
click at [593, 307] on link "718" at bounding box center [732, 308] width 341 height 17
drag, startPoint x: 590, startPoint y: 323, endPoint x: 593, endPoint y: 318, distance: 6.9
click at [590, 322] on link "719" at bounding box center [732, 325] width 341 height 17
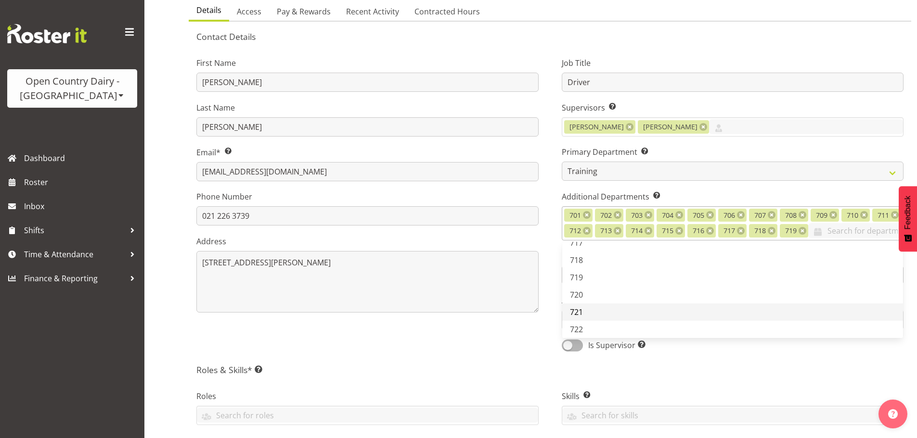
drag, startPoint x: 588, startPoint y: 308, endPoint x: 591, endPoint y: 321, distance: 14.0
click at [588, 304] on link "720" at bounding box center [732, 294] width 341 height 17
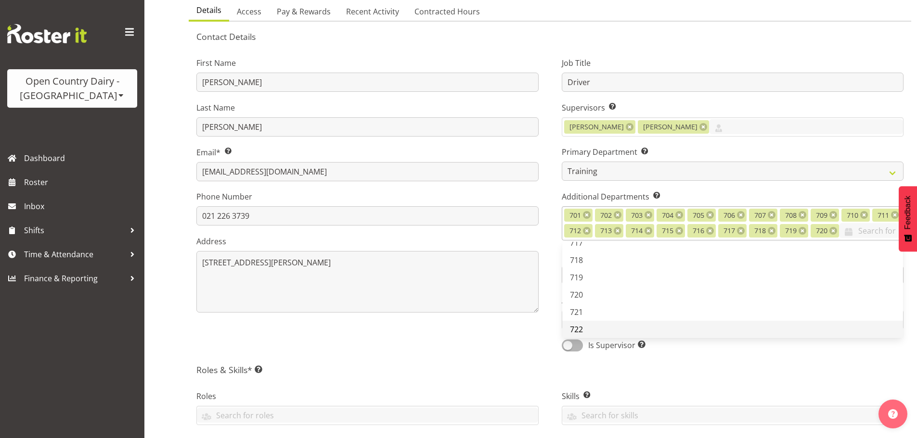
drag, startPoint x: 587, startPoint y: 326, endPoint x: 588, endPoint y: 339, distance: 13.0
click at [587, 321] on link "721" at bounding box center [732, 312] width 341 height 17
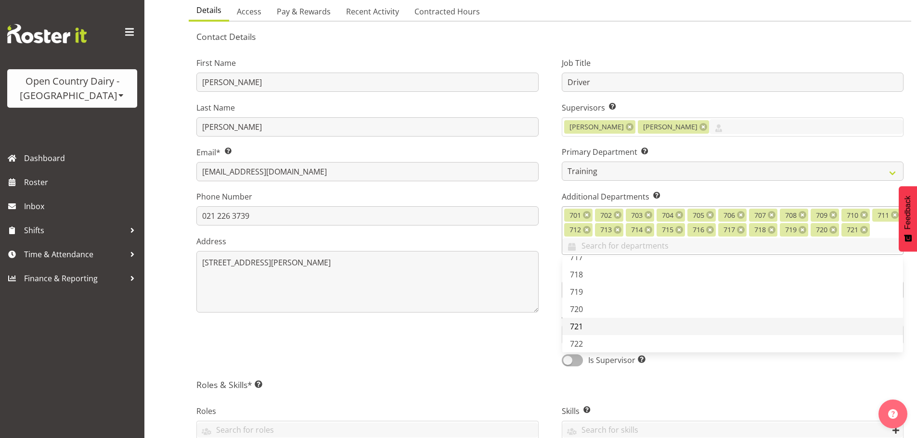
drag, startPoint x: 586, startPoint y: 343, endPoint x: 601, endPoint y: 323, distance: 24.8
click at [586, 342] on link "722" at bounding box center [732, 343] width 341 height 17
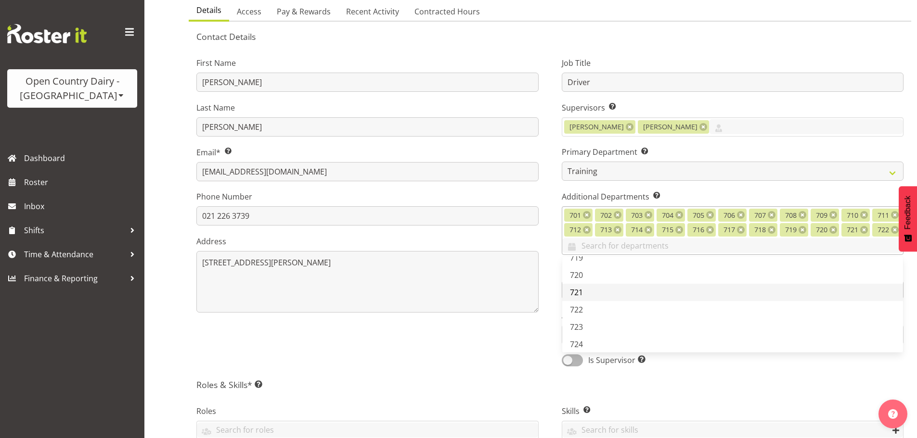
scroll to position [385, 0]
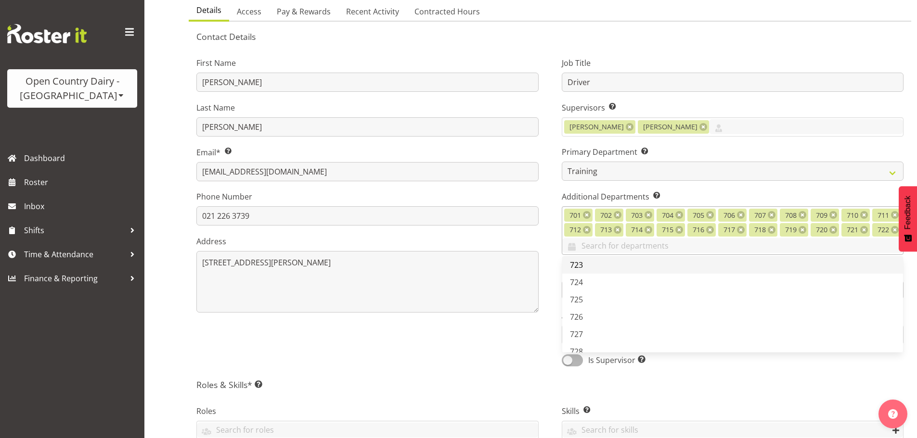
drag, startPoint x: 595, startPoint y: 267, endPoint x: 595, endPoint y: 281, distance: 13.5
click at [595, 268] on link "723" at bounding box center [732, 264] width 341 height 17
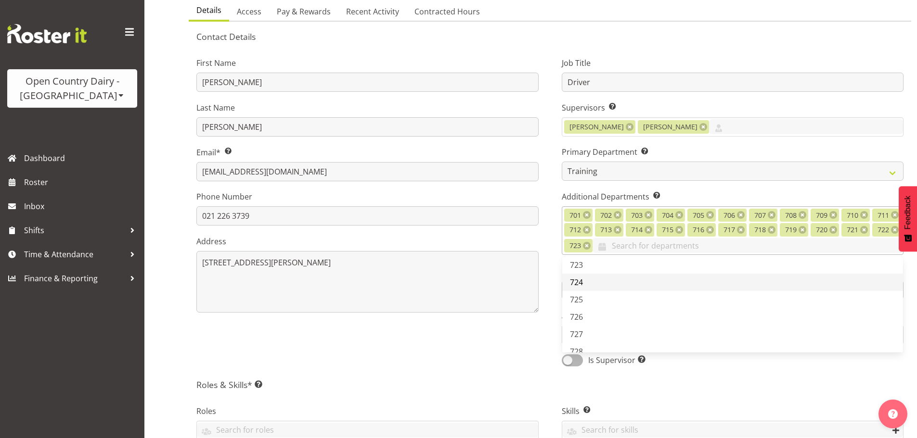
click at [593, 284] on link "724" at bounding box center [732, 282] width 341 height 17
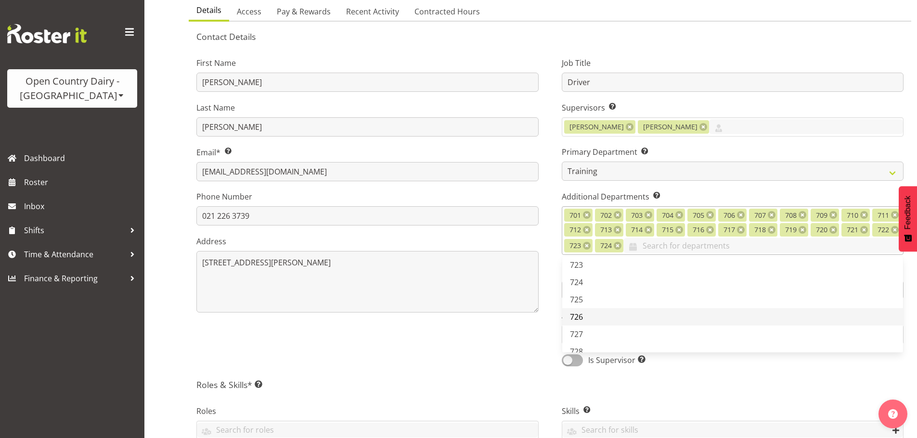
drag, startPoint x: 591, startPoint y: 298, endPoint x: 594, endPoint y: 315, distance: 17.0
click at [592, 300] on link "725" at bounding box center [732, 299] width 341 height 17
drag, startPoint x: 594, startPoint y: 316, endPoint x: 592, endPoint y: 335, distance: 18.8
click at [593, 320] on link "726" at bounding box center [732, 316] width 341 height 17
drag, startPoint x: 592, startPoint y: 335, endPoint x: 592, endPoint y: 346, distance: 11.1
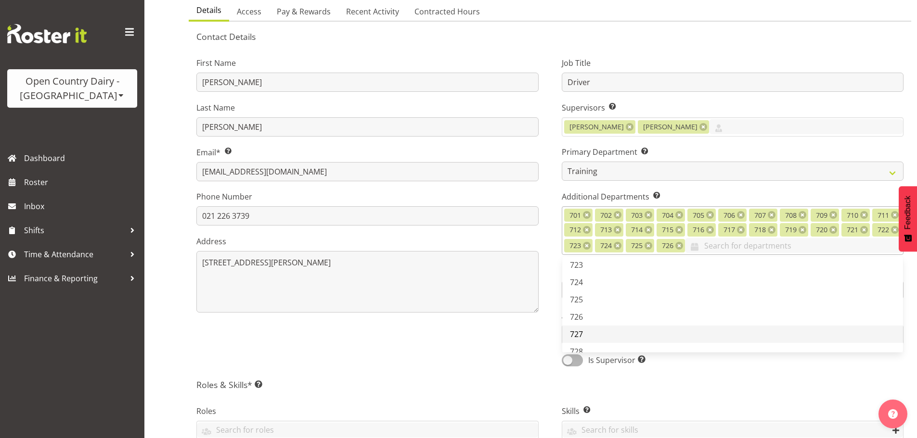
click at [592, 339] on link "727" at bounding box center [732, 334] width 341 height 17
click at [593, 346] on link "728" at bounding box center [732, 351] width 341 height 17
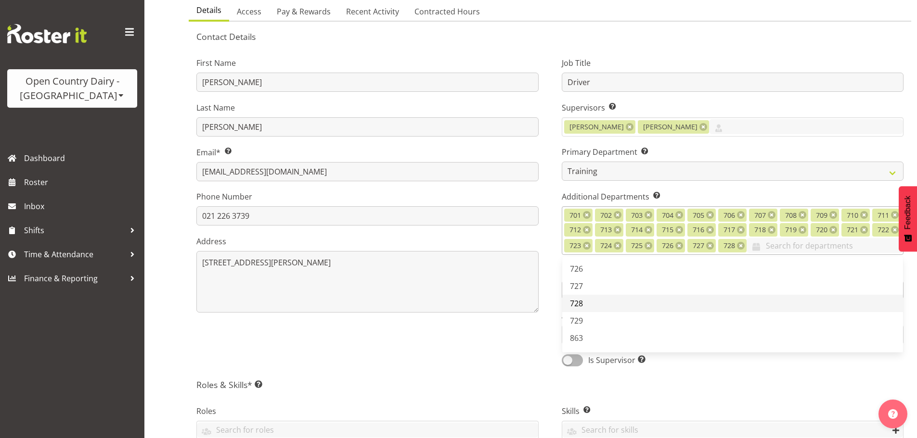
click at [591, 308] on link "728" at bounding box center [732, 303] width 341 height 17
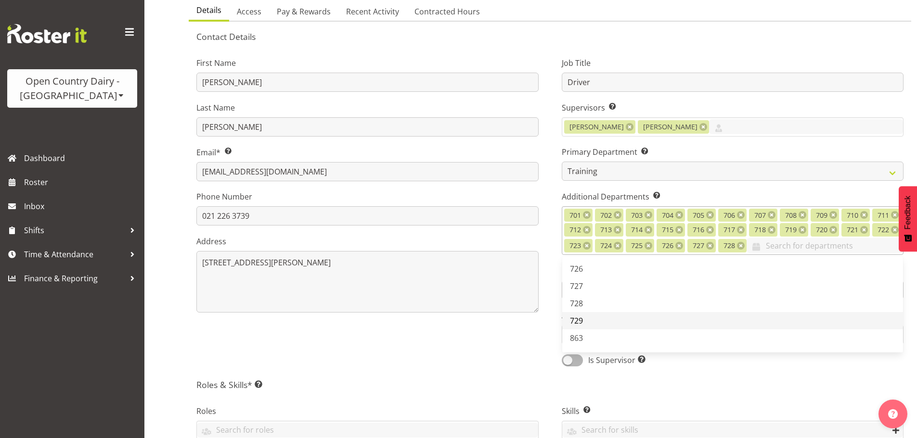
click at [592, 320] on link "729" at bounding box center [732, 320] width 341 height 17
drag, startPoint x: 592, startPoint y: 333, endPoint x: 594, endPoint y: 341, distance: 8.1
click at [592, 330] on link "729" at bounding box center [732, 320] width 341 height 17
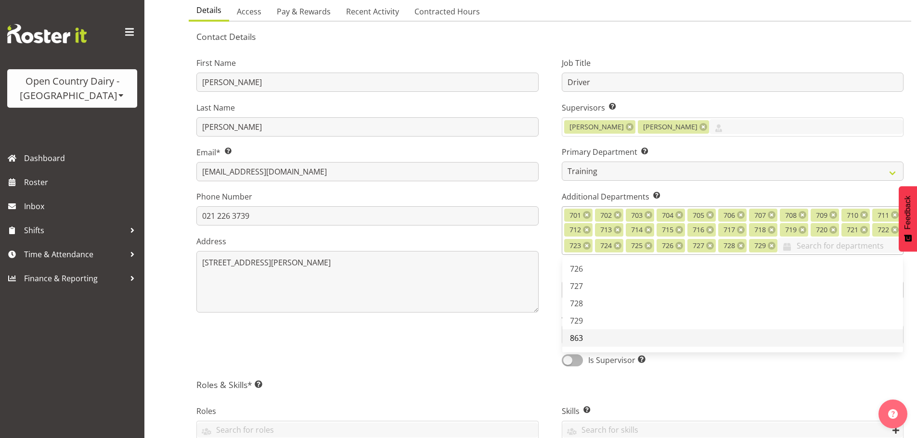
click at [599, 347] on link "863" at bounding box center [732, 338] width 341 height 17
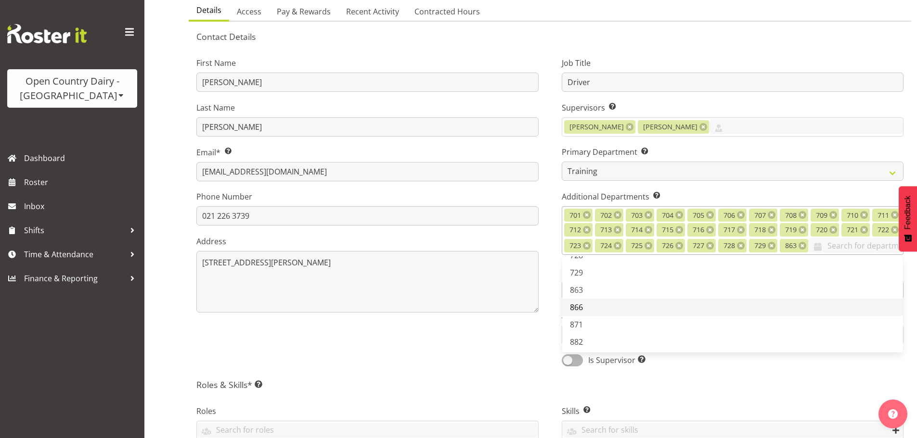
click at [598, 316] on link "866" at bounding box center [732, 307] width 341 height 17
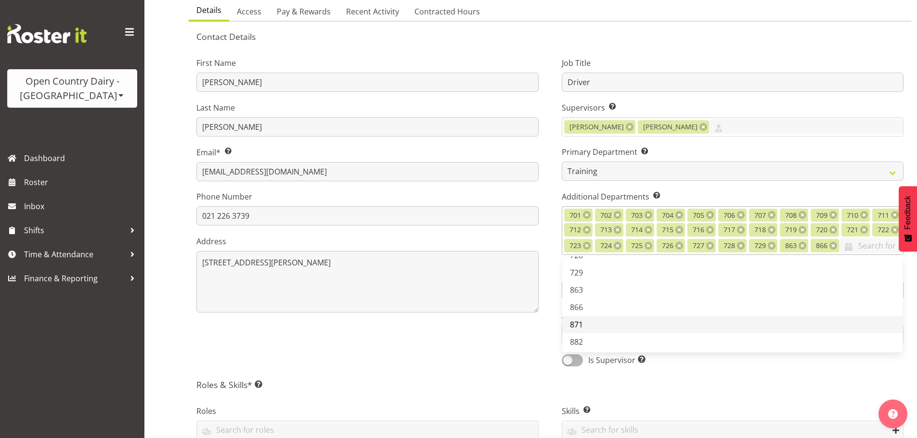
click at [598, 333] on link "871" at bounding box center [732, 324] width 341 height 17
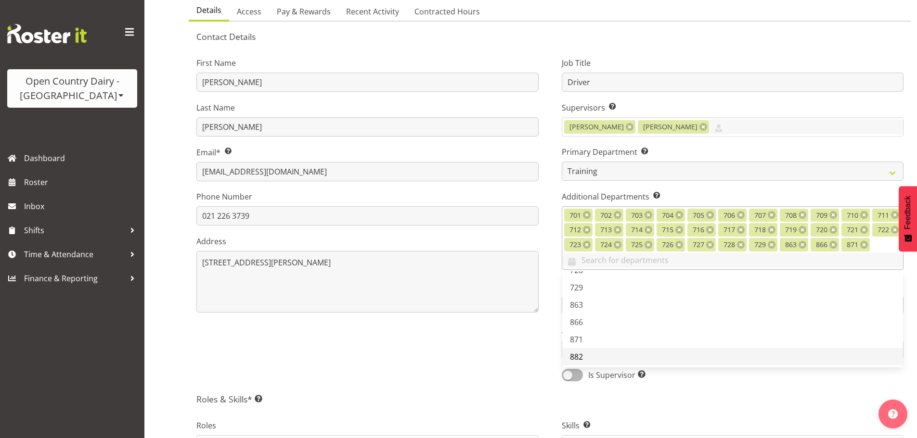
drag, startPoint x: 593, startPoint y: 357, endPoint x: 600, endPoint y: 348, distance: 10.3
click at [594, 356] on link "882" at bounding box center [732, 356] width 341 height 17
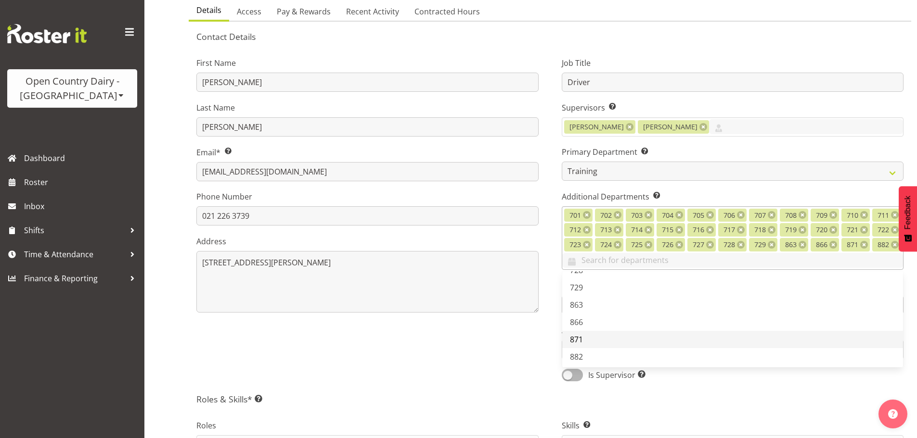
scroll to position [529, 0]
click at [597, 324] on span "886 (FU)" at bounding box center [584, 326] width 29 height 11
drag, startPoint x: 594, startPoint y: 344, endPoint x: 552, endPoint y: 339, distance: 42.1
click at [594, 343] on span "890 Christine" at bounding box center [607, 343] width 75 height 11
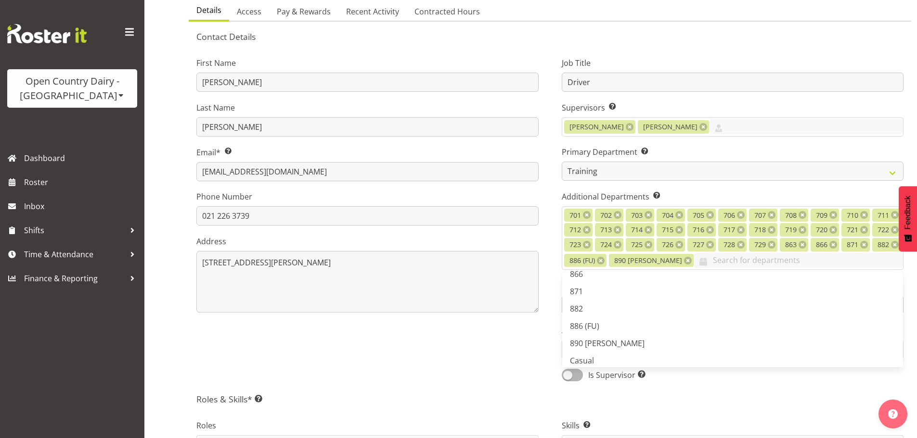
click at [551, 342] on div "Job Title Driver Supervisors Select the employee’s supervisors, or the person w…" at bounding box center [732, 216] width 365 height 345
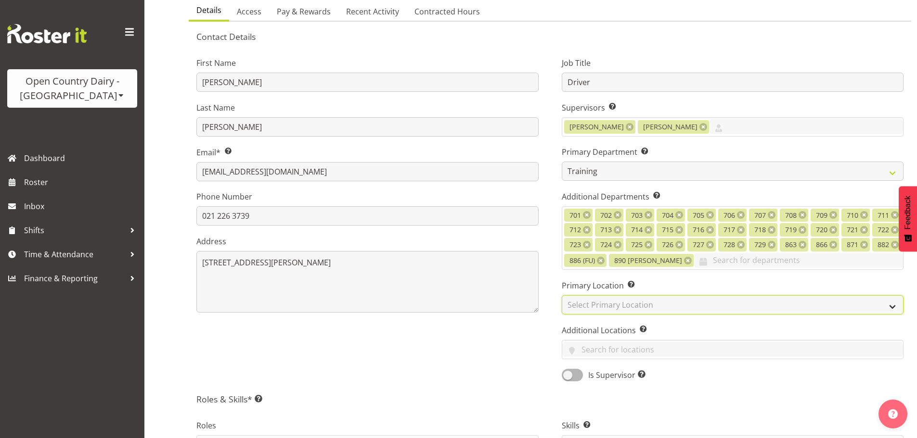
click at [598, 300] on select "Select Primary Location Ingredients Waharoa Office Waikato Milk Whanganui Office" at bounding box center [733, 304] width 342 height 19
select select "1054"
click at [562, 295] on select "Select Primary Location Ingredients Waharoa Office Waikato Milk Whanganui Office" at bounding box center [733, 304] width 342 height 19
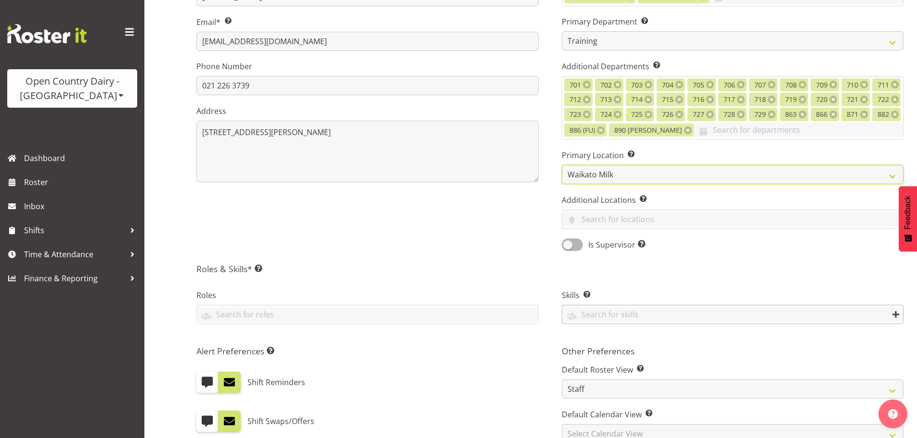
scroll to position [241, 0]
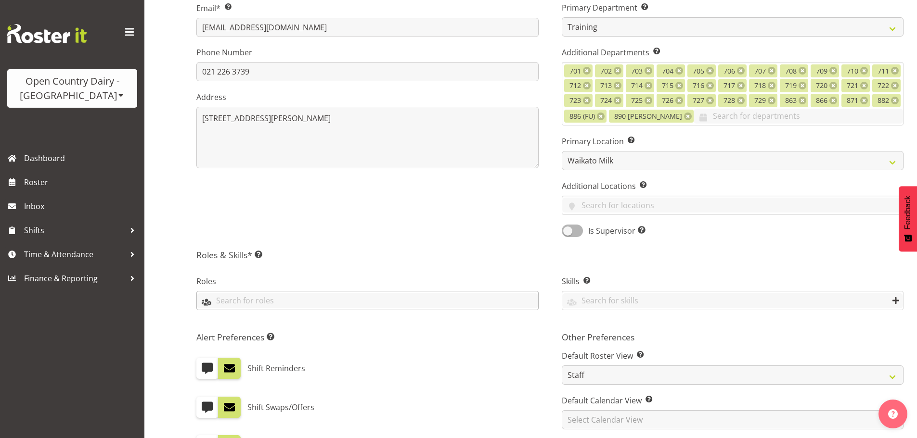
click at [240, 307] on input "text" at bounding box center [367, 301] width 341 height 15
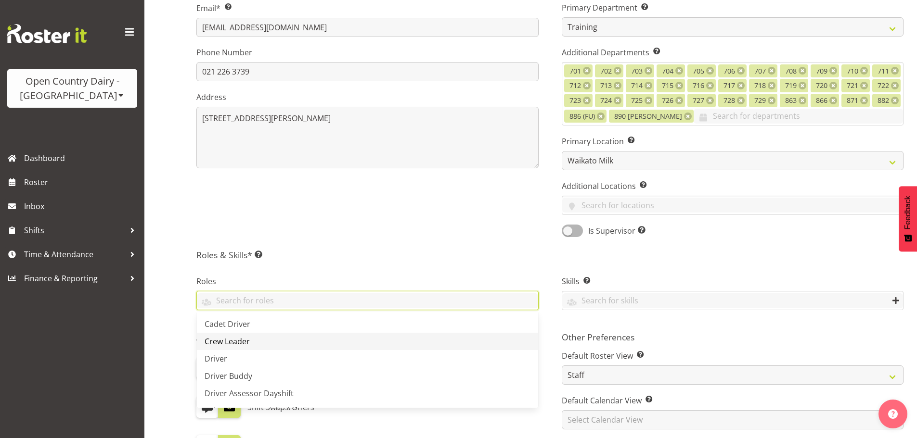
drag, startPoint x: 225, startPoint y: 359, endPoint x: 345, endPoint y: 336, distance: 121.9
click at [227, 357] on link "Driver" at bounding box center [367, 358] width 341 height 17
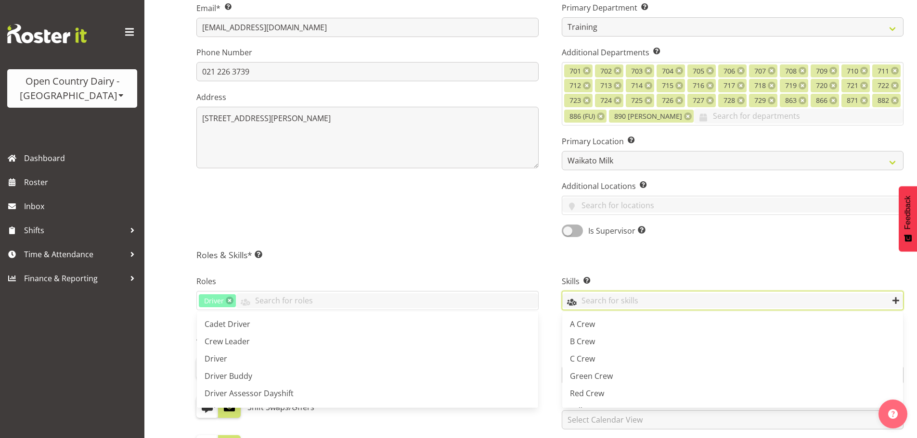
click at [591, 302] on input "text" at bounding box center [732, 301] width 341 height 15
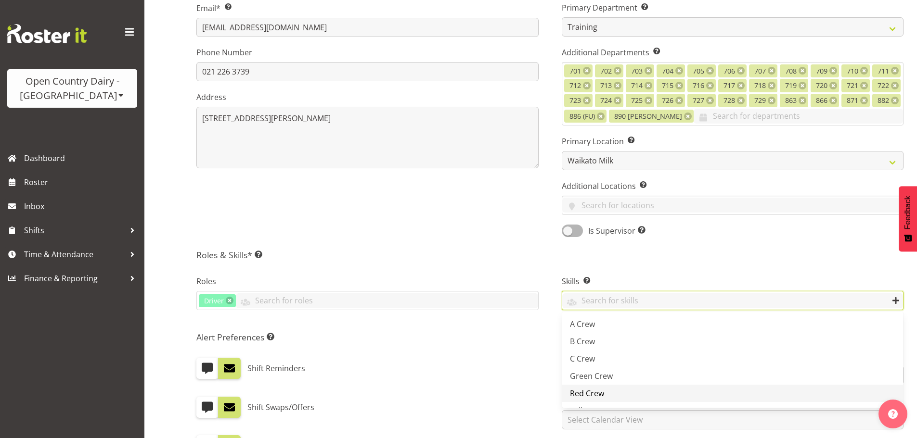
click at [587, 394] on span "Red Crew" at bounding box center [587, 393] width 34 height 11
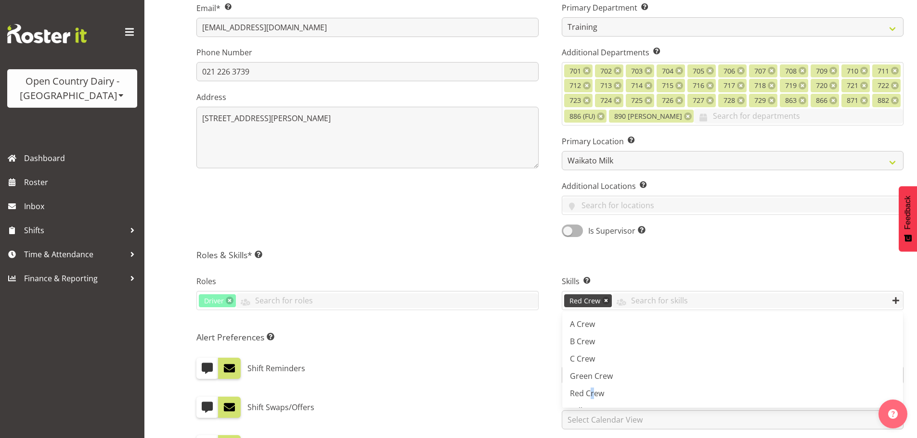
drag, startPoint x: 211, startPoint y: 406, endPoint x: 347, endPoint y: 355, distance: 145.0
click at [210, 406] on span at bounding box center [207, 407] width 13 height 13
click at [203, 406] on input "checkbox" at bounding box center [199, 407] width 6 height 6
checkbox input "true"
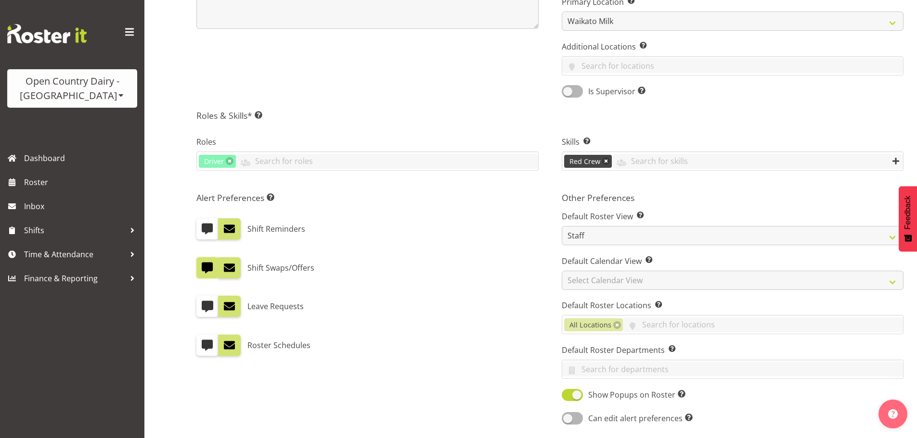
scroll to position [385, 0]
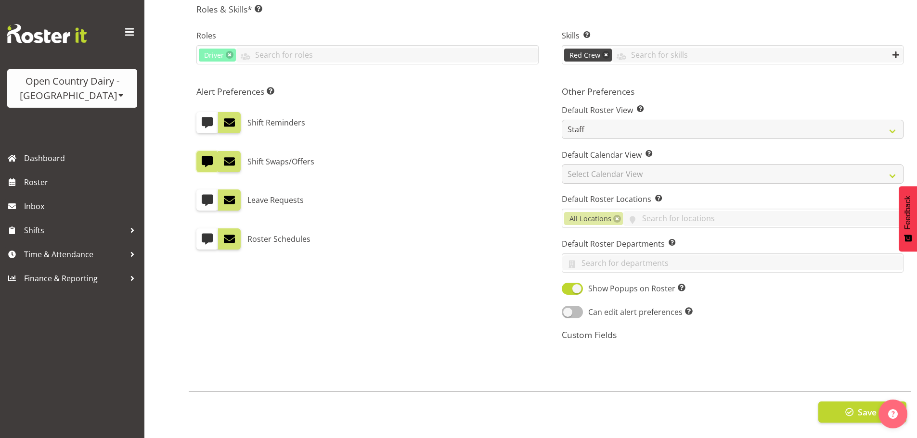
drag, startPoint x: 565, startPoint y: 299, endPoint x: 569, endPoint y: 304, distance: 6.5
click at [565, 298] on div "Other Preferences Default Roster View Set which roster view you would like the …" at bounding box center [732, 216] width 365 height 273
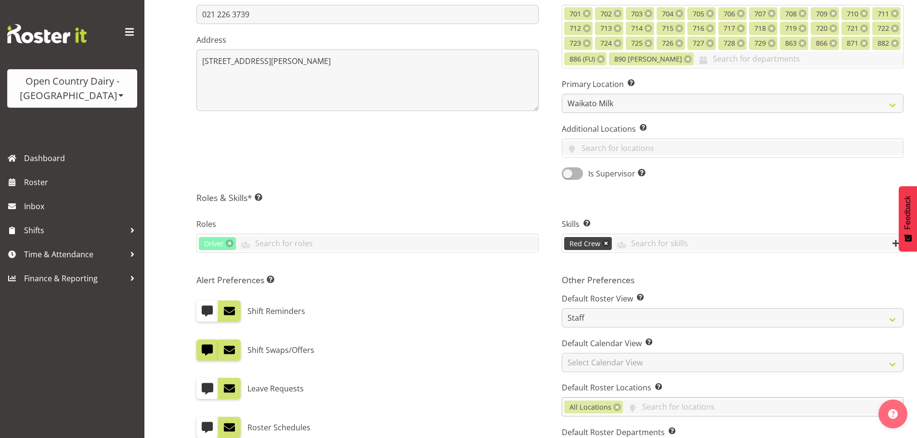
scroll to position [494, 0]
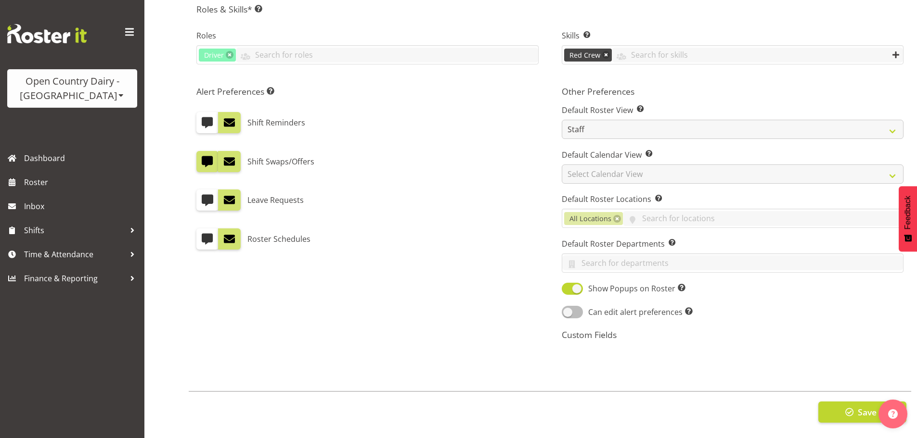
click at [568, 306] on span at bounding box center [572, 312] width 21 height 12
click at [568, 309] on input "Can edit alert preferences Allow employee to edit their own alert preferences" at bounding box center [565, 312] width 6 height 6
checkbox input "true"
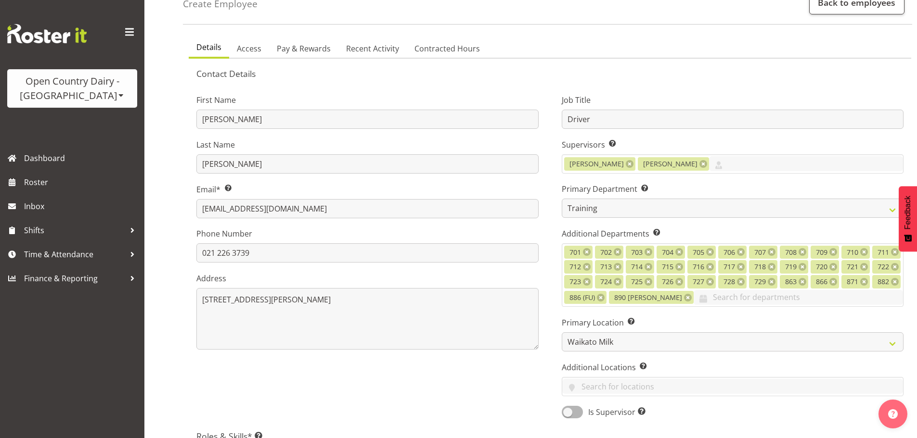
scroll to position [0, 0]
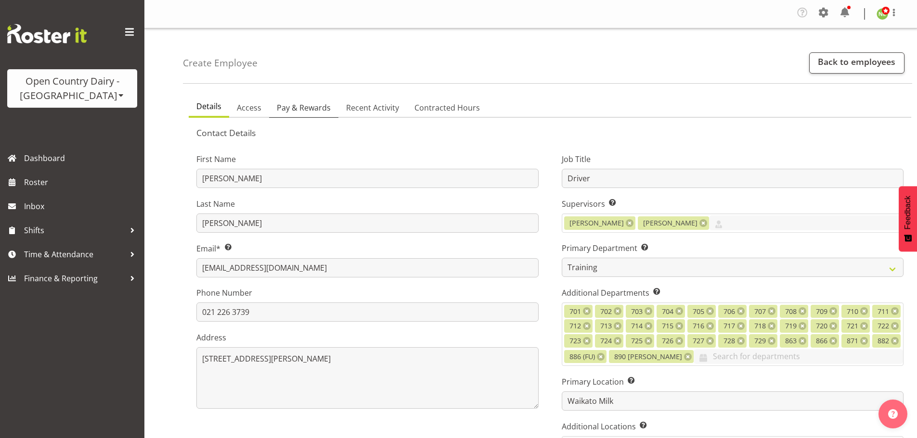
click at [296, 110] on span "Pay & Rewards" at bounding box center [304, 108] width 54 height 12
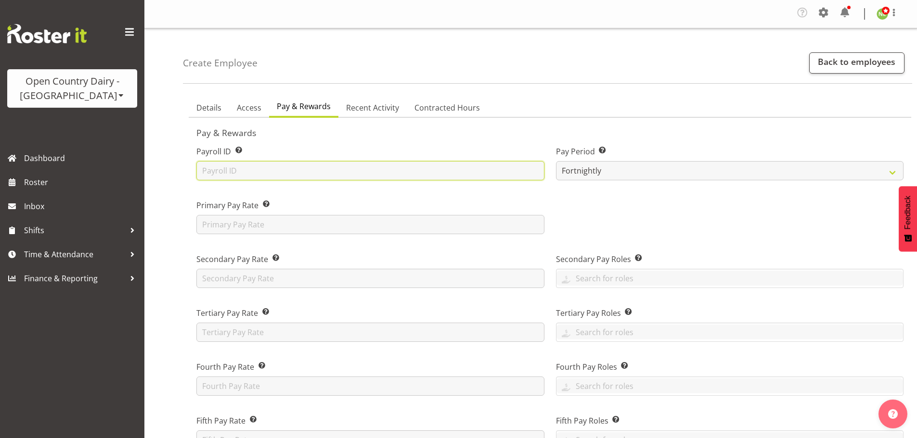
click at [231, 167] on input "text" at bounding box center [370, 170] width 348 height 19
type input "CHECK"
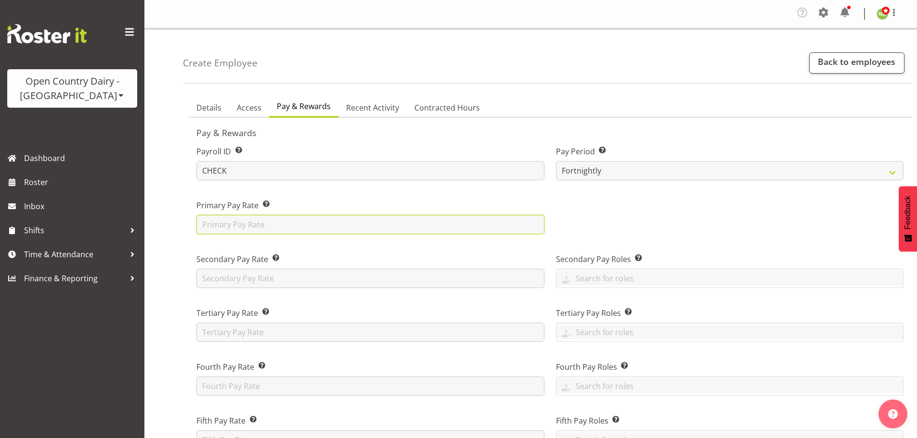
click at [213, 227] on input "text" at bounding box center [370, 224] width 348 height 19
type input "42"
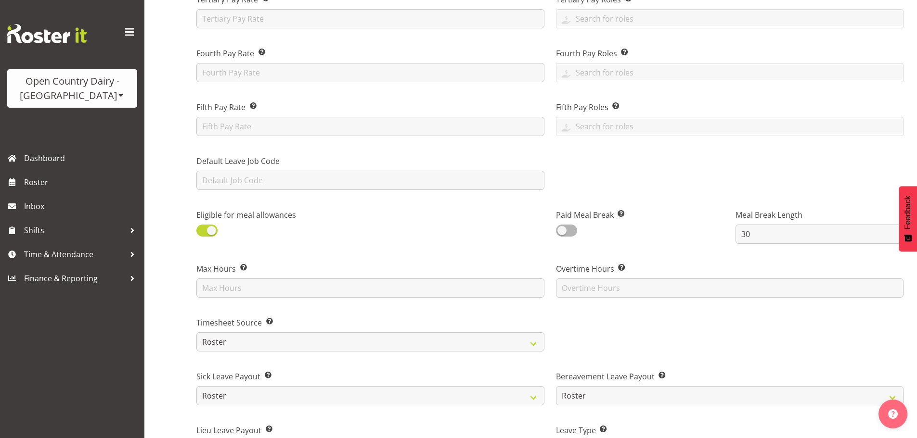
scroll to position [337, 0]
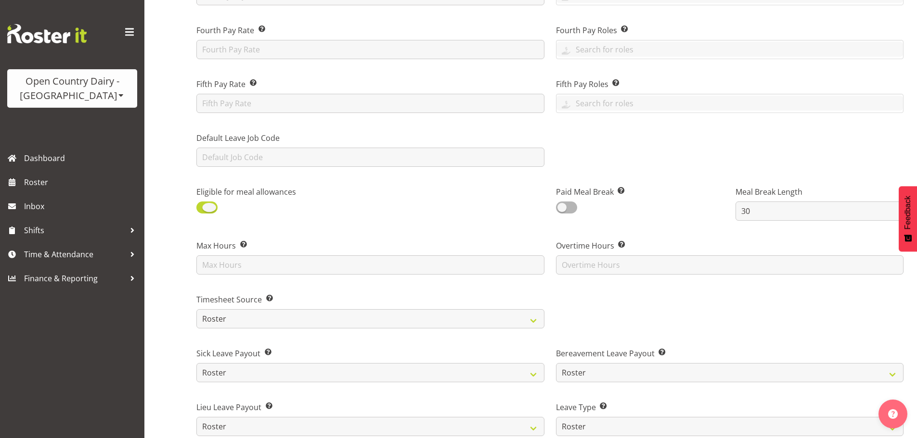
drag, startPoint x: 202, startPoint y: 206, endPoint x: 448, endPoint y: 225, distance: 246.6
click at [204, 205] on span at bounding box center [206, 208] width 21 height 12
click at [203, 205] on input "checkbox" at bounding box center [199, 208] width 6 height 6
checkbox input "false"
click at [563, 208] on span at bounding box center [566, 208] width 21 height 12
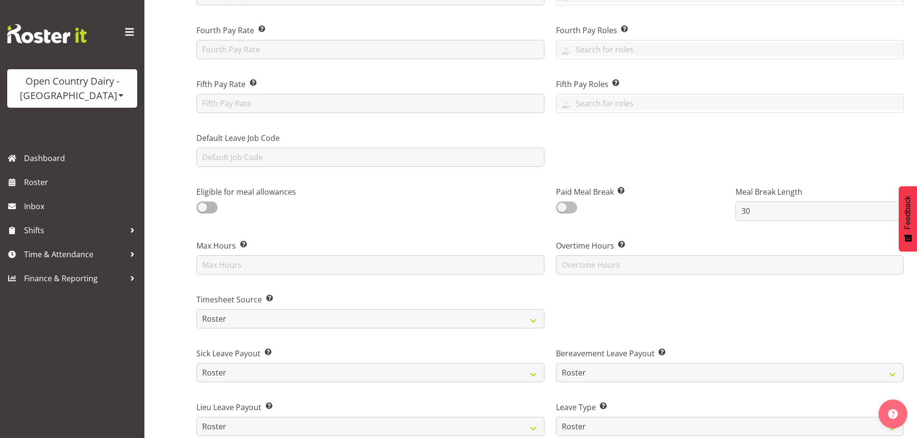
click at [562, 208] on input "checkbox" at bounding box center [559, 208] width 6 height 6
checkbox input "true"
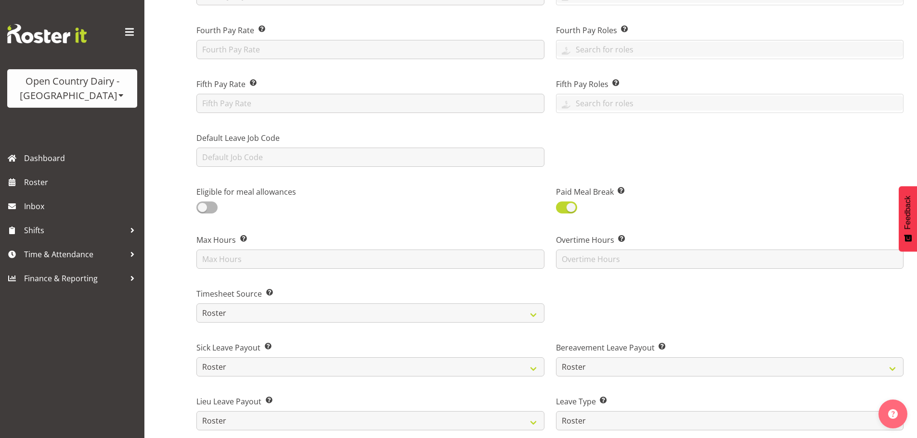
scroll to position [433, 0]
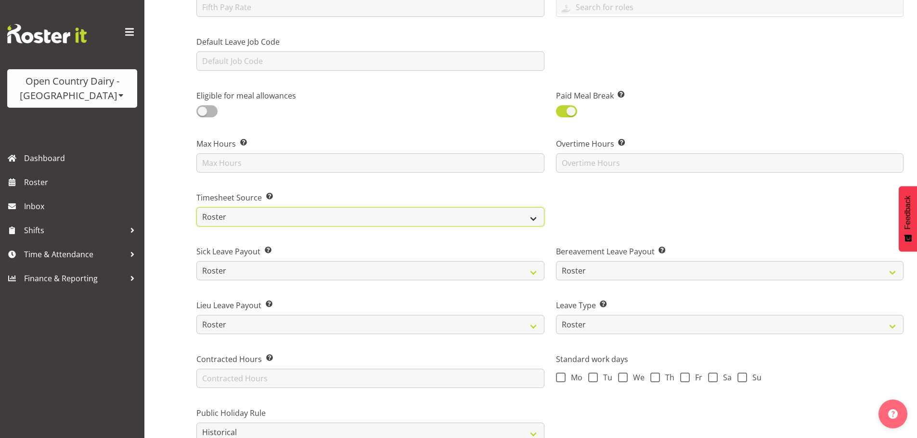
click at [218, 213] on select "Roster Manual GPS GPS (via Roster)" at bounding box center [370, 216] width 348 height 19
select select "manual"
click at [196, 207] on select "Roster Manual GPS GPS (via Roster)" at bounding box center [370, 216] width 348 height 19
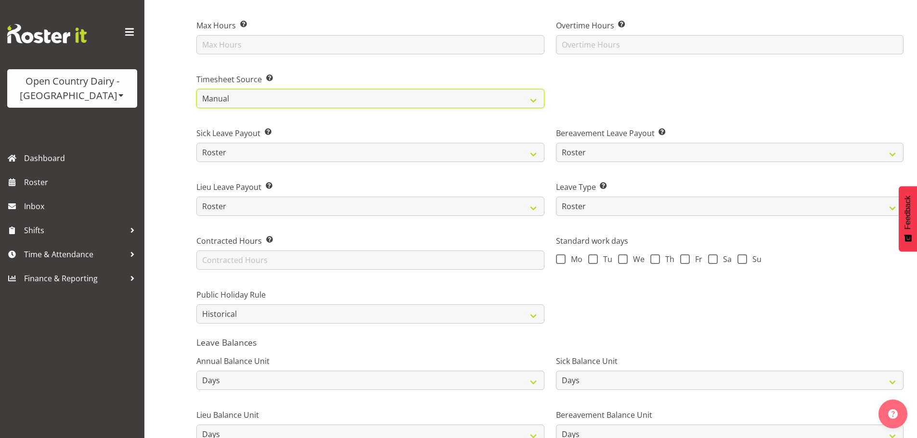
scroll to position [577, 0]
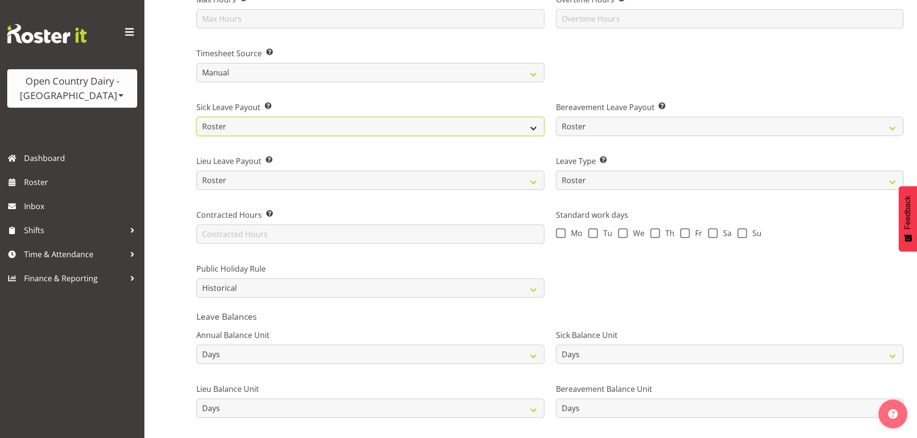
click at [215, 123] on select "Roster Fixed" at bounding box center [370, 126] width 348 height 19
select select "fixed"
click at [196, 117] on select "Roster Fixed" at bounding box center [370, 126] width 348 height 19
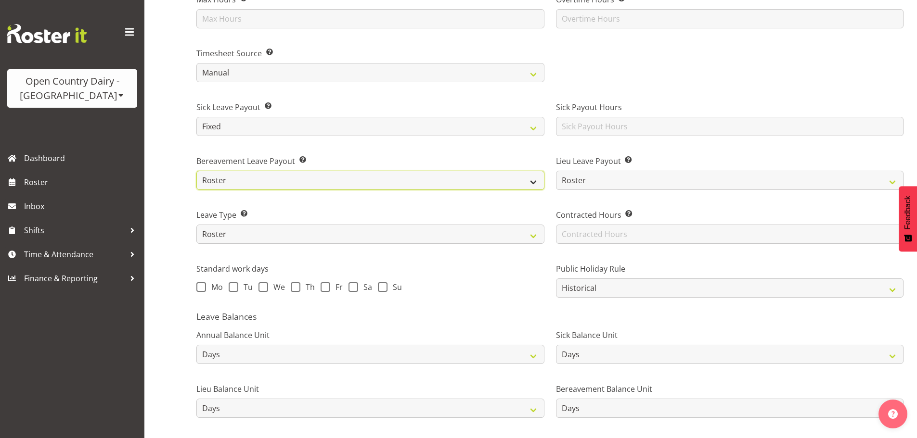
click at [221, 176] on select "Roster Fixed" at bounding box center [370, 180] width 348 height 19
select select "fixed"
click at [196, 171] on select "Roster Fixed" at bounding box center [370, 180] width 348 height 19
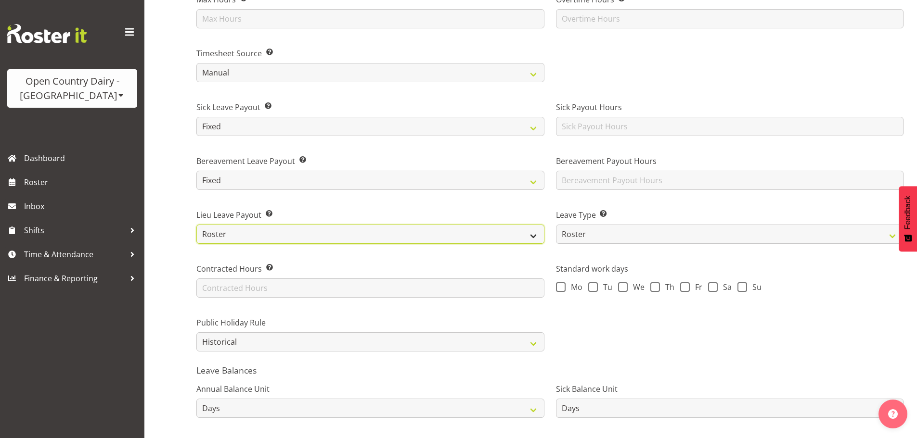
click at [225, 225] on select "Roster Fixed" at bounding box center [370, 234] width 348 height 19
select select "fixed"
click at [196, 225] on select "Roster Fixed" at bounding box center [370, 234] width 348 height 19
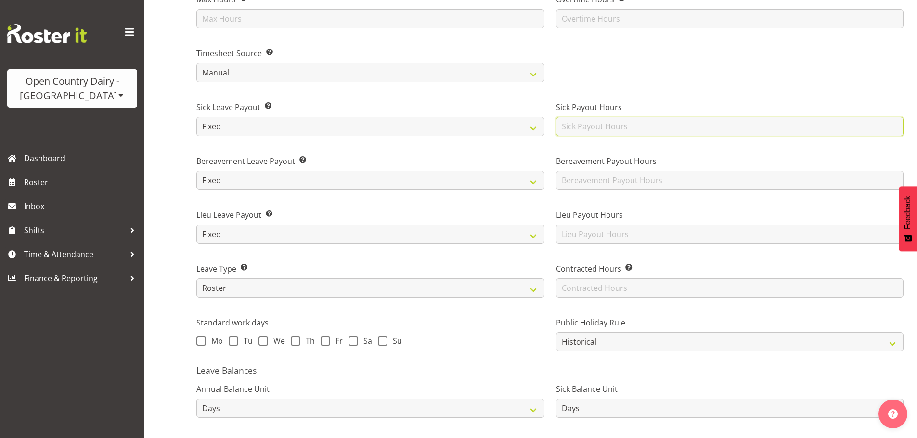
click at [586, 126] on input "text" at bounding box center [730, 126] width 348 height 19
type input "10.19"
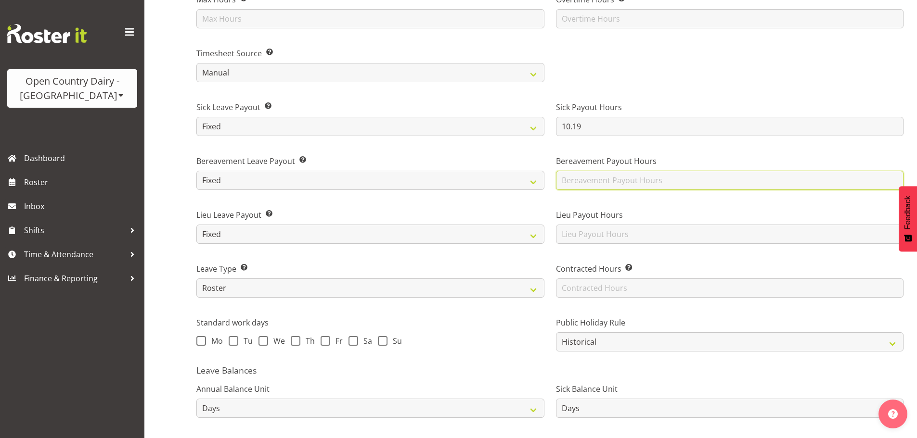
click at [587, 176] on input "text" at bounding box center [730, 180] width 348 height 19
type input "1"
type input "10.19"
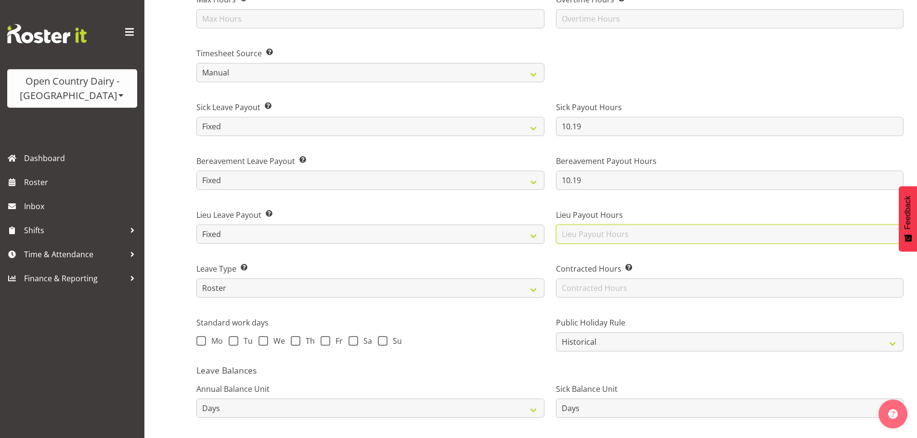
click at [583, 229] on input "text" at bounding box center [730, 234] width 348 height 19
type input "10.19"
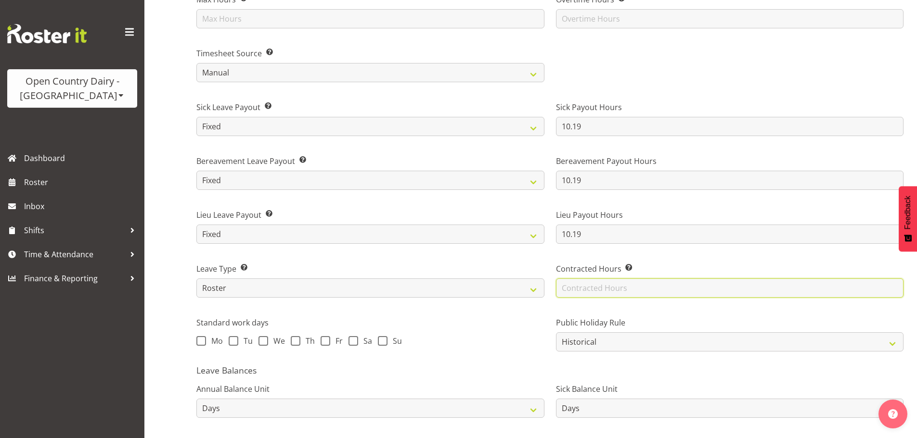
click at [584, 283] on input "text" at bounding box center [730, 288] width 348 height 19
type input "40.12"
click at [540, 345] on div "Mo Tu We Th Fr Sa Su" at bounding box center [370, 342] width 348 height 13
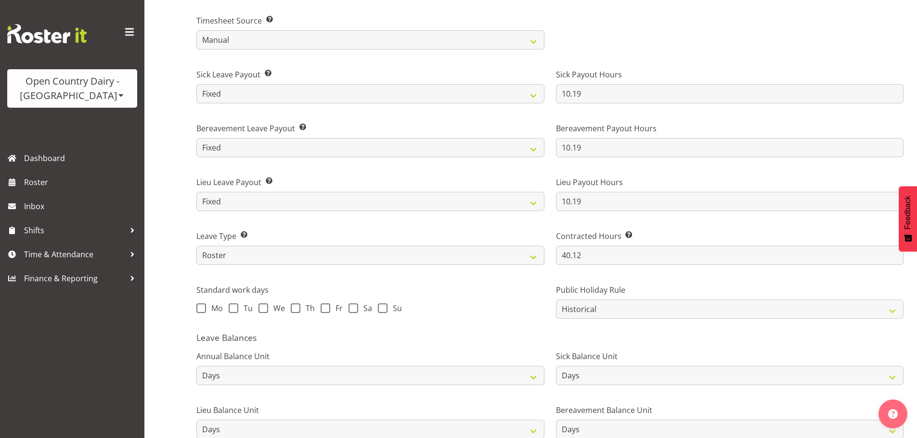
scroll to position [626, 0]
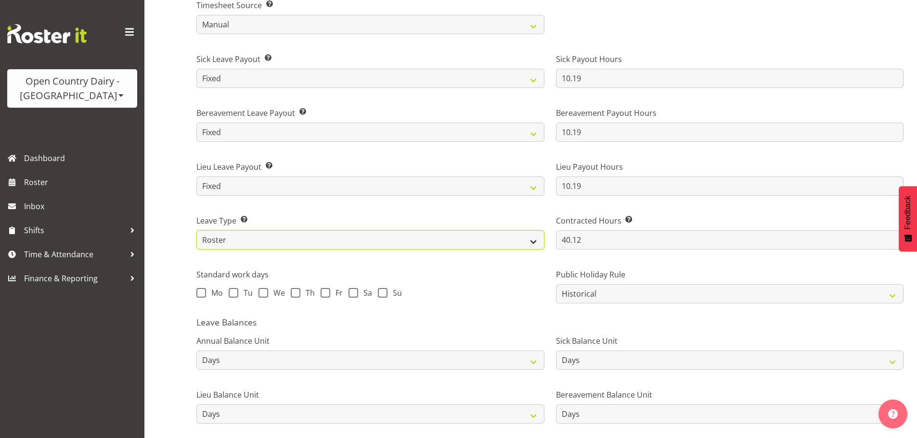
click at [223, 238] on select "Standard History Payout Roster Roster - Fixed" at bounding box center [370, 240] width 348 height 19
select select "standard"
click at [196, 231] on select "Standard History Payout Roster Roster - Fixed" at bounding box center [370, 240] width 348 height 19
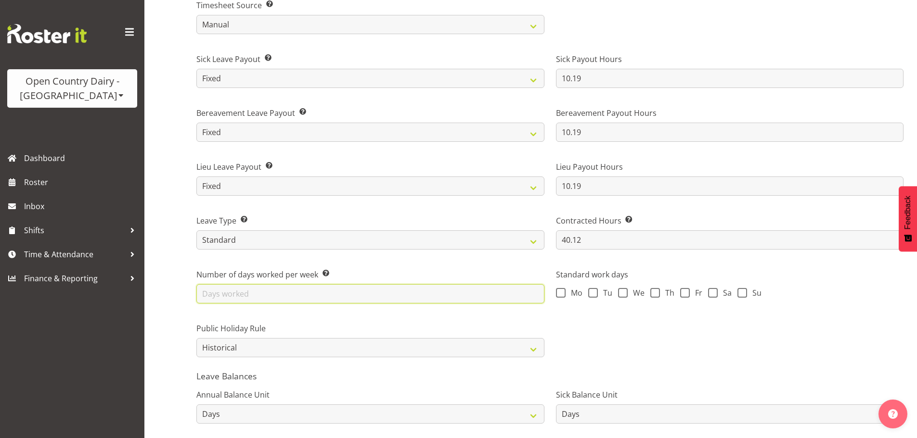
click at [218, 291] on input "text" at bounding box center [370, 293] width 348 height 19
type input "4"
drag, startPoint x: 567, startPoint y: 295, endPoint x: 576, endPoint y: 293, distance: 9.3
click at [568, 295] on span "Mo" at bounding box center [573, 293] width 17 height 10
click at [562, 295] on input "Mo" at bounding box center [559, 293] width 6 height 6
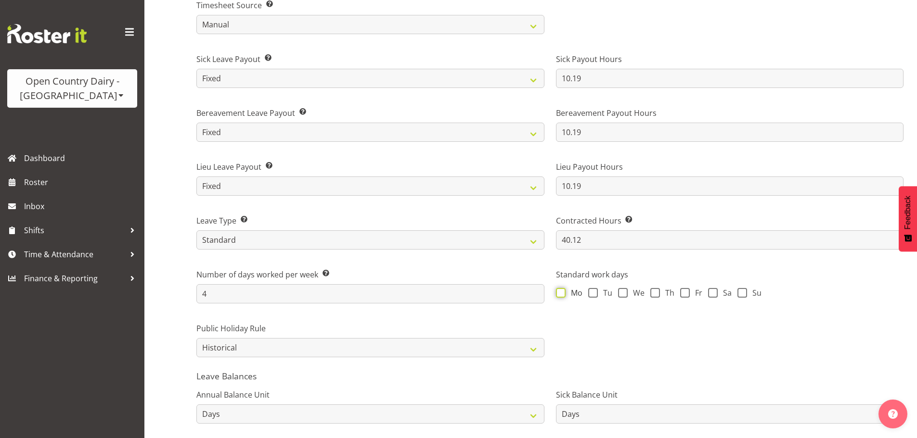
checkbox input "true"
click at [588, 293] on span at bounding box center [593, 293] width 10 height 10
click at [588, 293] on input "Tu" at bounding box center [591, 293] width 6 height 6
checkbox input "true"
drag, startPoint x: 619, startPoint y: 294, endPoint x: 627, endPoint y: 293, distance: 7.8
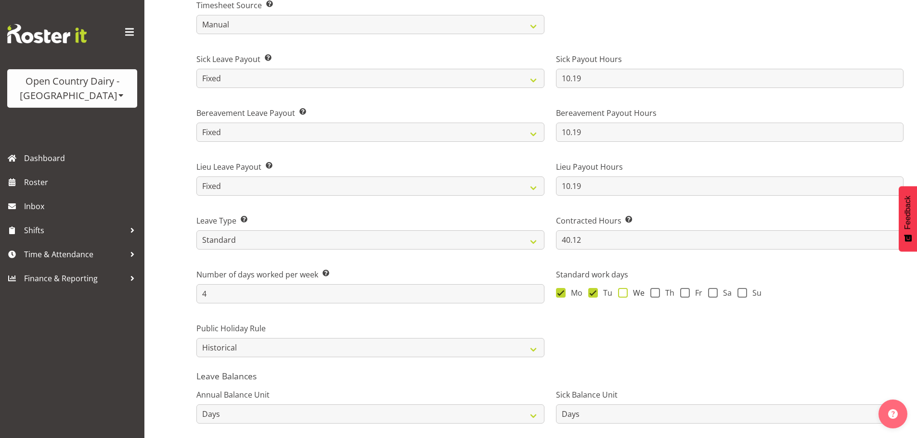
click at [620, 293] on span at bounding box center [623, 293] width 10 height 10
click at [620, 293] on input "We" at bounding box center [621, 293] width 6 height 6
checkbox input "true"
drag, startPoint x: 652, startPoint y: 292, endPoint x: 681, endPoint y: 298, distance: 30.5
click at [655, 293] on span at bounding box center [655, 293] width 10 height 10
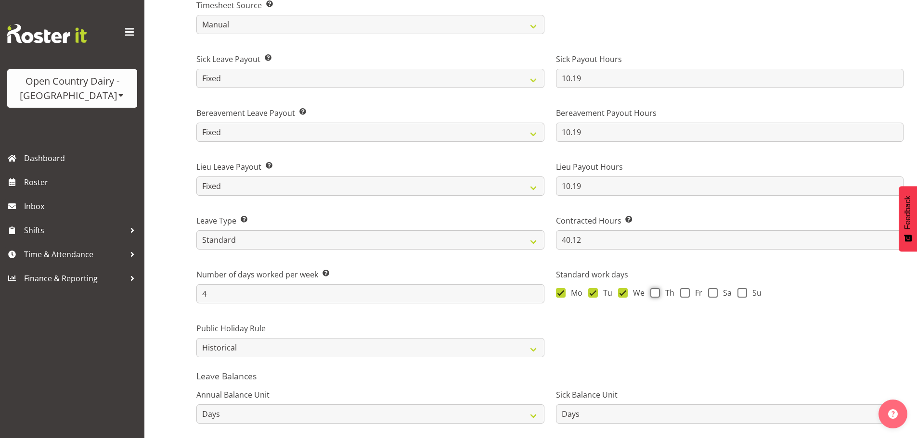
click at [655, 293] on input "Th" at bounding box center [653, 293] width 6 height 6
checkbox input "true"
drag, startPoint x: 682, startPoint y: 295, endPoint x: 708, endPoint y: 296, distance: 26.5
click at [686, 295] on span at bounding box center [685, 293] width 10 height 10
click at [686, 295] on input "Fr" at bounding box center [683, 293] width 6 height 6
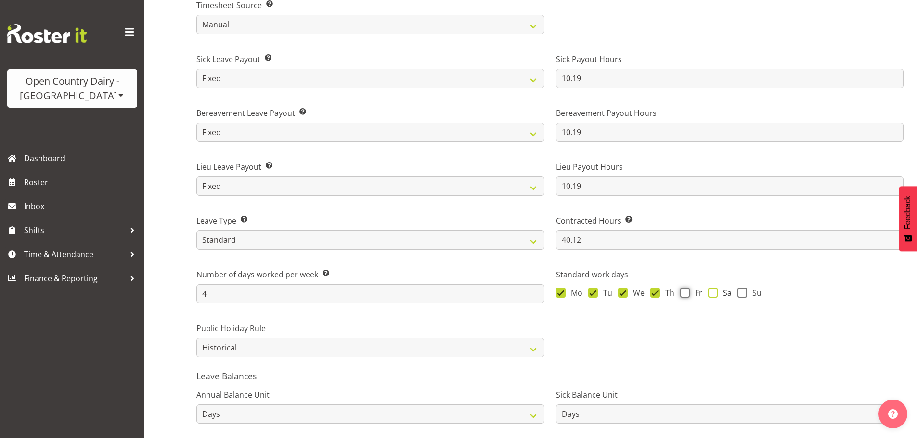
checkbox input "true"
click at [724, 294] on span "Sa" at bounding box center [725, 293] width 14 height 10
click at [714, 294] on input "Sa" at bounding box center [711, 293] width 6 height 6
checkbox input "true"
click at [748, 295] on span "Su" at bounding box center [754, 293] width 14 height 10
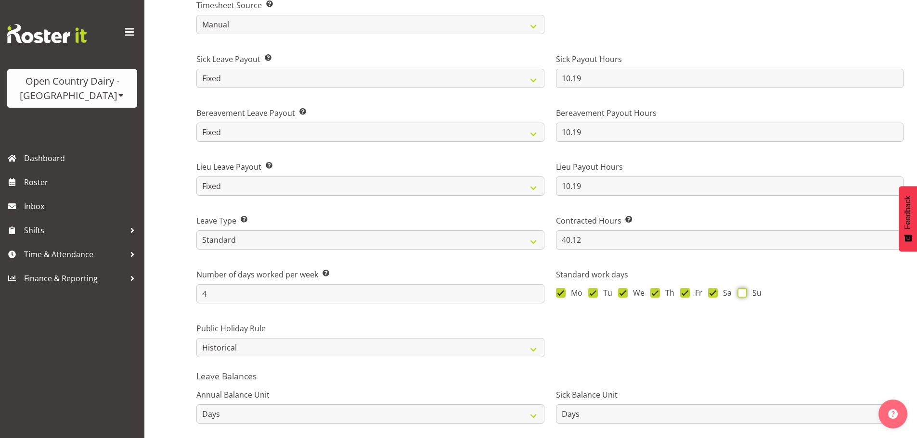
click at [744, 295] on input "Su" at bounding box center [740, 293] width 6 height 6
checkbox input "true"
click at [212, 241] on select "Standard History Payout Roster Roster - Fixed" at bounding box center [370, 240] width 348 height 19
select select "roster_fixed"
click at [196, 231] on select "Standard History Payout Roster Roster - Fixed" at bounding box center [370, 240] width 348 height 19
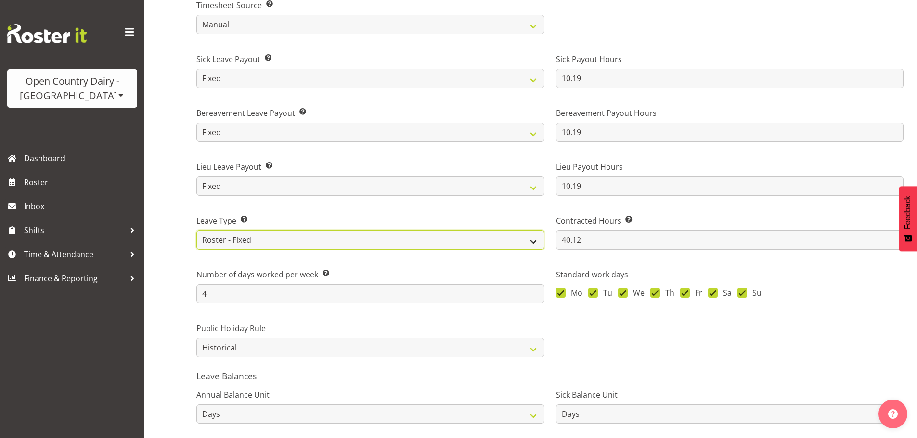
type input "40.12"
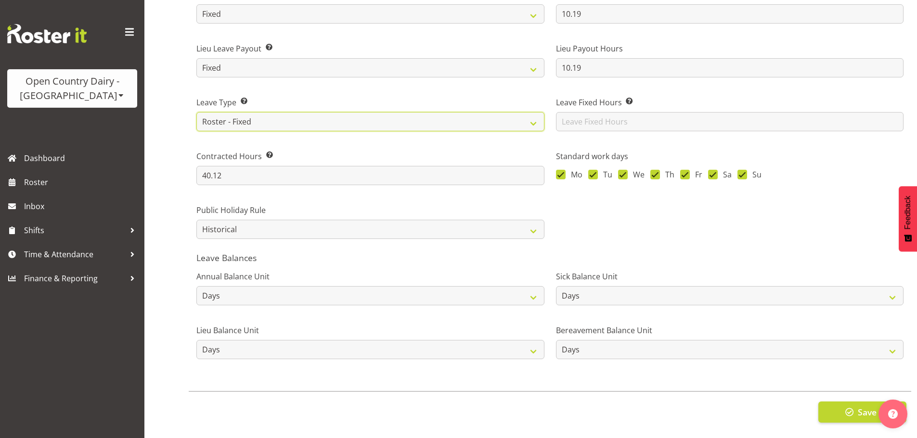
scroll to position [751, 0]
click at [469, 116] on select "Standard History Payout Roster Roster - Fixed" at bounding box center [370, 121] width 348 height 19
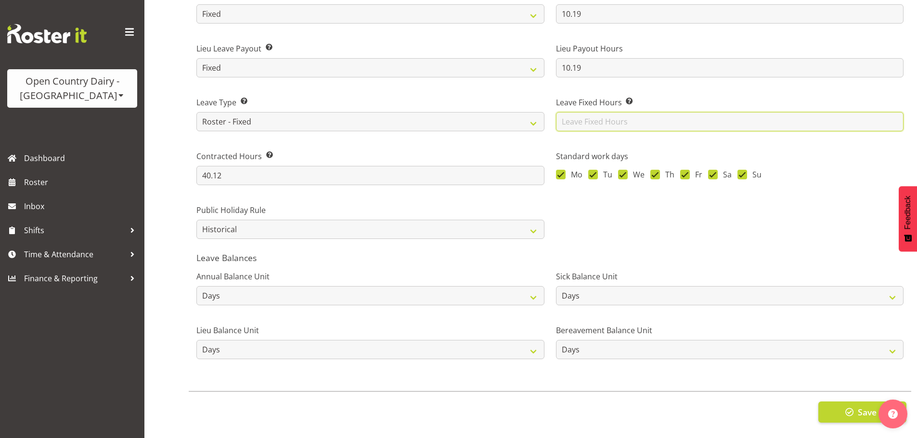
click at [618, 120] on input "text" at bounding box center [730, 121] width 348 height 19
type input "10.19"
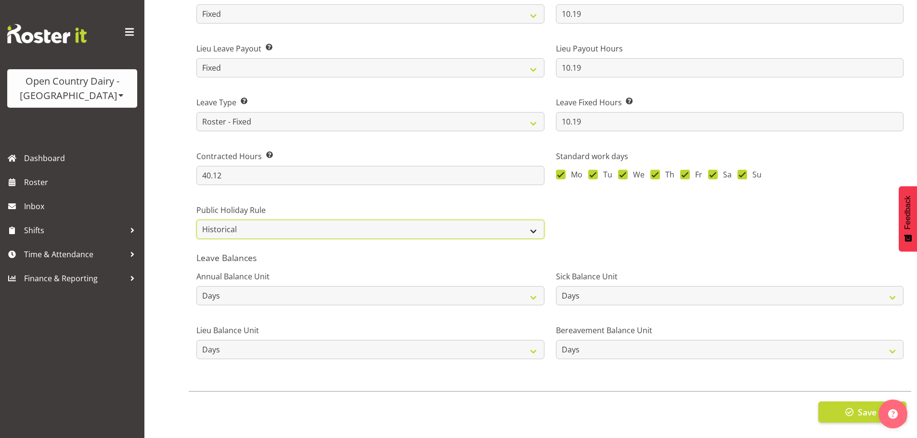
click at [258, 222] on select "Roster Always Pay Never Pay Historical Roster-Fixed" at bounding box center [370, 229] width 348 height 19
select select "roster"
click at [196, 220] on select "Roster Always Pay Never Pay Historical Roster-Fixed" at bounding box center [370, 229] width 348 height 19
drag, startPoint x: 853, startPoint y: 402, endPoint x: 849, endPoint y: 398, distance: 5.4
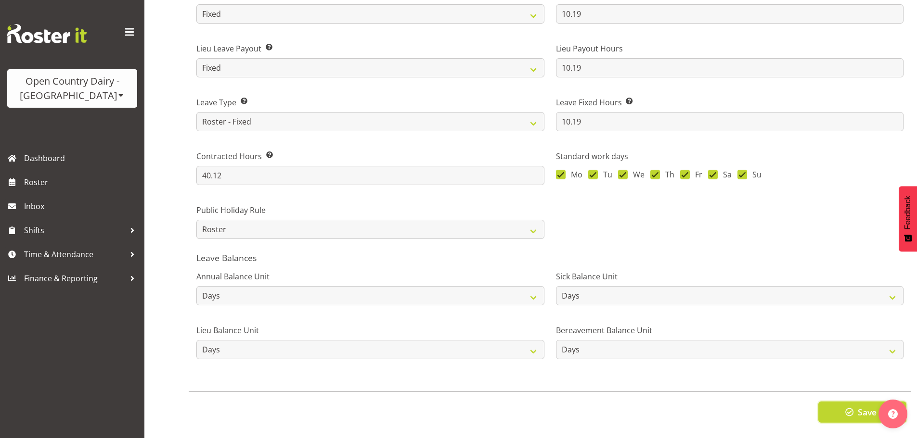
click at [851, 406] on span "button" at bounding box center [849, 412] width 13 height 13
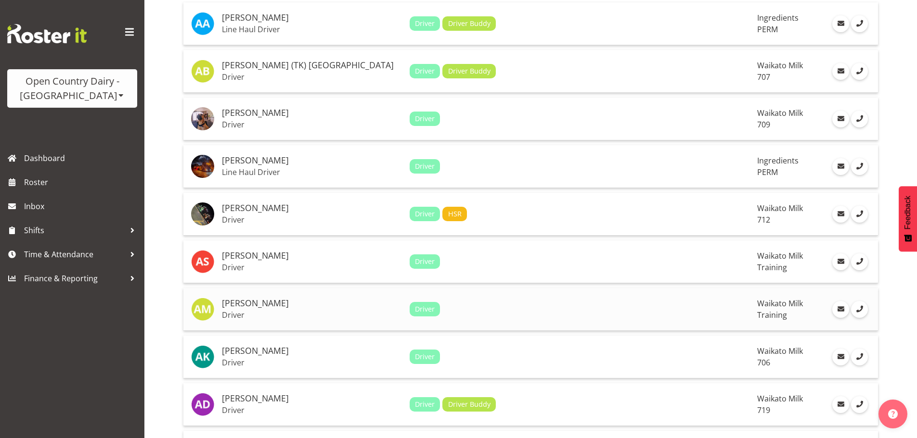
scroll to position [144, 0]
click at [294, 305] on h5 "[PERSON_NAME]" at bounding box center [312, 303] width 180 height 10
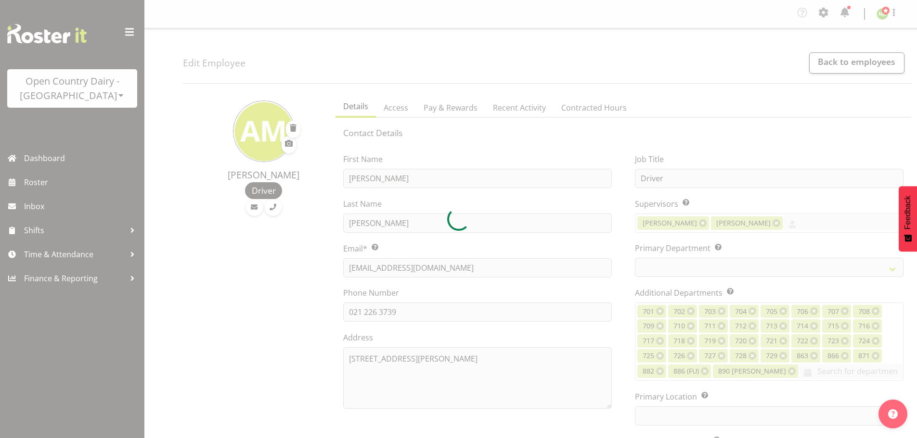
select select "TimelineWeek"
select select
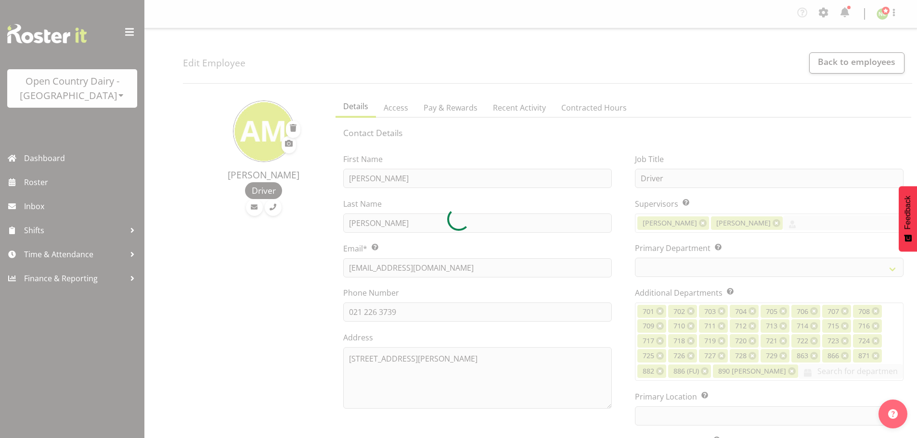
select select
select select "1054"
select select "763"
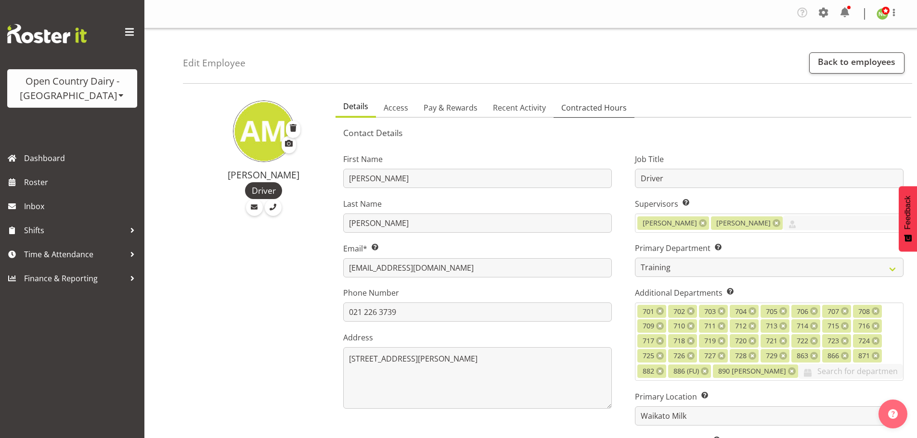
click at [607, 110] on span "Contracted Hours" at bounding box center [593, 108] width 65 height 12
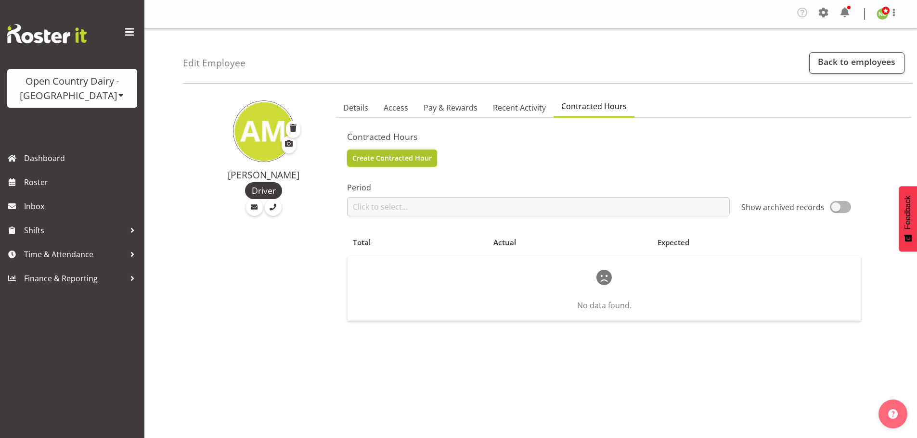
click at [393, 157] on span "Create Contracted Hour" at bounding box center [391, 158] width 79 height 11
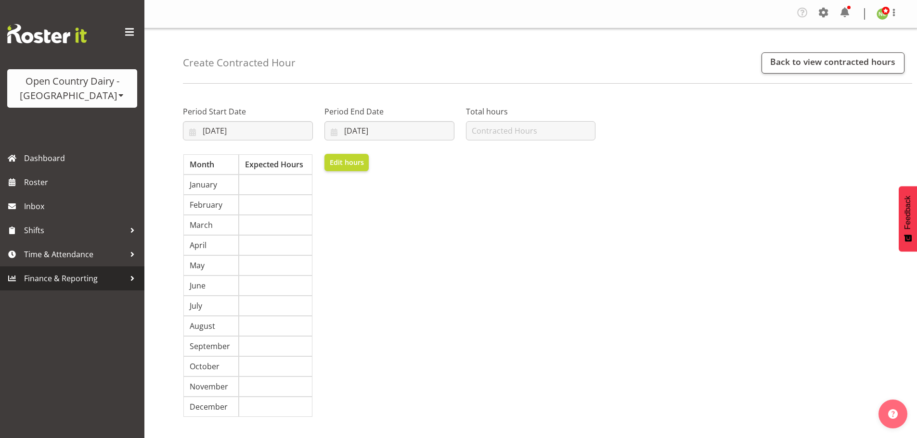
select select "8"
select select "2025"
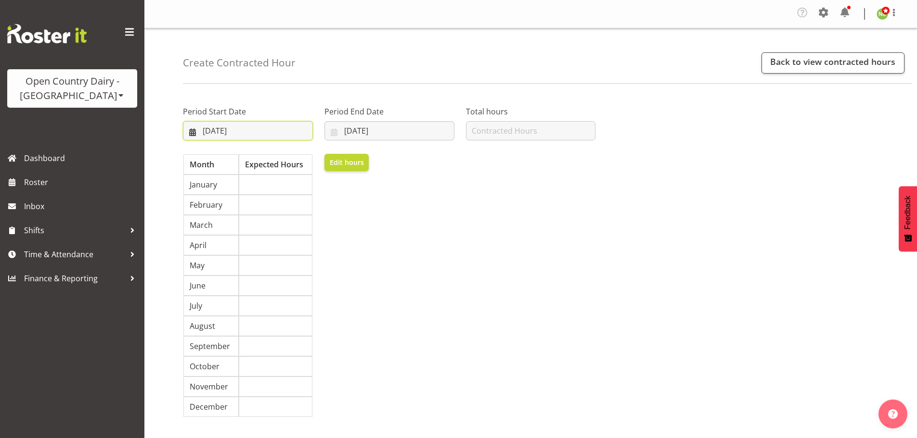
click at [230, 131] on input "[DATE]" at bounding box center [248, 130] width 130 height 19
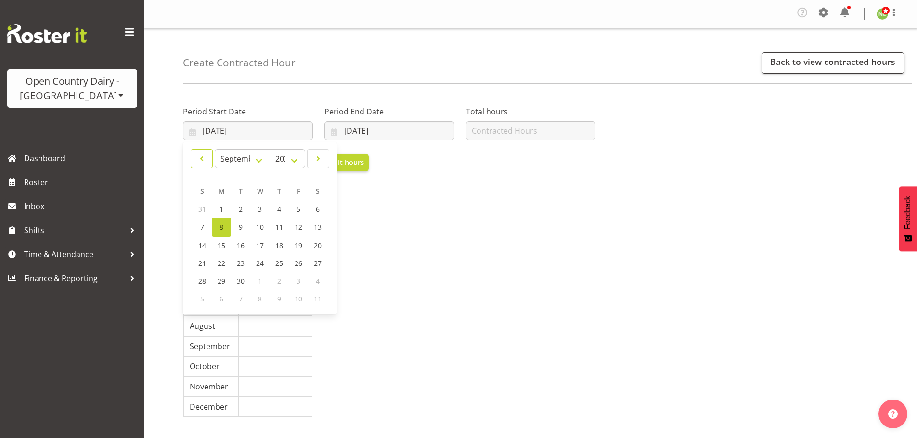
click at [210, 161] on link at bounding box center [202, 158] width 22 height 19
click at [206, 162] on span at bounding box center [202, 159] width 10 height 12
select select "6"
drag, startPoint x: 222, startPoint y: 261, endPoint x: 359, endPoint y: 149, distance: 177.2
click at [222, 261] on span "21" at bounding box center [222, 262] width 8 height 9
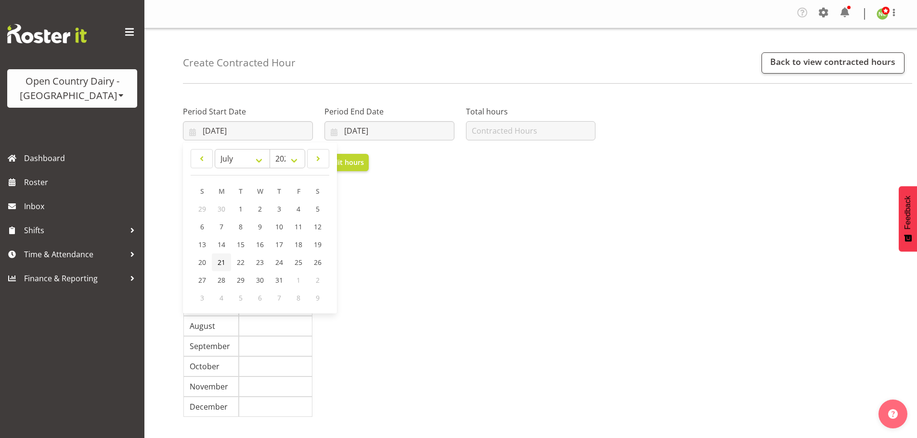
type input "[DATE]"
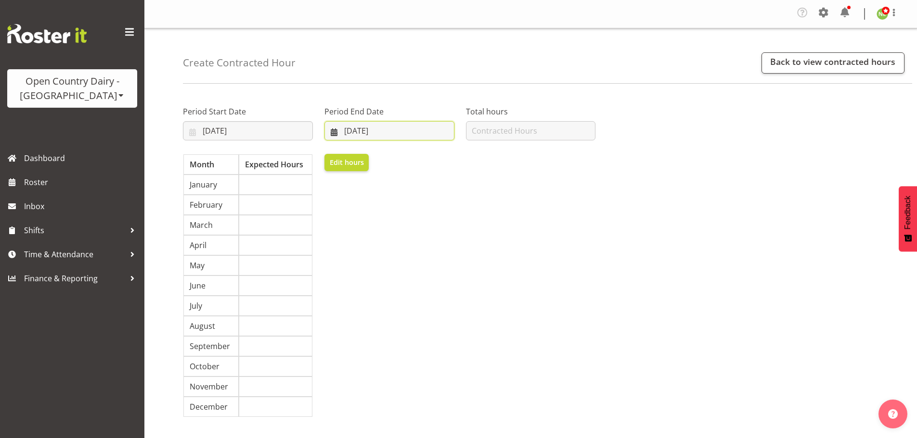
click at [363, 131] on input "[DATE]" at bounding box center [389, 130] width 130 height 19
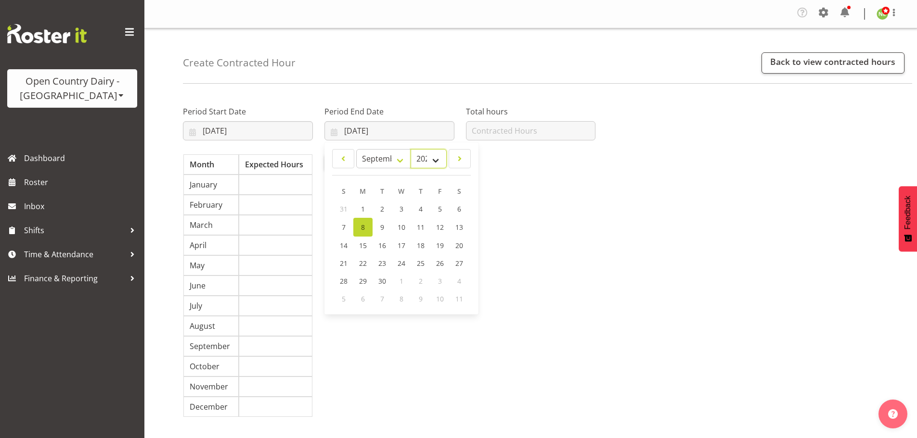
click at [435, 158] on select "2035 2034 2033 2032 2031 2030 2029 2028 2027 2026 2025 2024 2023 2022 2021 2020…" at bounding box center [428, 158] width 36 height 19
select select "2026"
click at [410, 149] on select "2035 2034 2033 2032 2031 2030 2029 2028 2027 2026 2025 2024 2023 2022 2021 2020…" at bounding box center [428, 158] width 36 height 19
click at [395, 156] on select "January February March April May June July August September October November De…" at bounding box center [383, 158] width 55 height 19
select select "6"
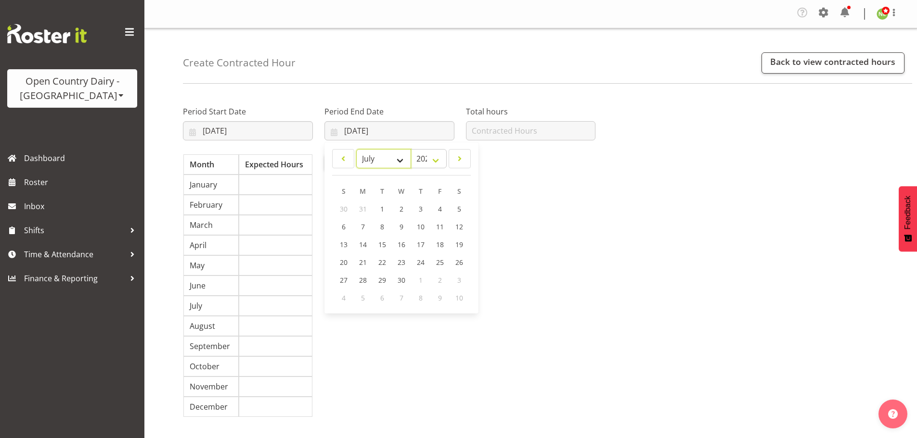
click at [356, 149] on select "January February March April May June July August September October November De…" at bounding box center [383, 158] width 55 height 19
click at [364, 260] on span "20" at bounding box center [363, 262] width 8 height 9
type input "[DATE]"
click at [344, 167] on span "Edit hours" at bounding box center [347, 162] width 34 height 11
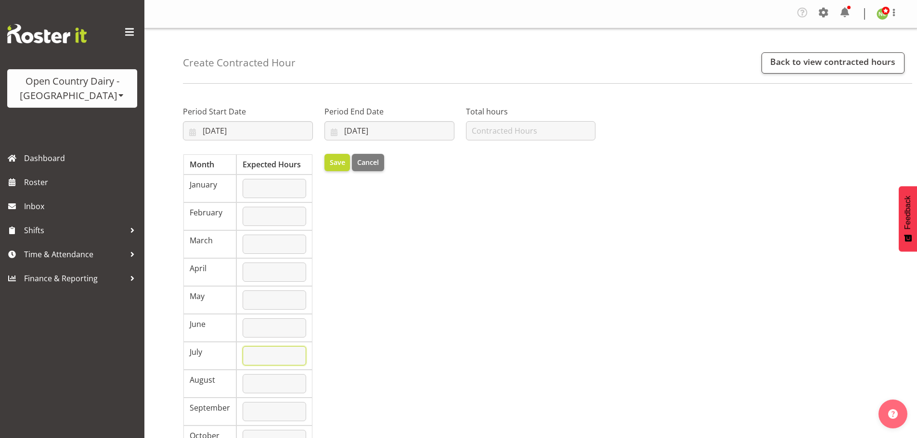
click at [256, 351] on input "number" at bounding box center [275, 355] width 64 height 19
type input "1644"
click at [520, 132] on input "number" at bounding box center [531, 130] width 130 height 19
type input "1644"
click at [334, 162] on span "Save" at bounding box center [337, 162] width 15 height 11
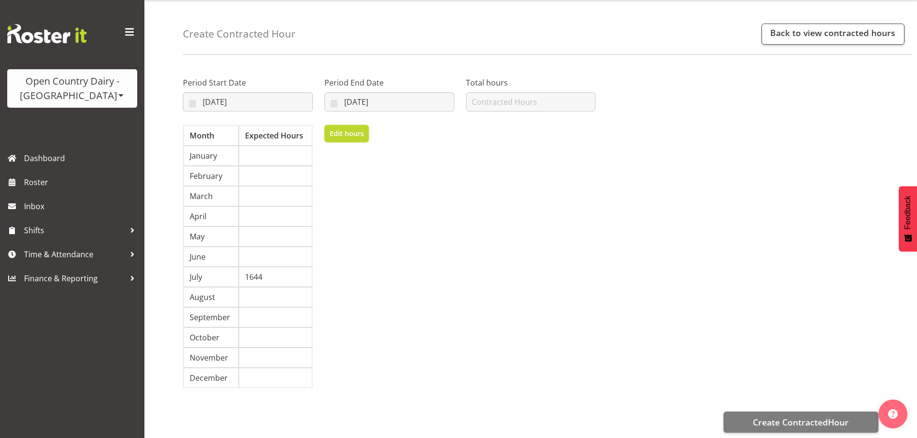
scroll to position [45, 0]
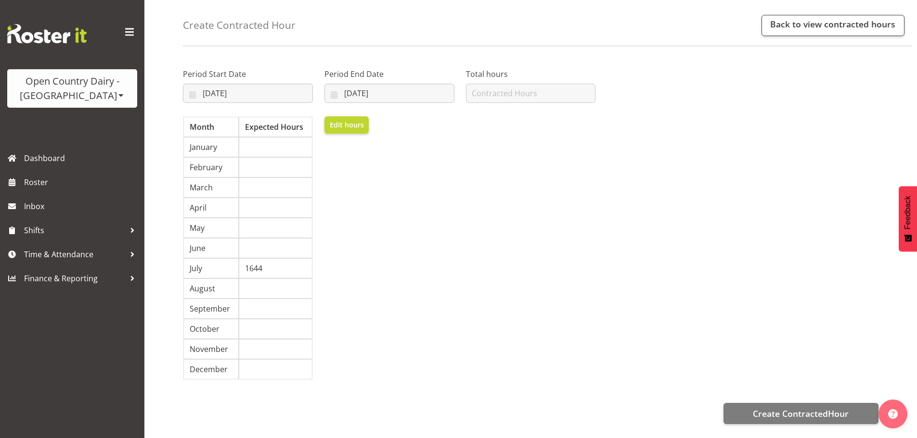
drag, startPoint x: 823, startPoint y: 417, endPoint x: 825, endPoint y: 409, distance: 8.3
click at [823, 416] on div "Period Start Date [DATE] January February March April May June July August Sept…" at bounding box center [550, 245] width 734 height 385
click at [825, 409] on span "Create ContractedHour" at bounding box center [801, 414] width 96 height 13
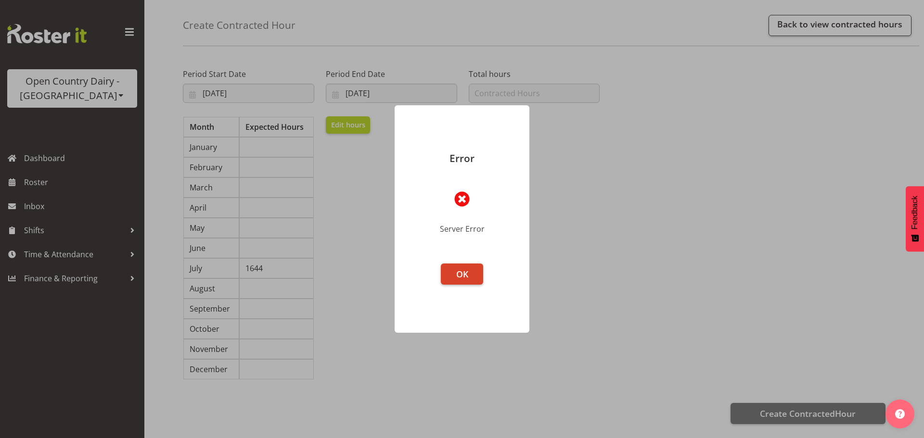
click at [460, 281] on button "OK" at bounding box center [462, 274] width 42 height 21
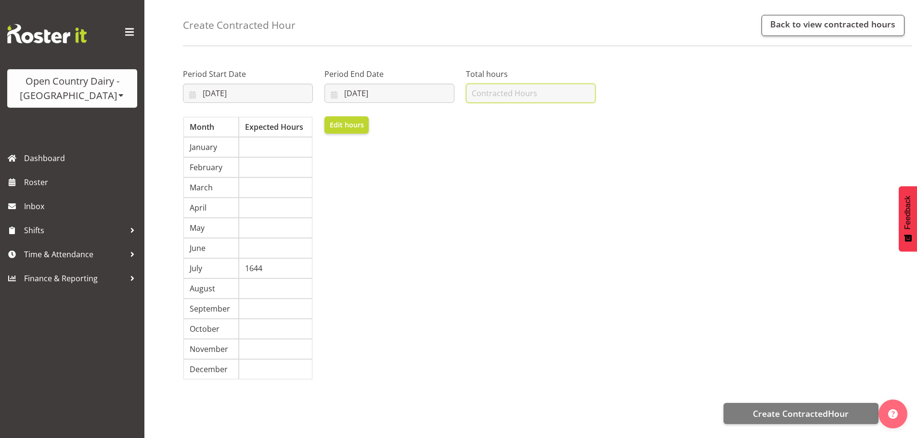
click at [493, 88] on input "number" at bounding box center [531, 93] width 130 height 19
type input "1644"
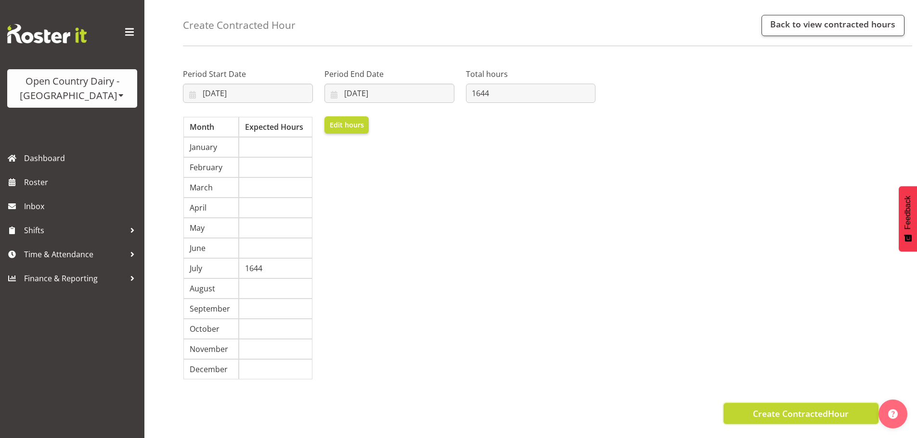
click at [797, 409] on span "Create ContractedHour" at bounding box center [801, 414] width 96 height 13
click at [795, 17] on link "Back to view contracted hours" at bounding box center [832, 25] width 143 height 21
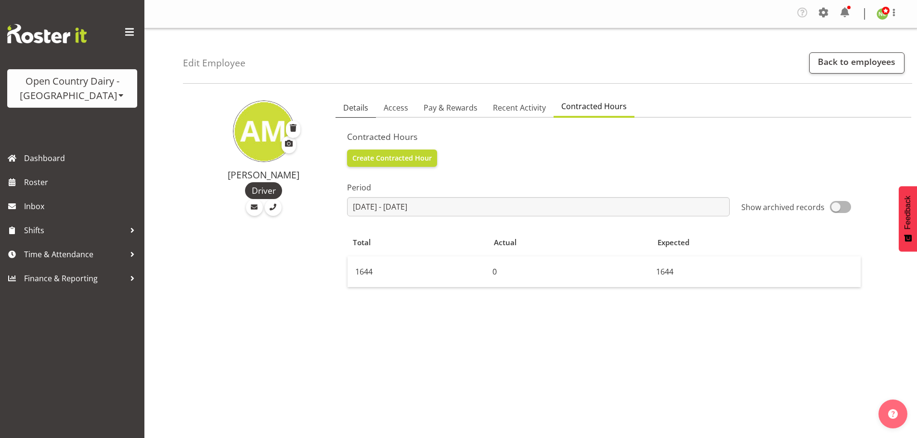
click at [361, 111] on span "Details" at bounding box center [355, 108] width 25 height 12
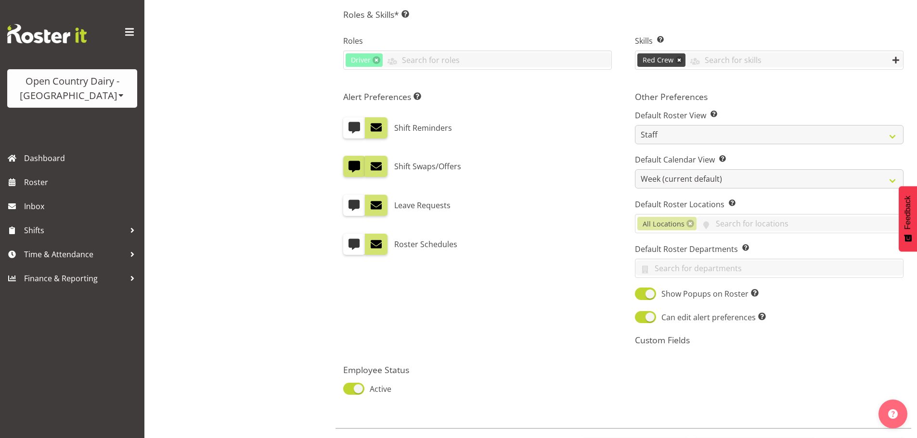
scroll to position [540, 0]
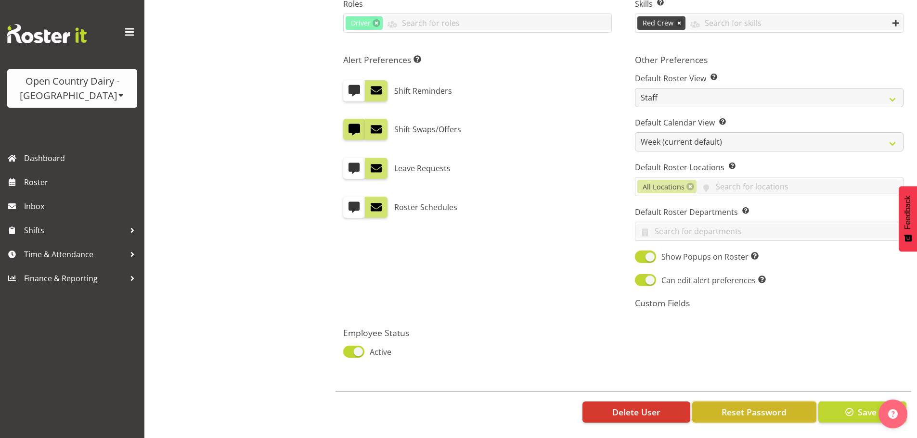
click at [738, 406] on span "Reset Password" at bounding box center [753, 412] width 65 height 13
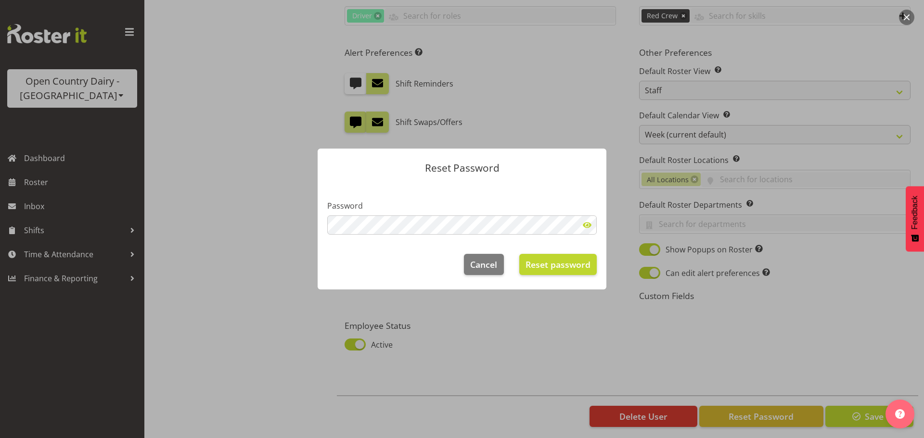
click at [590, 227] on span at bounding box center [586, 225] width 19 height 19
click at [572, 261] on span "Reset password" at bounding box center [558, 264] width 65 height 13
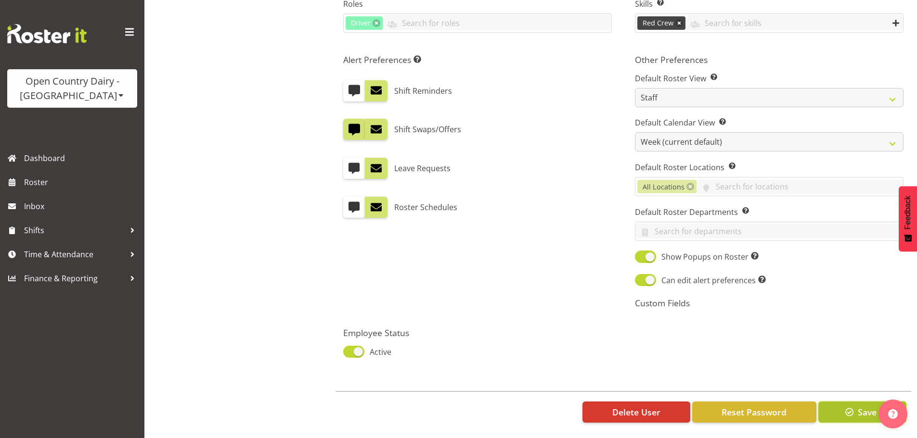
click at [860, 409] on span "Save" at bounding box center [867, 412] width 19 height 13
